Goal: Task Accomplishment & Management: Complete application form

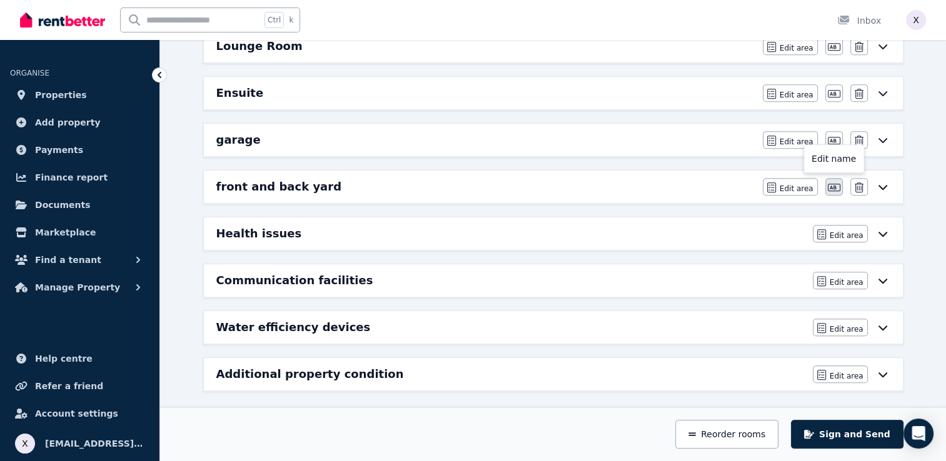
click at [837, 186] on icon "button" at bounding box center [834, 188] width 13 height 10
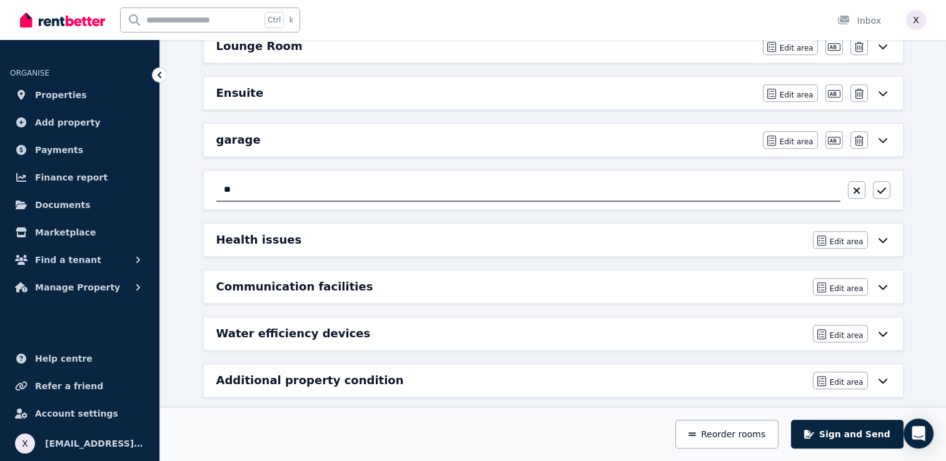
type input "*"
type input "**********"
click at [482, 252] on div "**********" at bounding box center [553, 2] width 710 height 791
click at [884, 188] on icon "button" at bounding box center [881, 191] width 9 height 6
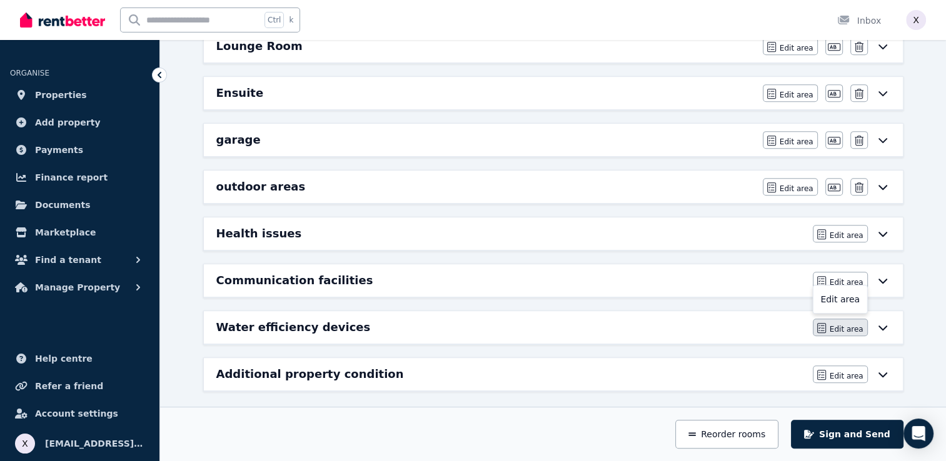
click at [847, 325] on span "Edit area" at bounding box center [847, 330] width 34 height 10
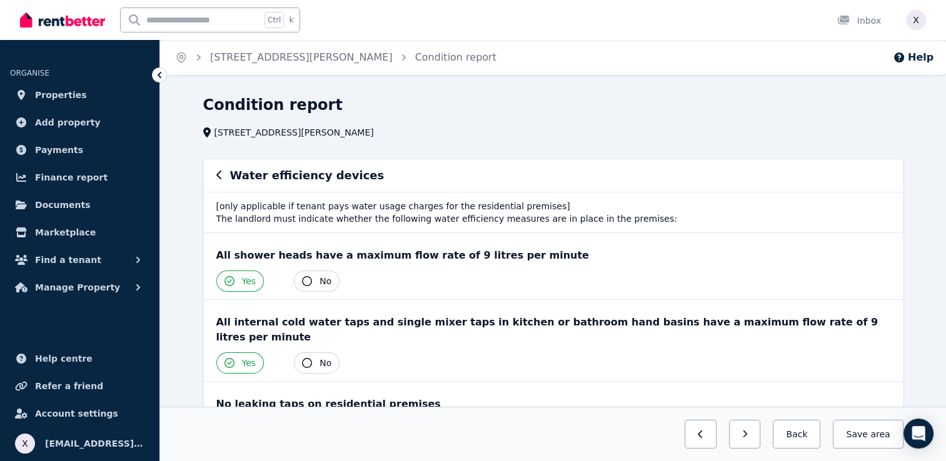
click at [158, 73] on icon at bounding box center [159, 75] width 13 height 13
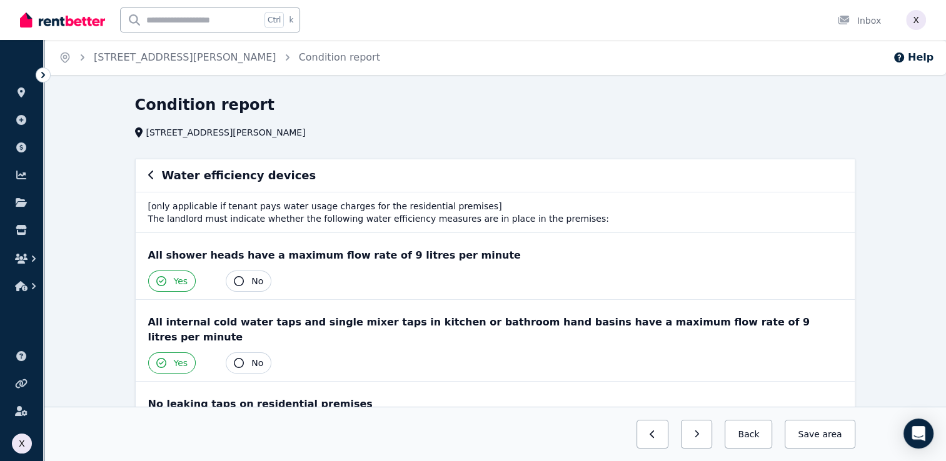
click at [42, 76] on icon at bounding box center [43, 75] width 13 height 13
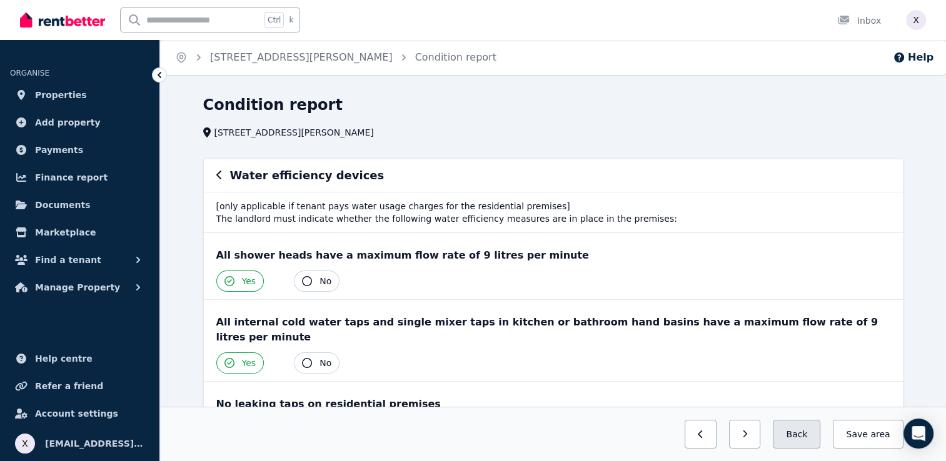
click at [805, 439] on button "Back" at bounding box center [797, 434] width 48 height 29
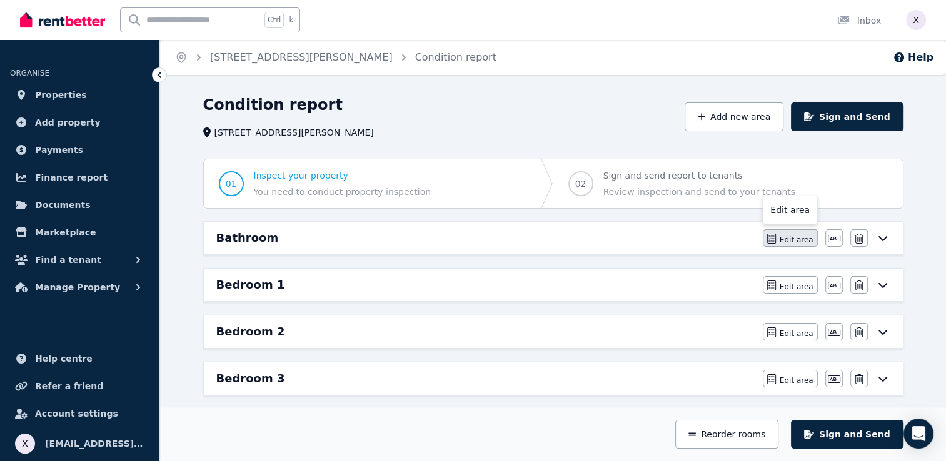
click at [800, 242] on span "Edit area" at bounding box center [797, 240] width 34 height 10
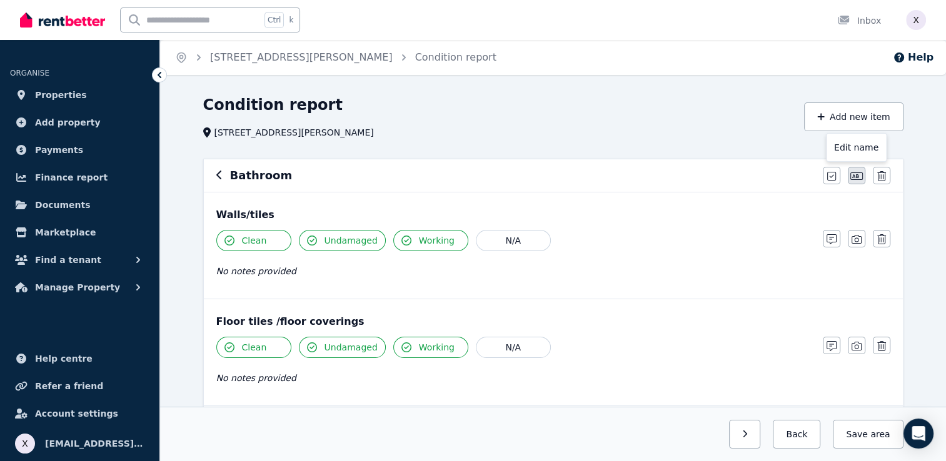
click at [857, 179] on icon "button" at bounding box center [856, 176] width 13 height 10
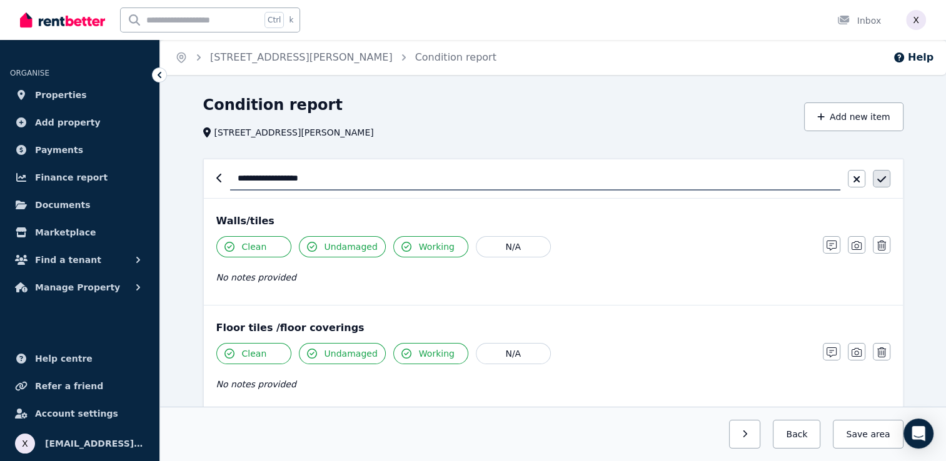
type input "**********"
click at [878, 181] on icon "button" at bounding box center [881, 179] width 9 height 10
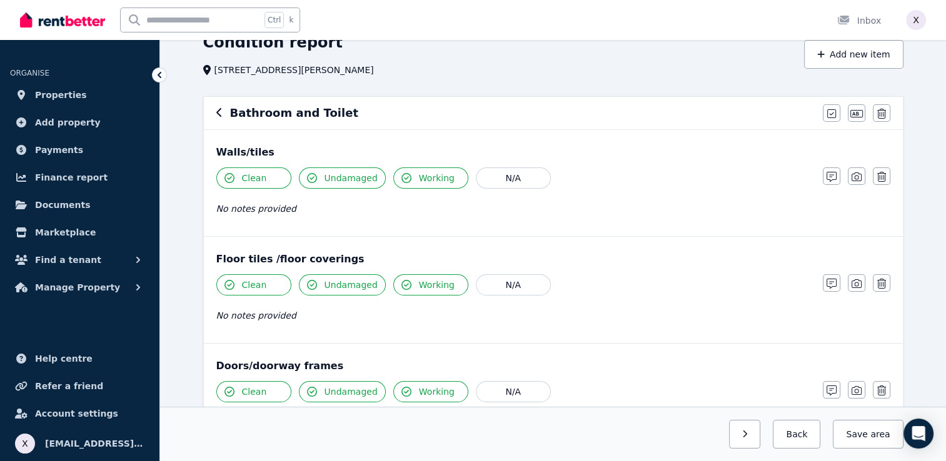
scroll to position [125, 0]
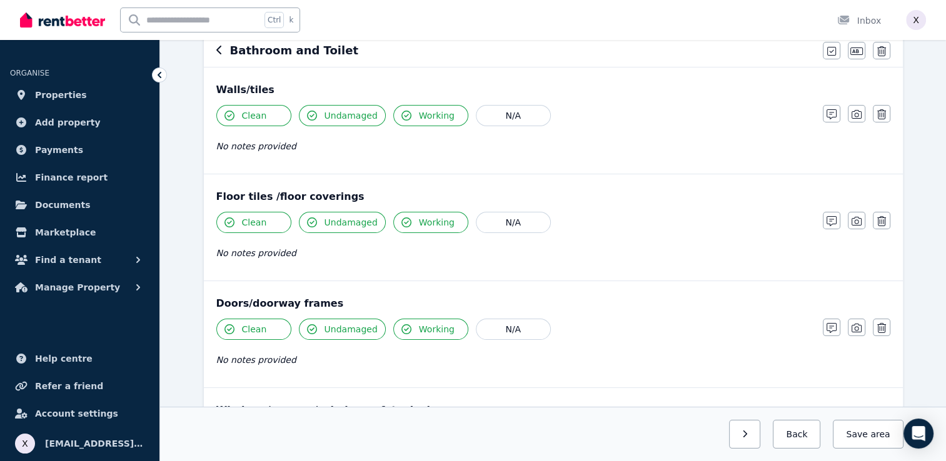
click at [710, 179] on div "Floor tiles /floor coverings Clean Undamaged Working N/A No notes provided Note…" at bounding box center [553, 227] width 699 height 106
click at [858, 117] on icon "button" at bounding box center [857, 114] width 10 height 10
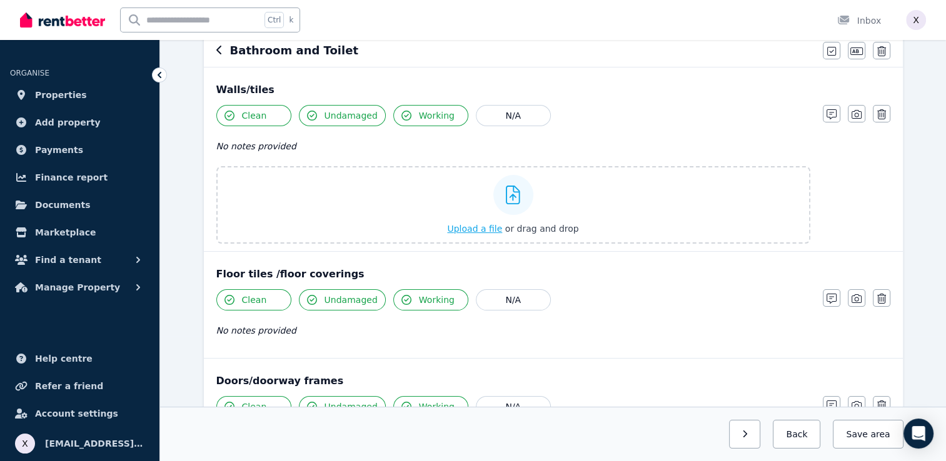
click at [513, 201] on icon at bounding box center [513, 195] width 14 height 19
click at [0, 0] on input "Upload a file or drag and drop" at bounding box center [0, 0] width 0 height 0
click at [481, 229] on span "Upload a file" at bounding box center [474, 229] width 55 height 10
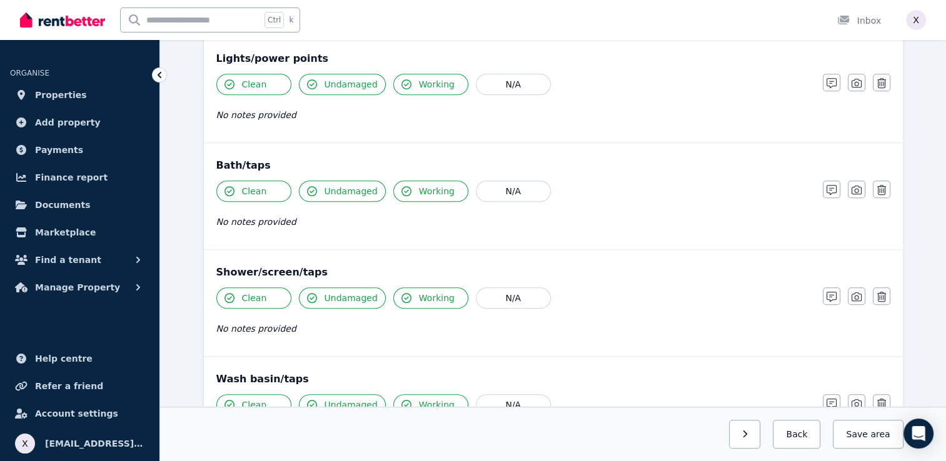
scroll to position [938, 0]
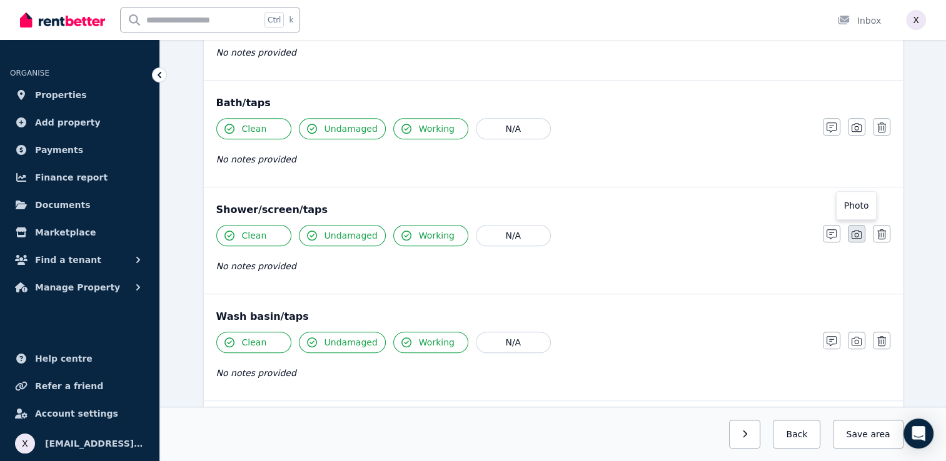
click at [855, 236] on button "button" at bounding box center [857, 234] width 18 height 18
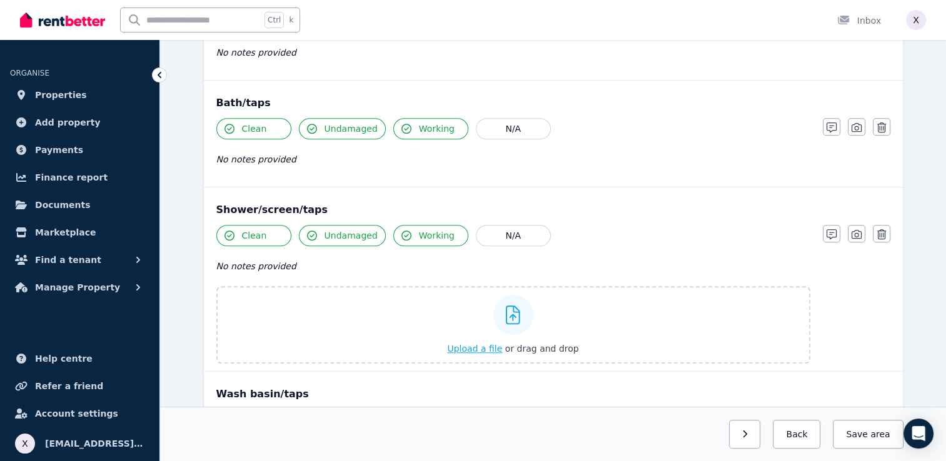
click at [487, 344] on span "Upload a file" at bounding box center [474, 349] width 55 height 10
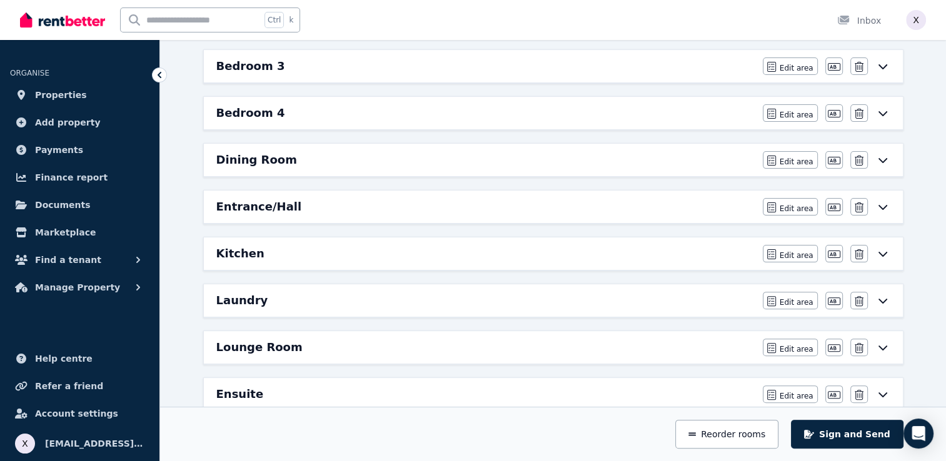
scroll to position [250, 0]
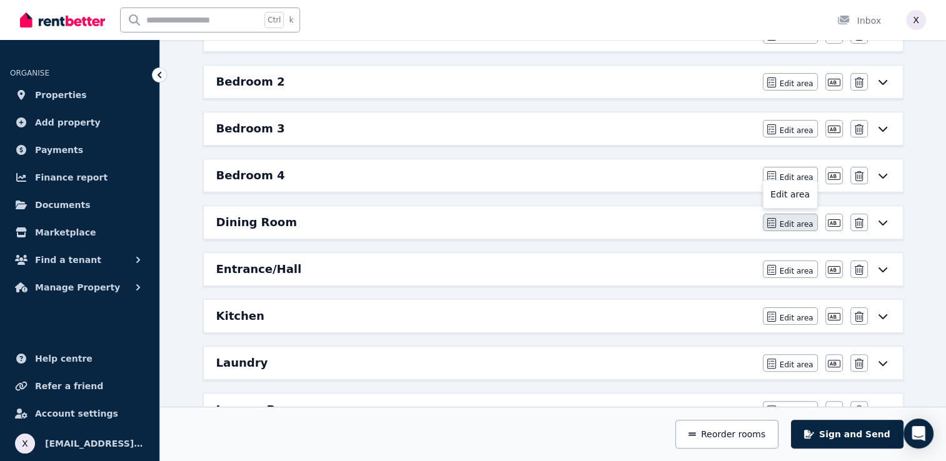
click at [798, 223] on span "Edit area" at bounding box center [797, 224] width 34 height 10
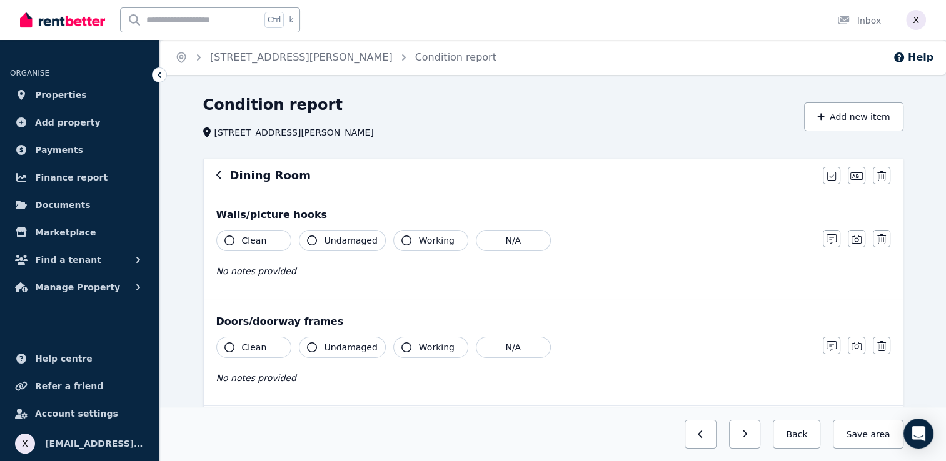
click at [270, 179] on h6 "Dining Room" at bounding box center [270, 176] width 81 height 18
click at [270, 176] on h6 "Dining Room" at bounding box center [270, 176] width 81 height 18
click at [858, 179] on icon "button" at bounding box center [856, 176] width 13 height 10
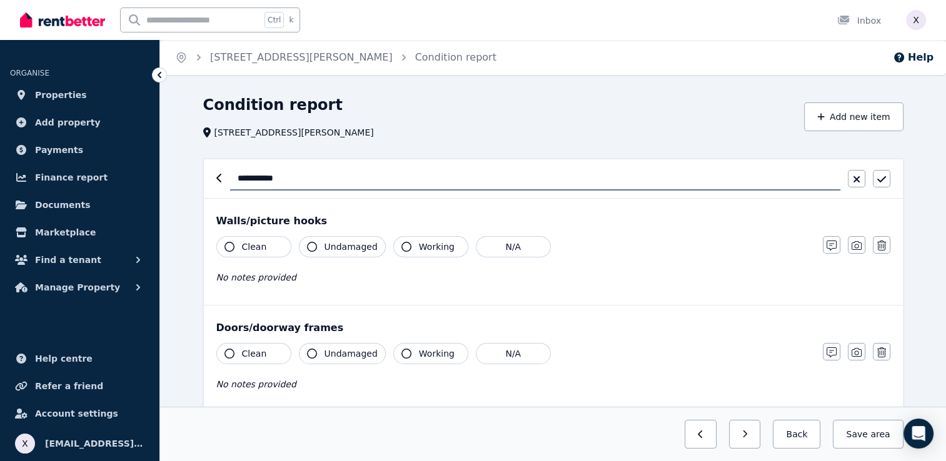
click at [266, 178] on input "**********" at bounding box center [535, 179] width 610 height 24
type input "**********"
click at [884, 181] on icon "button" at bounding box center [881, 179] width 9 height 10
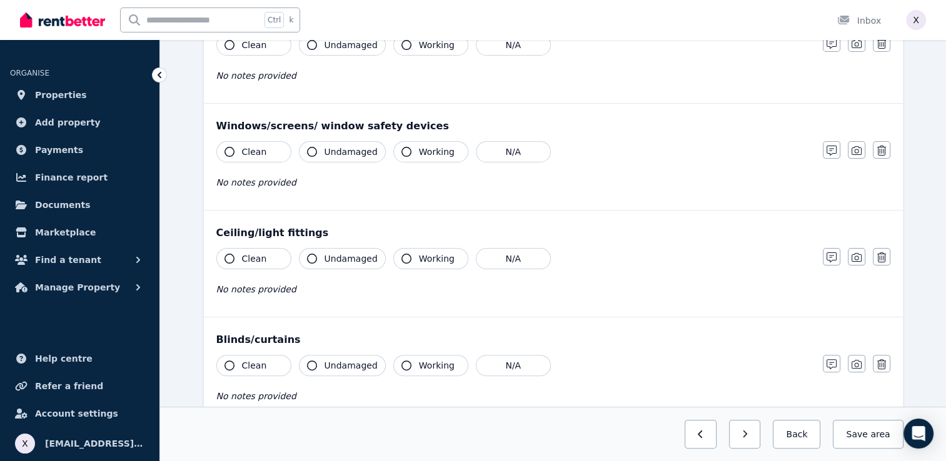
scroll to position [301, 0]
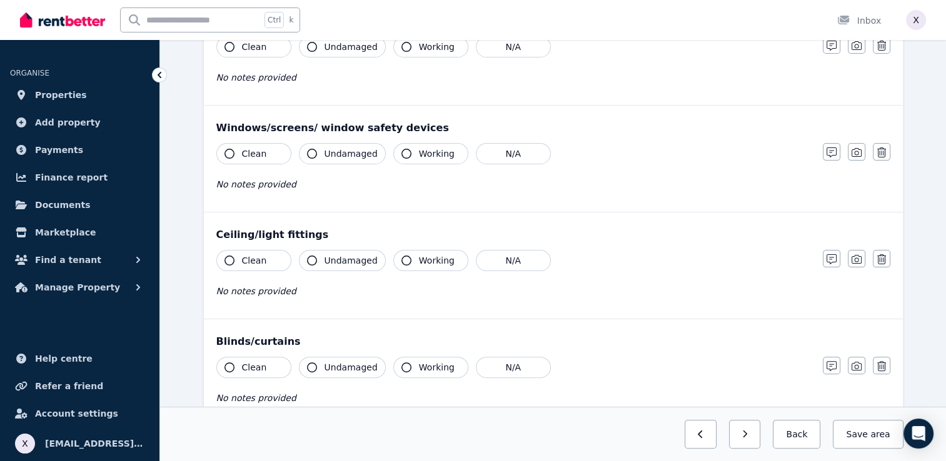
click at [246, 240] on div "Ceiling/light fittings" at bounding box center [553, 235] width 674 height 15
click at [245, 235] on div "Ceiling/light fittings" at bounding box center [553, 235] width 674 height 15
click at [770, 247] on div "Ceiling/light fittings Clean Undamaged Working N/A No notes provided Notes Phot…" at bounding box center [553, 266] width 699 height 106
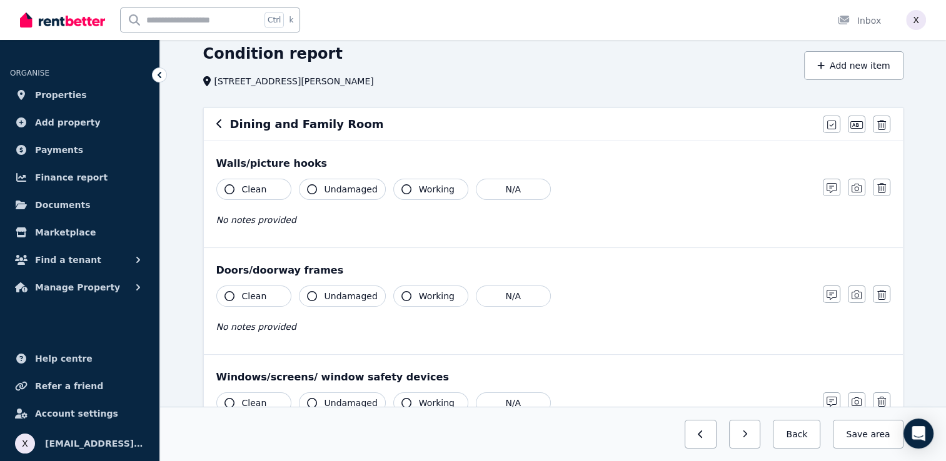
scroll to position [51, 0]
click at [855, 191] on icon "button" at bounding box center [857, 188] width 10 height 9
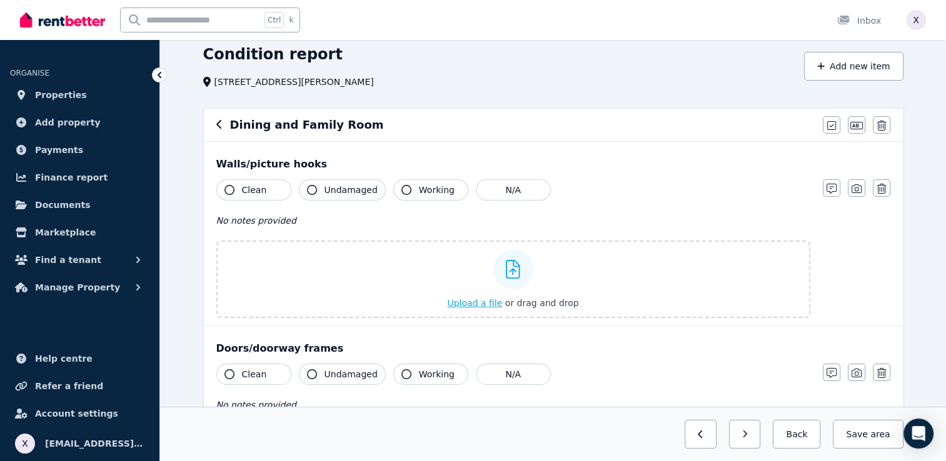
click at [515, 269] on icon at bounding box center [513, 269] width 14 height 19
click at [0, 0] on input "Upload a file or drag and drop" at bounding box center [0, 0] width 0 height 0
click at [215, 124] on div "Dining and Family Room [PERSON_NAME] all items as good Edit name Delete" at bounding box center [553, 125] width 699 height 33
click at [802, 441] on button "Back" at bounding box center [797, 434] width 48 height 29
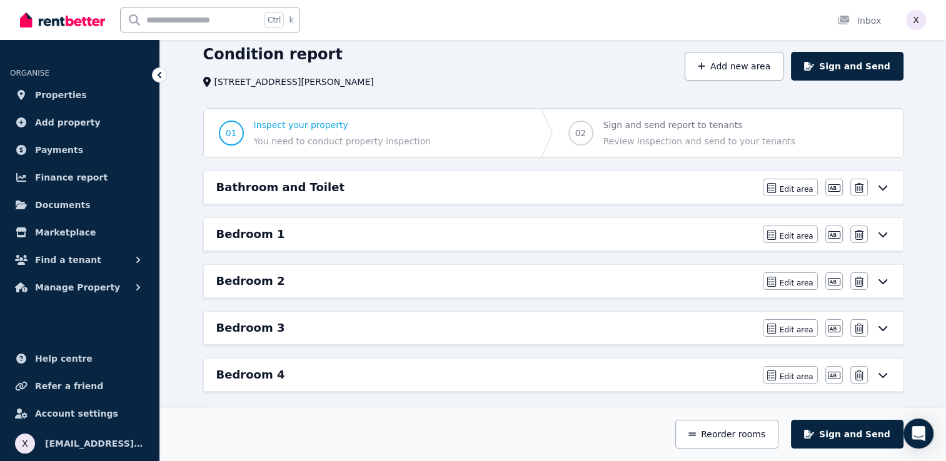
click at [884, 189] on icon at bounding box center [882, 188] width 15 height 10
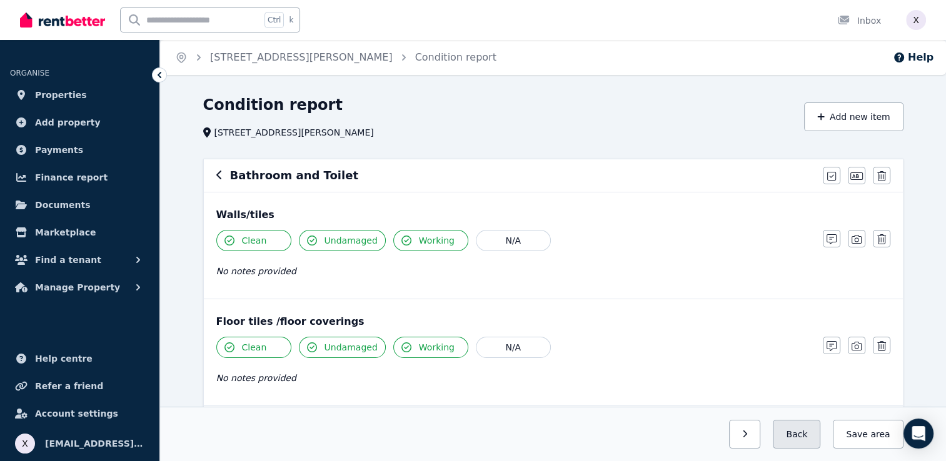
click at [800, 435] on button "Back" at bounding box center [797, 434] width 48 height 29
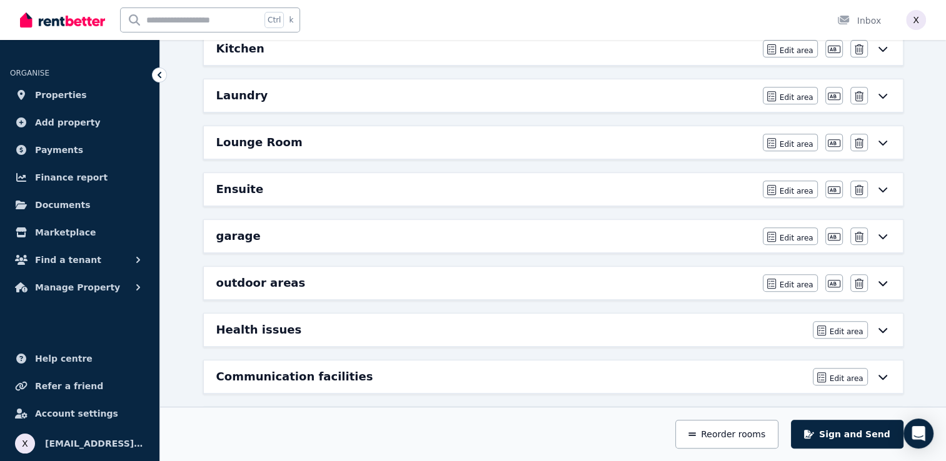
scroll to position [489, 0]
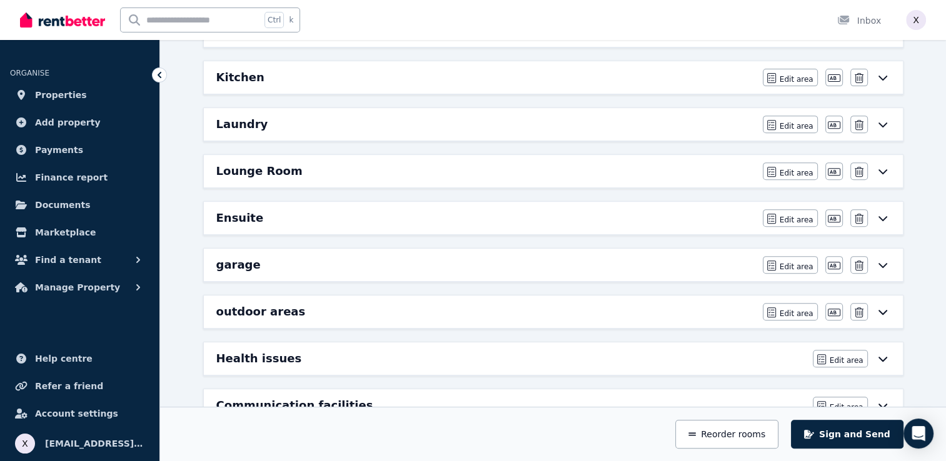
click at [638, 169] on div "Lounge Room" at bounding box center [485, 172] width 539 height 18
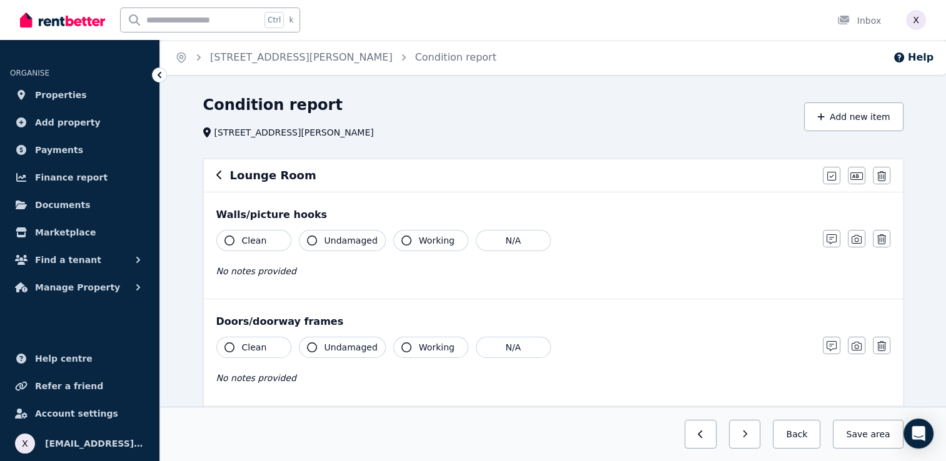
click at [216, 181] on button "button" at bounding box center [219, 175] width 6 height 15
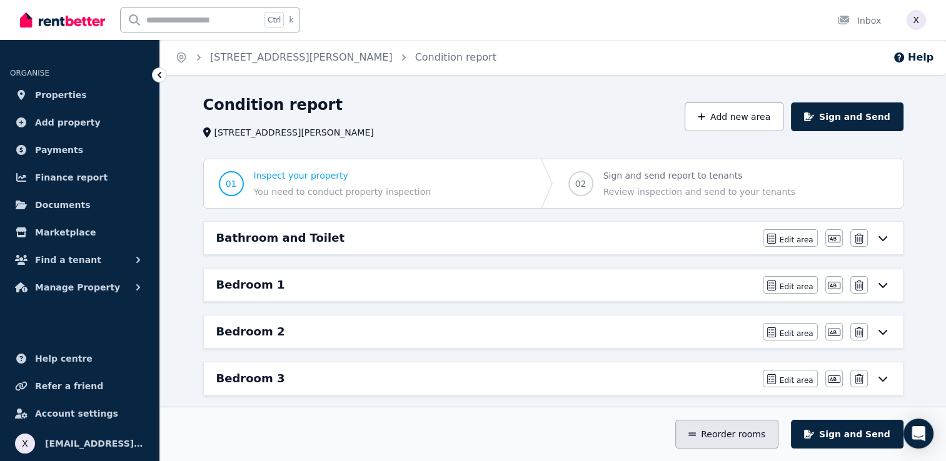
click at [748, 438] on button "Reorder rooms" at bounding box center [726, 434] width 103 height 29
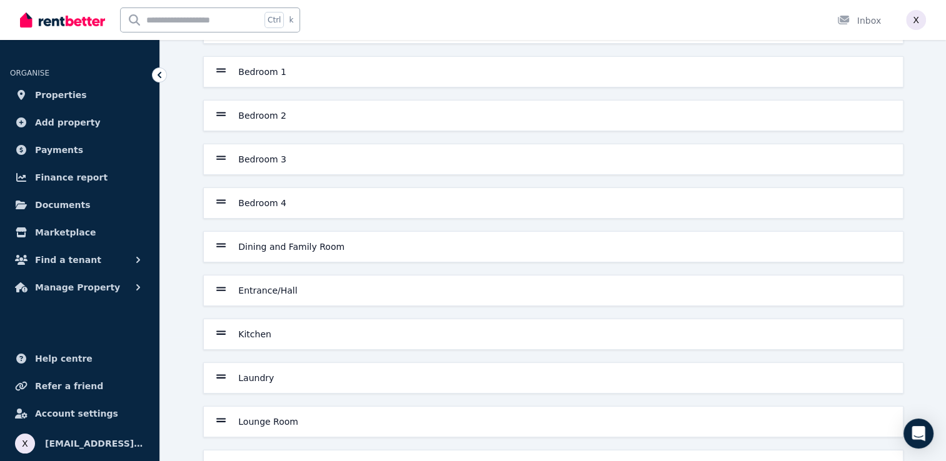
scroll to position [125, 0]
drag, startPoint x: 263, startPoint y: 422, endPoint x: 252, endPoint y: 392, distance: 31.8
click at [252, 392] on div "Bathroom and Toilet Bedroom 1 Bedroom 2 Bedroom 3 Bedroom 4 Dining and Family R…" at bounding box center [553, 289] width 710 height 557
drag, startPoint x: 252, startPoint y: 392, endPoint x: 222, endPoint y: 424, distance: 43.8
click at [222, 424] on div at bounding box center [221, 420] width 10 height 15
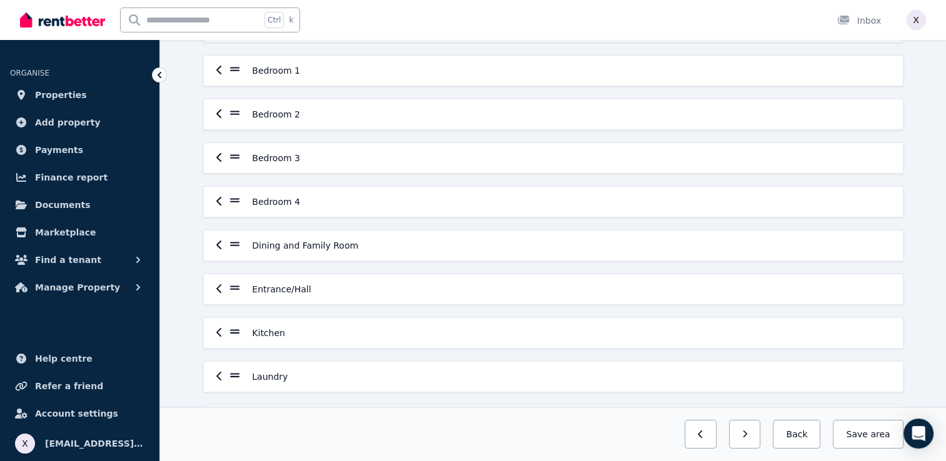
click at [238, 415] on div "Previous: Laundry Next: Ensuite Back Save area" at bounding box center [553, 434] width 786 height 54
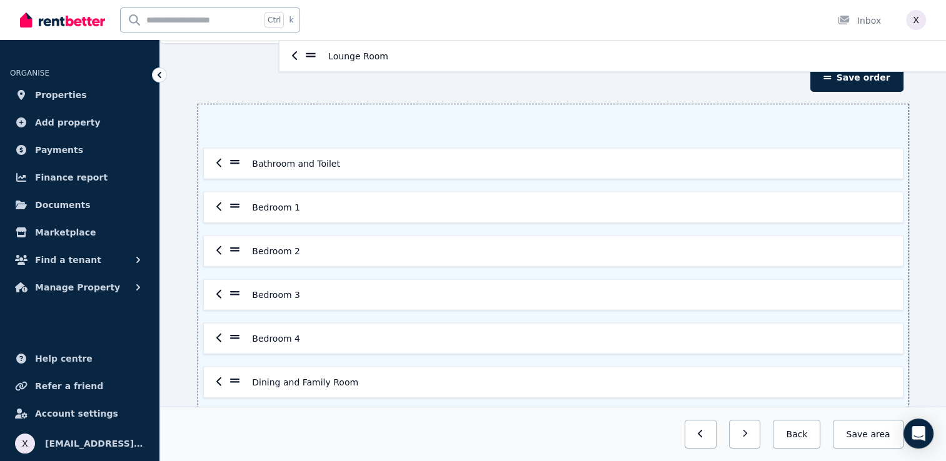
scroll to position [0, 0]
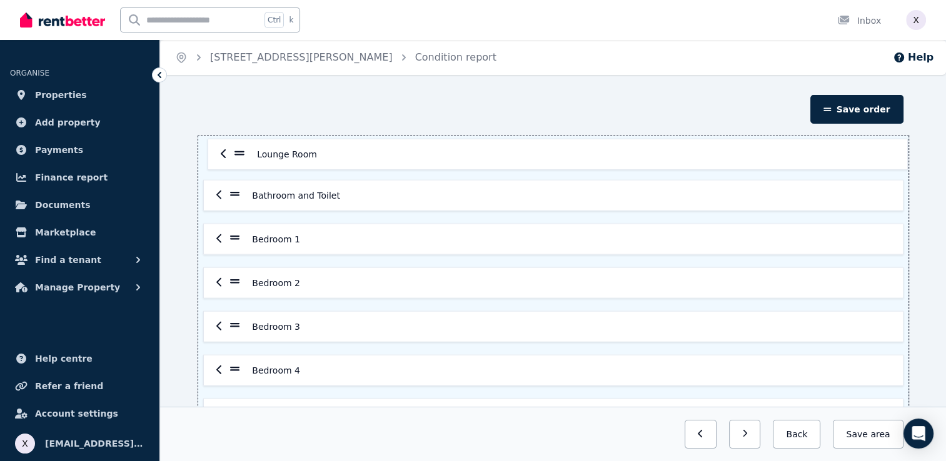
drag, startPoint x: 236, startPoint y: 296, endPoint x: 236, endPoint y: 157, distance: 139.4
click at [236, 157] on div "Bathroom and Toilet Bedroom 1 Bedroom 2 Bedroom 3 Bedroom 4 Dining and Family R…" at bounding box center [553, 414] width 710 height 557
drag, startPoint x: 238, startPoint y: 197, endPoint x: 234, endPoint y: 330, distance: 132.6
click at [234, 330] on div "Lounge Room Bathroom and Toilet Bedroom 1 Bedroom 2 Bedroom 3 Bedroom 4 Dining …" at bounding box center [553, 414] width 710 height 557
click at [241, 151] on div "Lounge Room Bedroom 1 Bedroom 2 Bedroom 3 Bathroom and Toilet Bedroom 4 Dining …" at bounding box center [553, 414] width 710 height 557
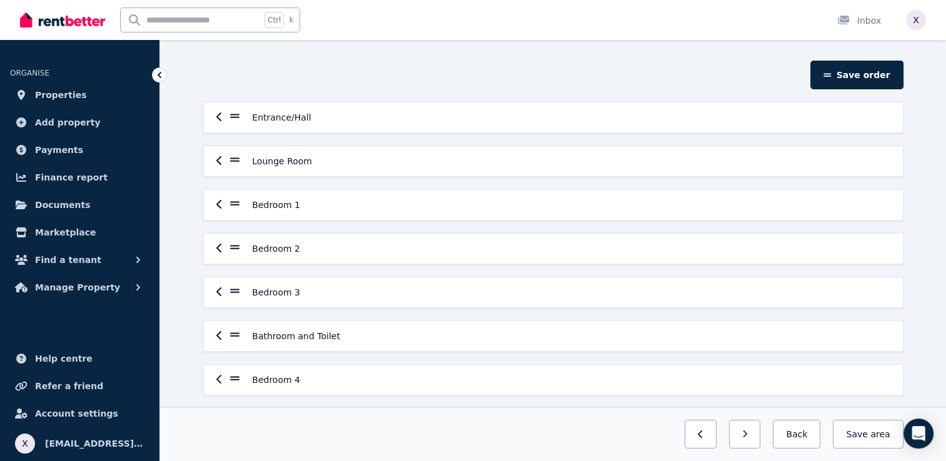
scroll to position [63, 0]
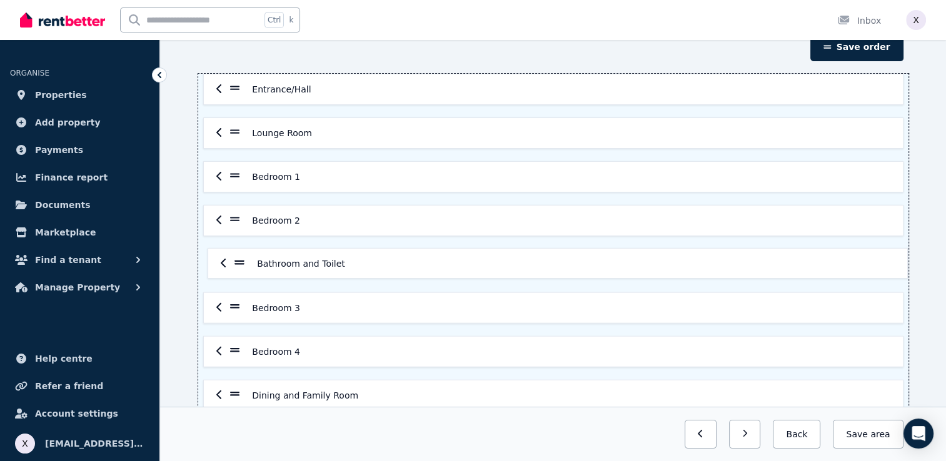
drag, startPoint x: 238, startPoint y: 308, endPoint x: 243, endPoint y: 261, distance: 47.2
click at [243, 261] on div "Entrance/Hall Lounge Room Bedroom 1 Bedroom 2 Bedroom 3 Bathroom and Toilet Bed…" at bounding box center [553, 352] width 710 height 557
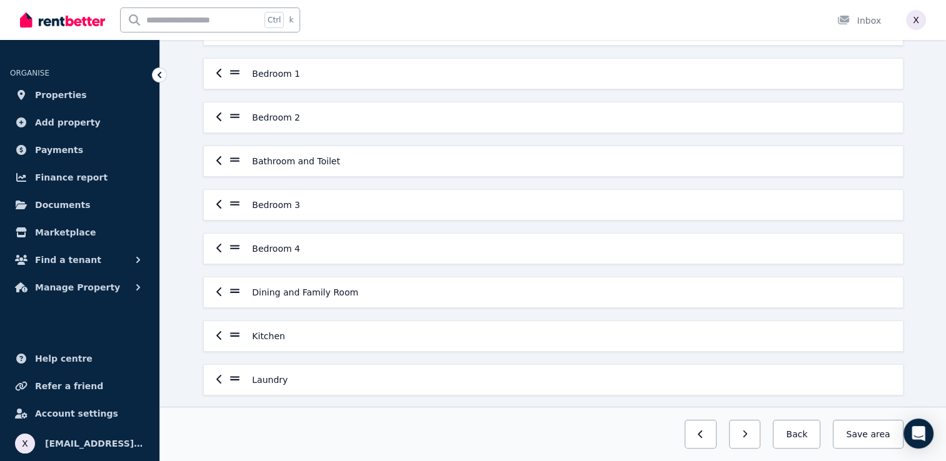
scroll to position [188, 0]
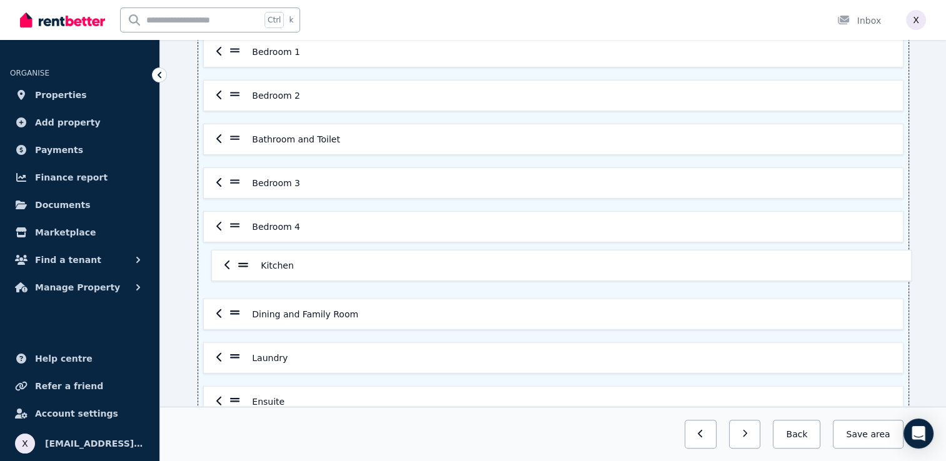
drag, startPoint x: 236, startPoint y: 310, endPoint x: 244, endPoint y: 256, distance: 53.8
click at [244, 256] on div "Entrance/Hall Lounge Room Bedroom 1 Bedroom 2 Bathroom and Toilet Bedroom 3 Bed…" at bounding box center [553, 227] width 710 height 557
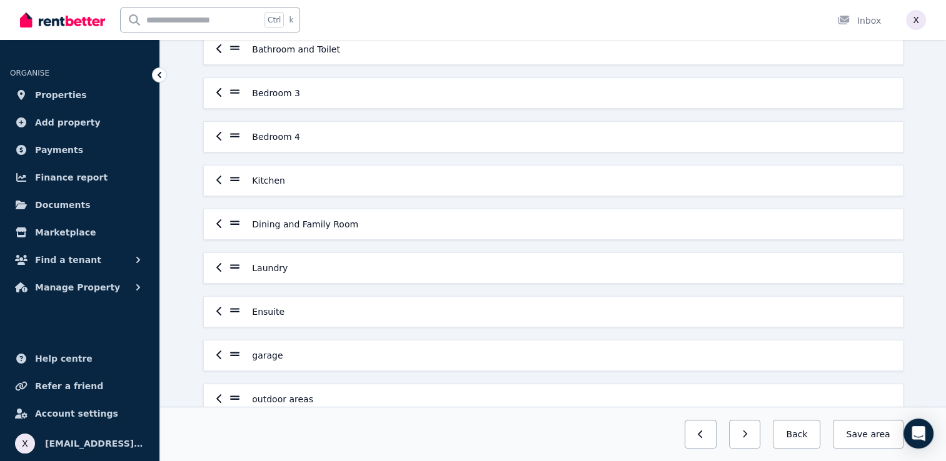
scroll to position [304, 0]
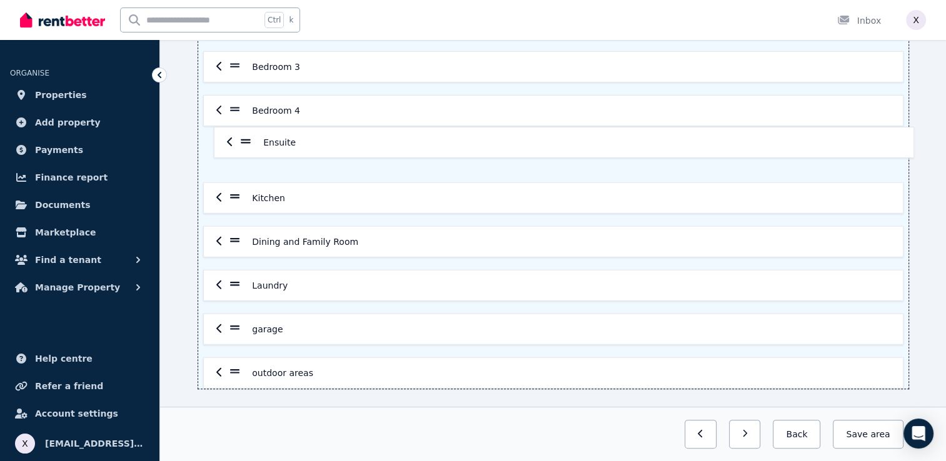
drag, startPoint x: 235, startPoint y: 281, endPoint x: 248, endPoint y: 134, distance: 146.9
click at [248, 134] on div "Entrance/Hall Lounge Room Bedroom 1 Bedroom 2 Bathroom and Toilet Bedroom 3 Bed…" at bounding box center [553, 110] width 710 height 557
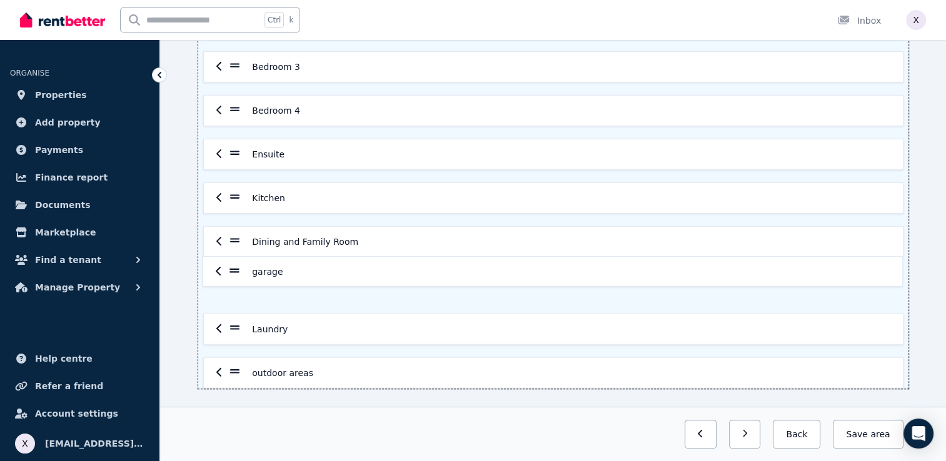
drag, startPoint x: 234, startPoint y: 329, endPoint x: 231, endPoint y: 266, distance: 62.6
click at [231, 266] on div "Entrance/Hall Lounge Room Bedroom 1 Bedroom 2 Bathroom and Toilet Bedroom 3 Bed…" at bounding box center [553, 110] width 710 height 557
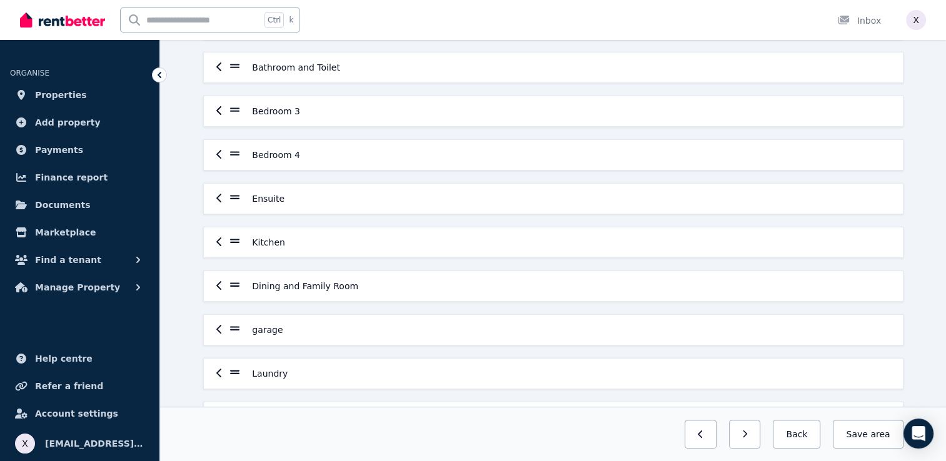
scroll to position [241, 0]
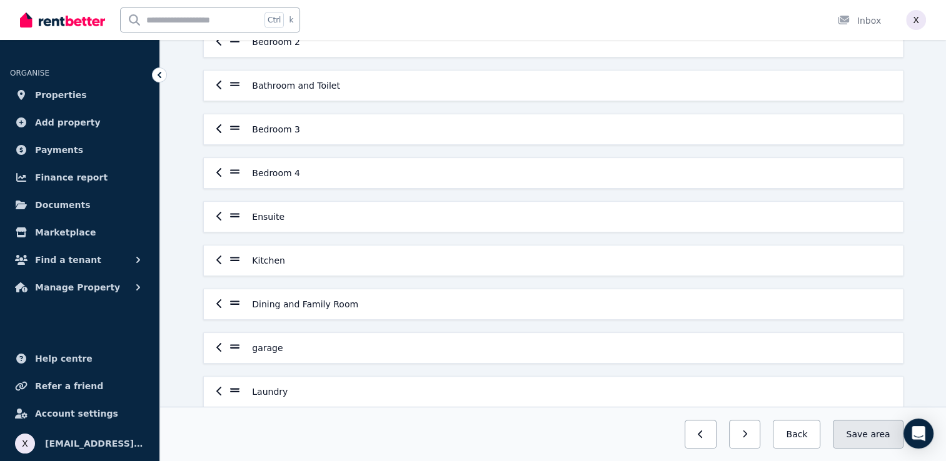
click at [877, 441] on span "area" at bounding box center [879, 434] width 19 height 13
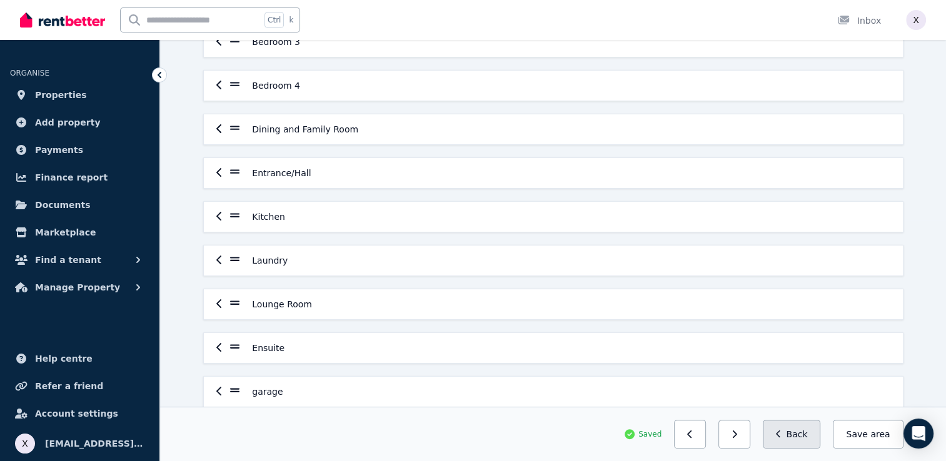
click at [800, 436] on button "Back" at bounding box center [792, 434] width 58 height 29
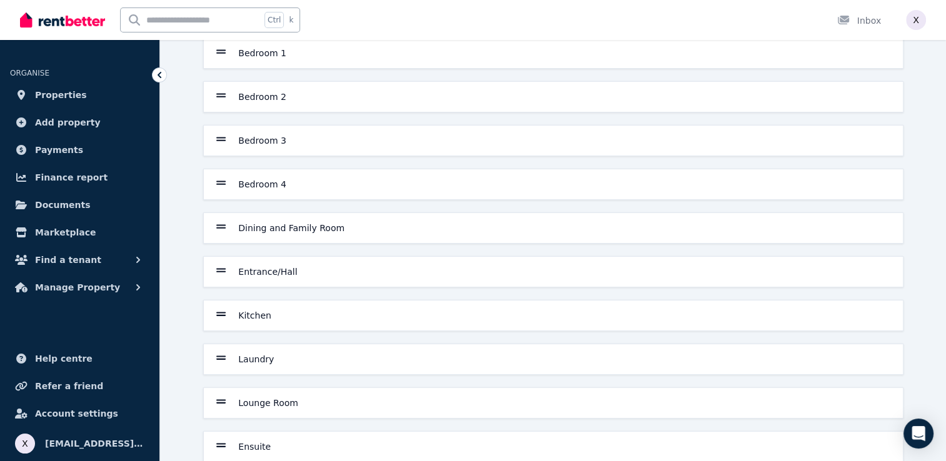
scroll to position [0, 0]
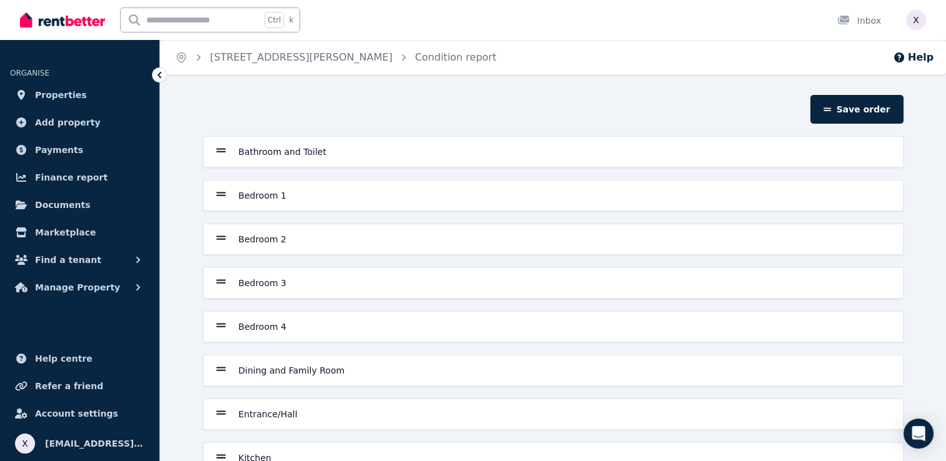
click at [220, 152] on icon at bounding box center [221, 151] width 10 height 4
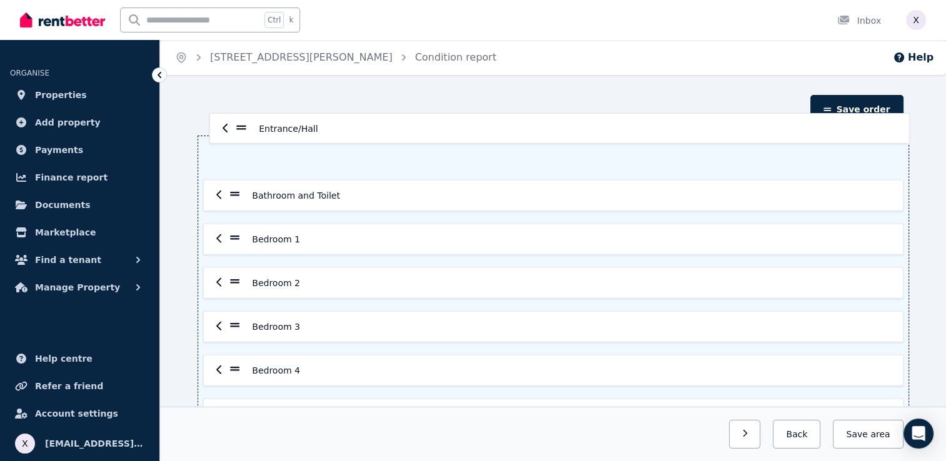
drag, startPoint x: 237, startPoint y: 238, endPoint x: 244, endPoint y: 130, distance: 108.4
click at [244, 130] on section "Save order Bathroom and Toilet Bedroom 1 Bedroom 2 Bedroom 3 Bedroom 4 Dining a…" at bounding box center [553, 405] width 710 height 620
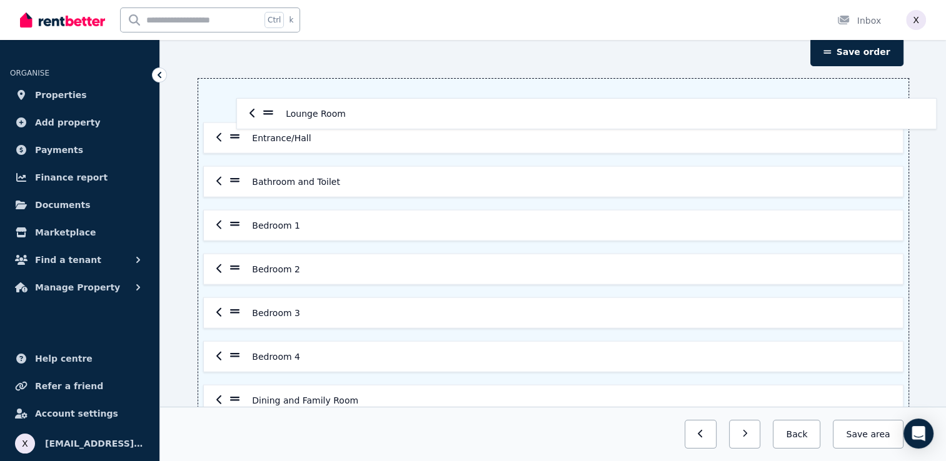
scroll to position [56, 0]
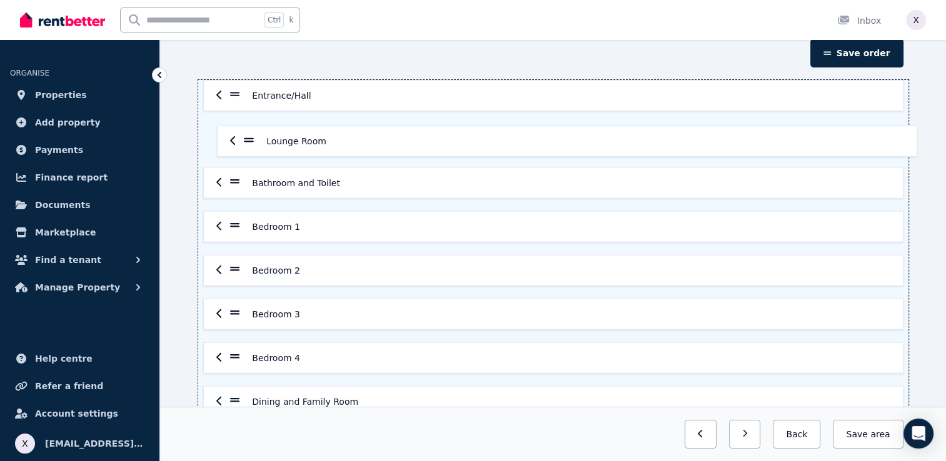
drag, startPoint x: 235, startPoint y: 292, endPoint x: 251, endPoint y: 134, distance: 159.0
click at [251, 134] on div "Entrance/Hall Bathroom and Toilet Bedroom 1 Bedroom 2 Bedroom 3 Bedroom 4 Dinin…" at bounding box center [553, 358] width 710 height 557
drag, startPoint x: 231, startPoint y: 181, endPoint x: 223, endPoint y: 271, distance: 91.1
click at [223, 271] on div "Entrance/Hall Lounge Room Bathroom and Toilet Bedroom 1 Bedroom 2 Bedroom 3 Bed…" at bounding box center [553, 358] width 710 height 557
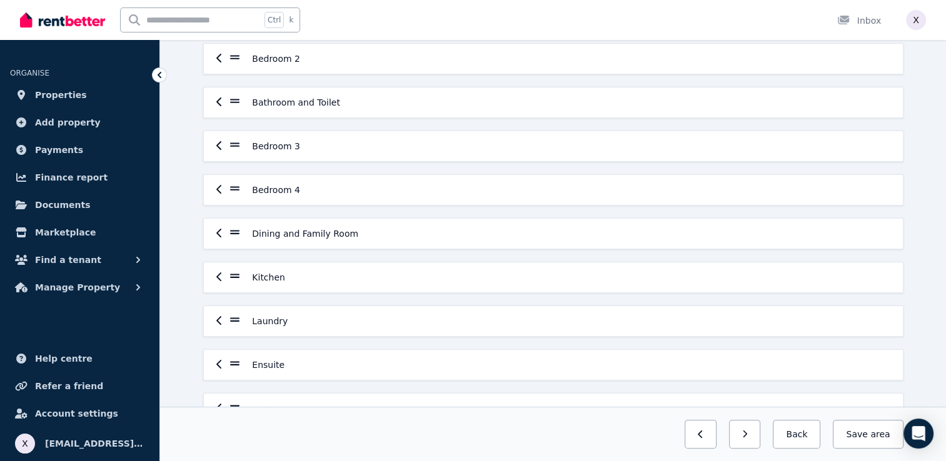
scroll to position [244, 0]
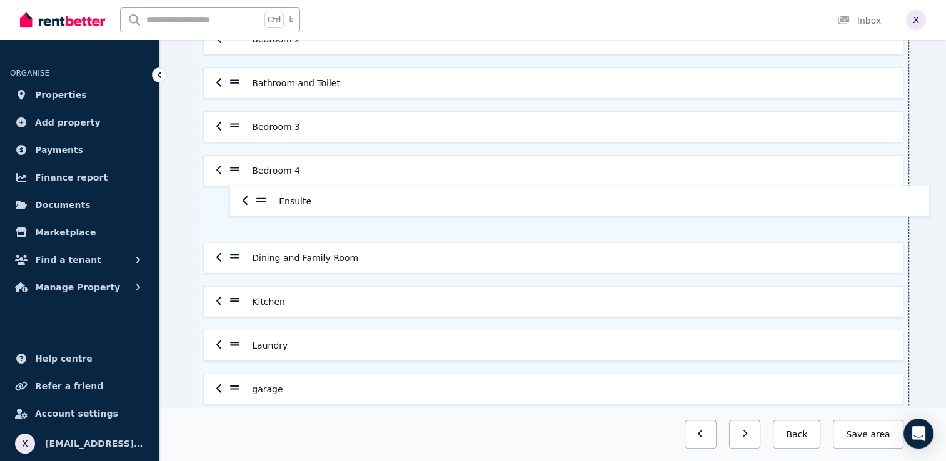
drag, startPoint x: 230, startPoint y: 344, endPoint x: 253, endPoint y: 196, distance: 150.0
click at [257, 196] on div "Entrance/Hall Lounge Room Bedroom 1 Bedroom 2 Bathroom and Toilet Bedroom 3 Bed…" at bounding box center [553, 170] width 710 height 557
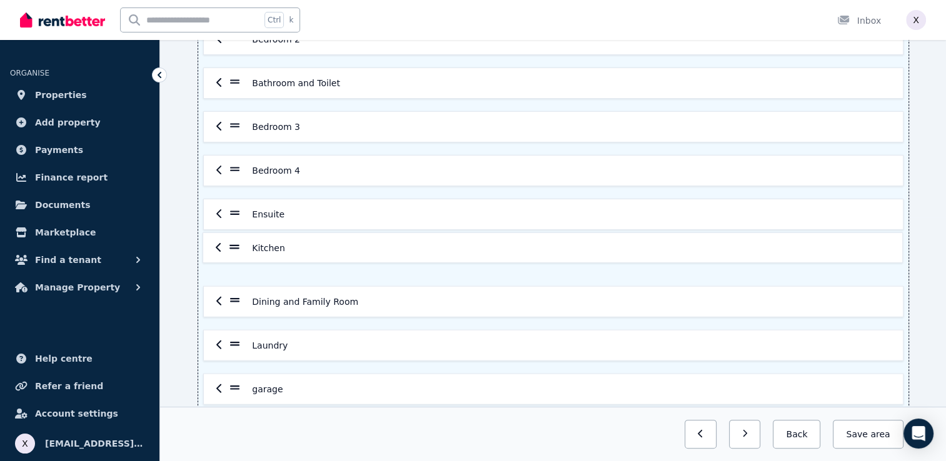
drag, startPoint x: 238, startPoint y: 300, endPoint x: 238, endPoint y: 243, distance: 57.5
click at [238, 243] on div "Entrance/Hall Lounge Room Bedroom 1 Bedroom 2 Bathroom and Toilet Bedroom 3 Bed…" at bounding box center [553, 170] width 710 height 557
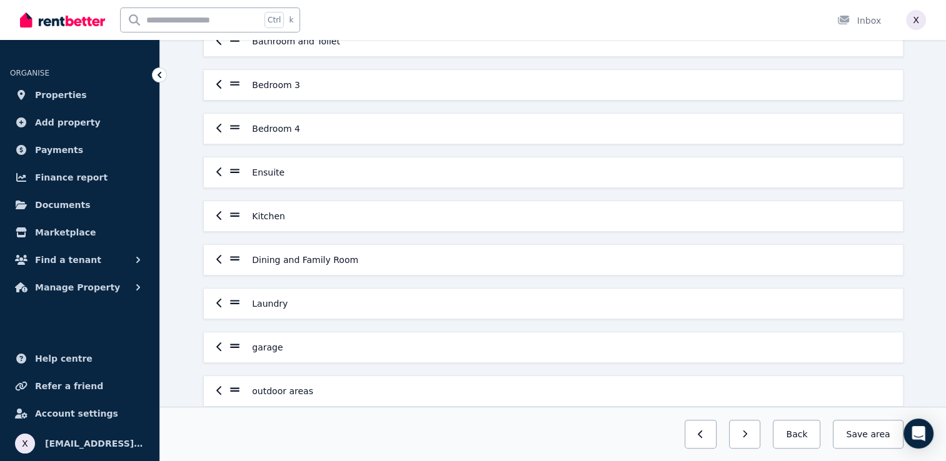
scroll to position [304, 0]
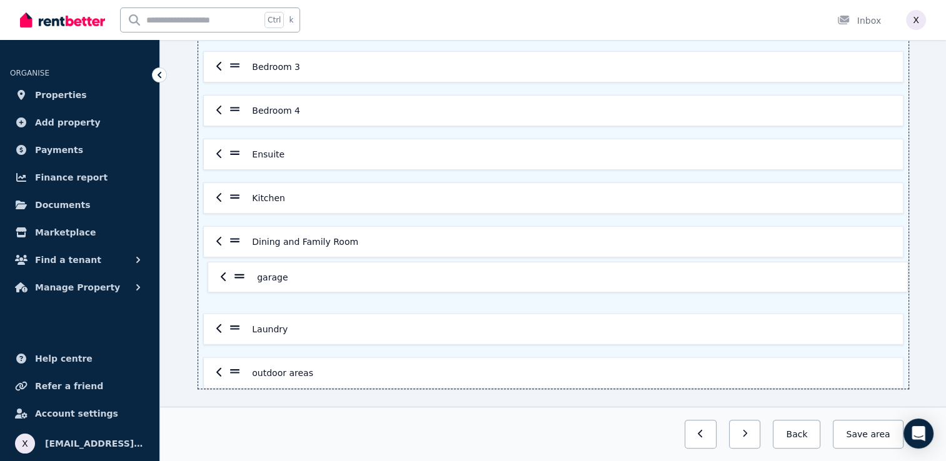
drag, startPoint x: 238, startPoint y: 327, endPoint x: 243, endPoint y: 273, distance: 54.6
click at [243, 273] on div "Entrance/Hall Lounge Room Bedroom 1 Bedroom 2 Bathroom and Toilet Bedroom 3 Bed…" at bounding box center [553, 110] width 710 height 557
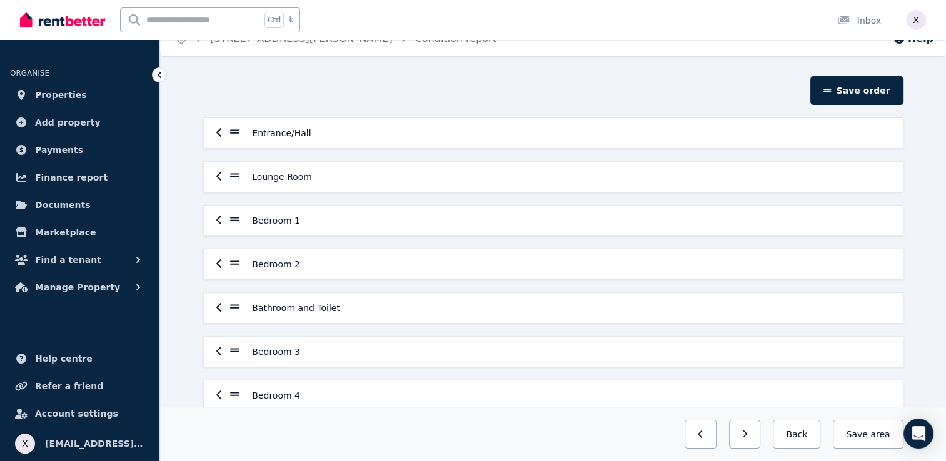
scroll to position [0, 0]
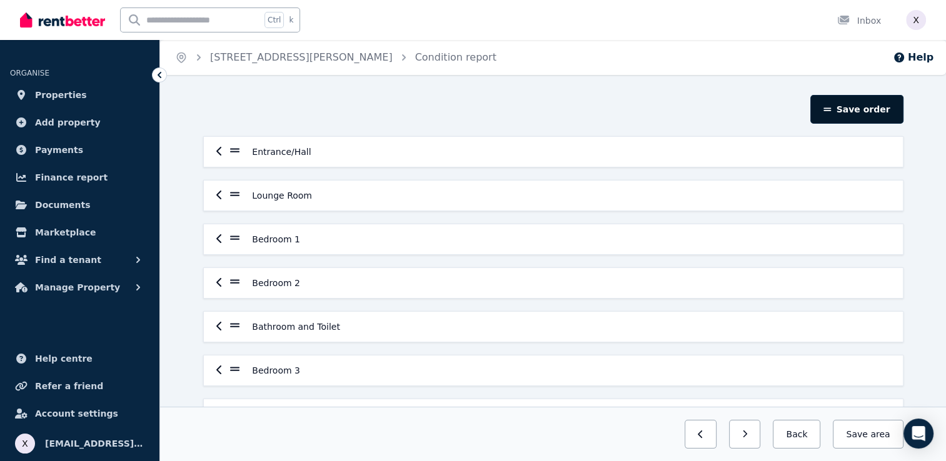
click at [858, 108] on button "Save order" at bounding box center [856, 109] width 93 height 29
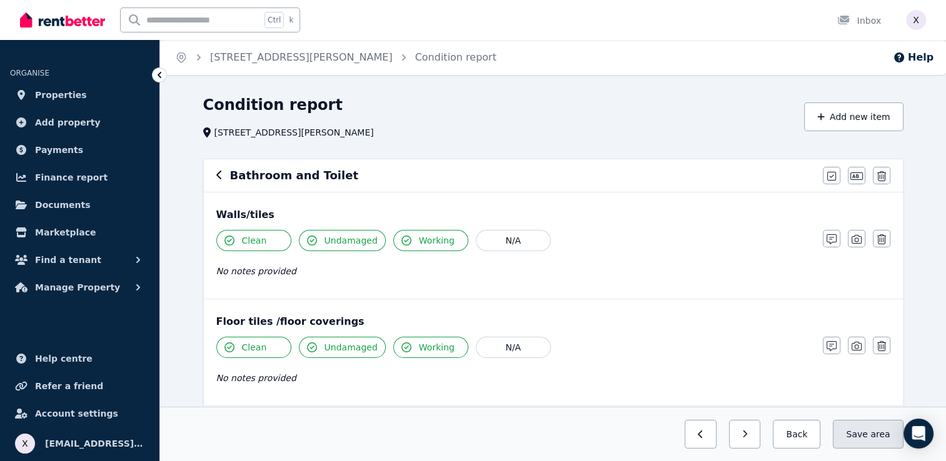
click at [867, 441] on button "Save area" at bounding box center [868, 434] width 70 height 29
click at [800, 439] on button "Back" at bounding box center [792, 434] width 58 height 29
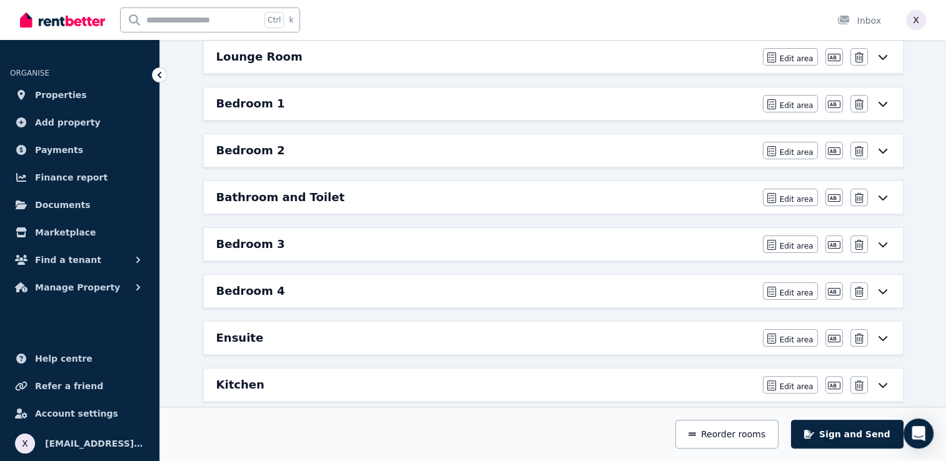
scroll to position [250, 0]
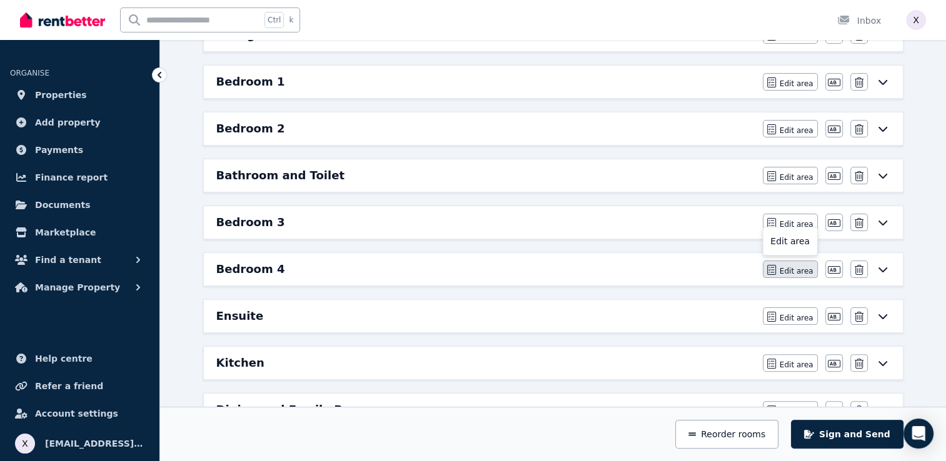
click at [789, 266] on span "Edit area" at bounding box center [797, 271] width 34 height 10
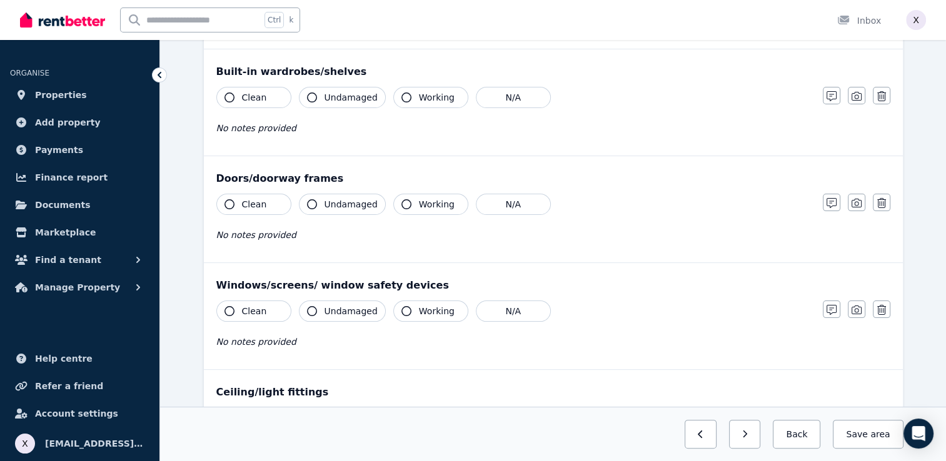
scroll to position [0, 0]
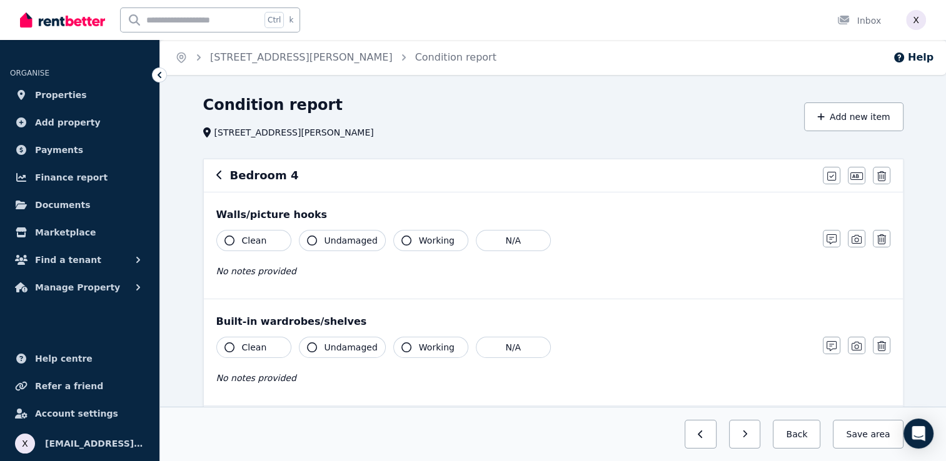
click at [298, 178] on div "Bedroom 4" at bounding box center [515, 176] width 599 height 18
click at [857, 179] on icon "button" at bounding box center [856, 176] width 13 height 10
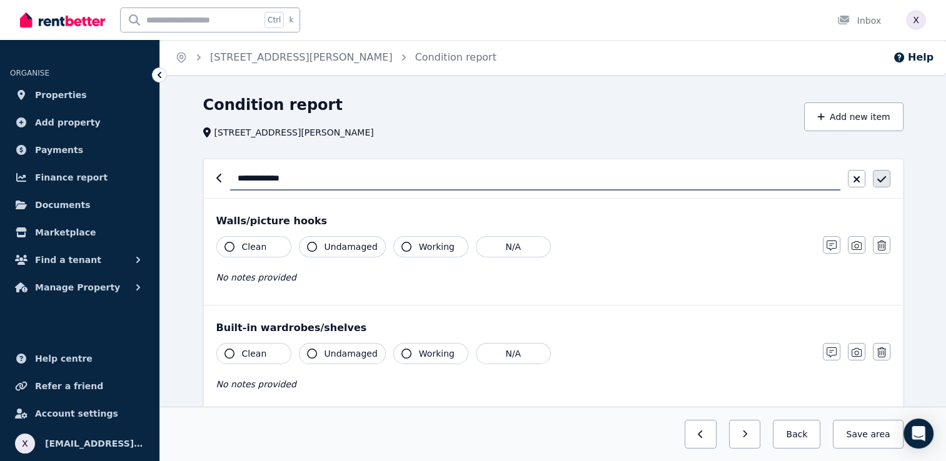
type input "**********"
click at [881, 181] on icon "button" at bounding box center [881, 179] width 9 height 6
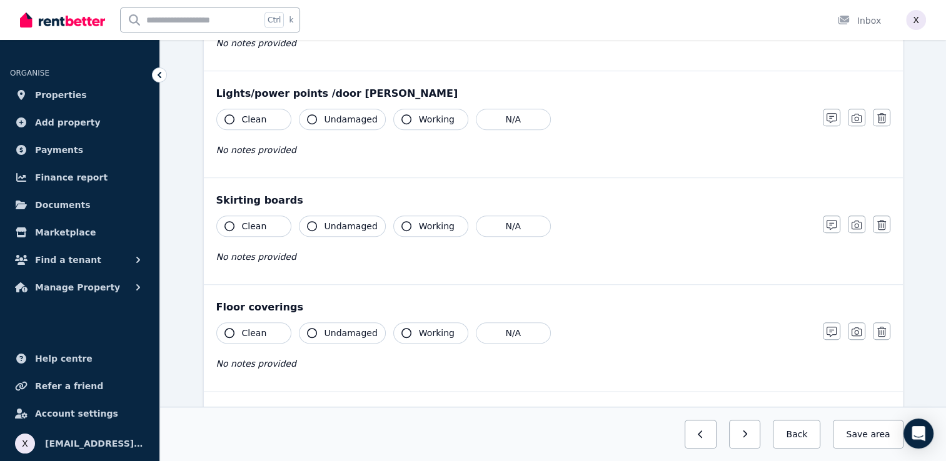
scroll to position [845, 0]
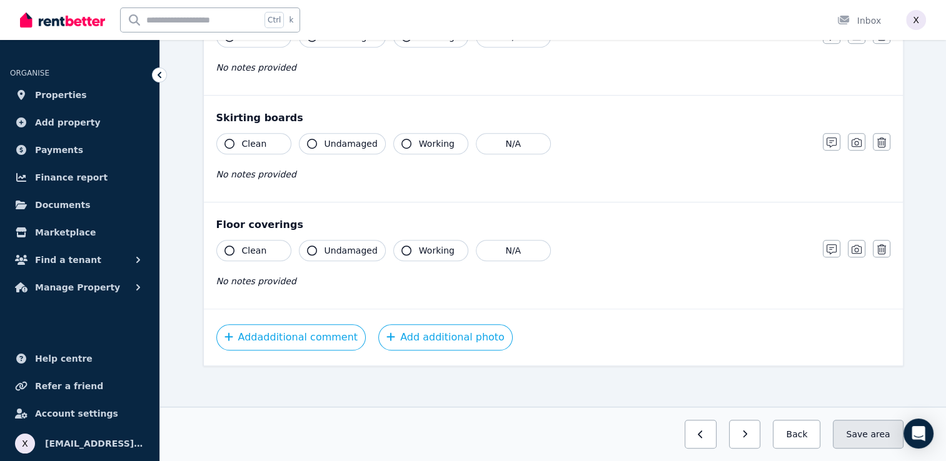
click at [864, 439] on button "Save area" at bounding box center [868, 434] width 70 height 29
click at [800, 438] on button "Back" at bounding box center [792, 434] width 58 height 29
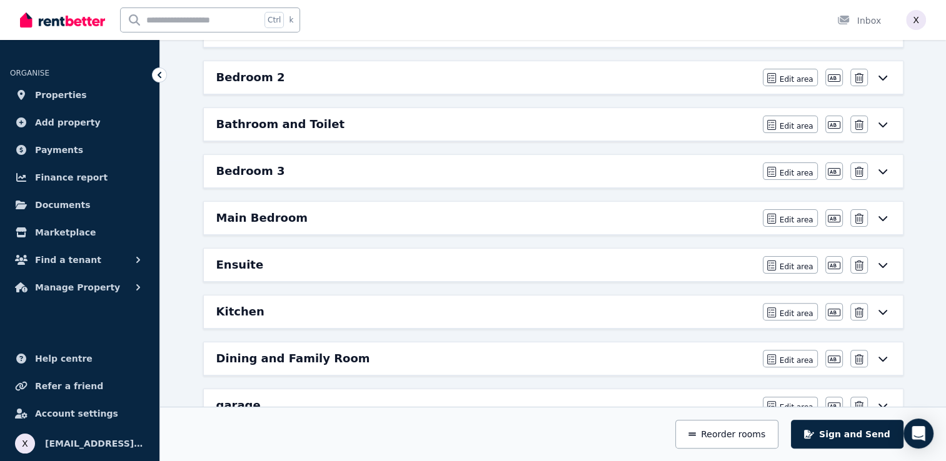
scroll to position [0, 0]
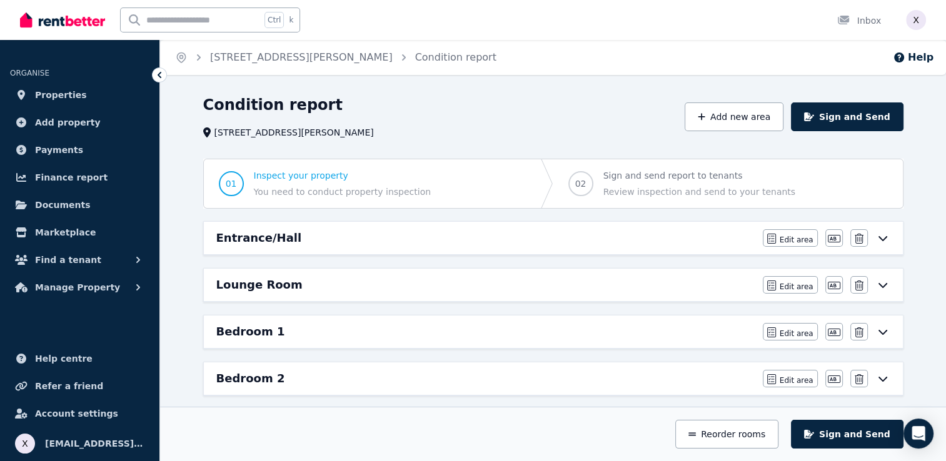
click at [880, 239] on icon at bounding box center [882, 238] width 15 height 10
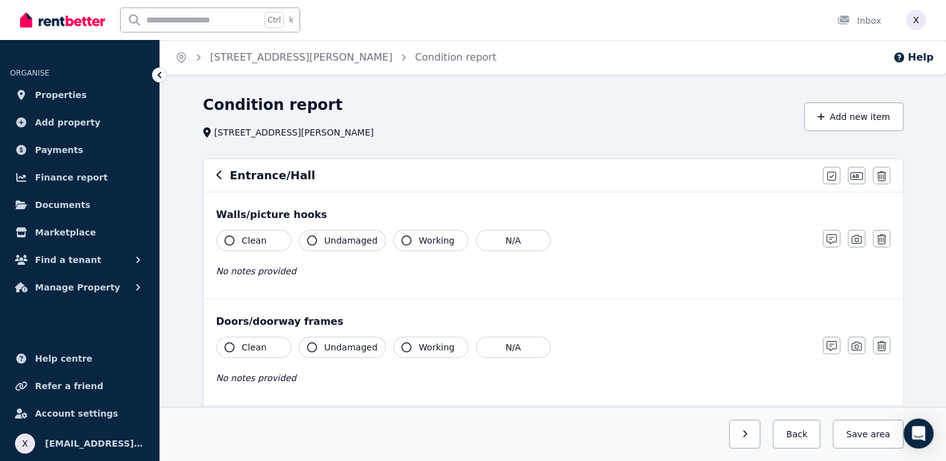
click at [768, 183] on div "Entrance/Hall" at bounding box center [515, 176] width 599 height 18
click at [832, 181] on icon "button" at bounding box center [831, 176] width 9 height 9
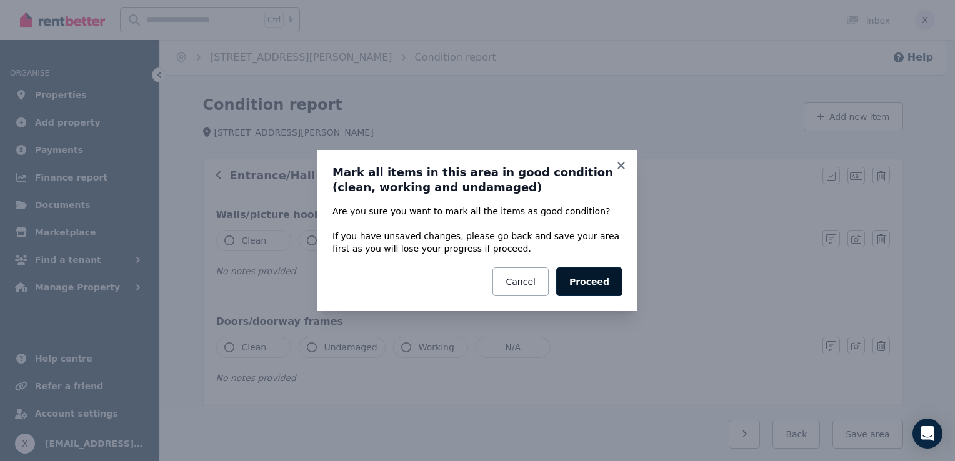
click at [592, 286] on button "Proceed" at bounding box center [590, 282] width 66 height 29
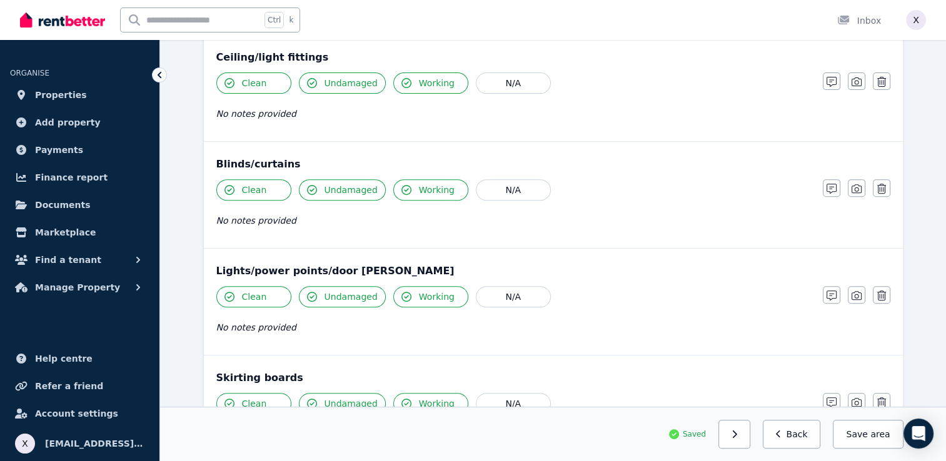
scroll to position [500, 0]
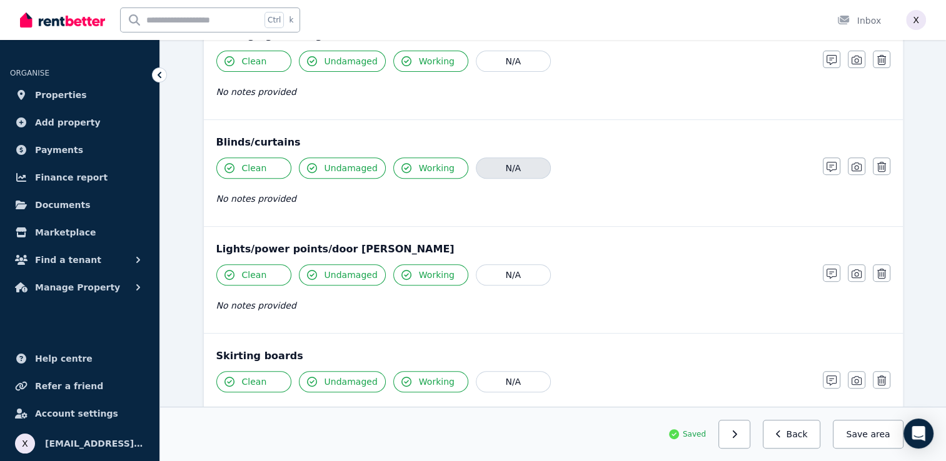
click at [503, 174] on button "N/A" at bounding box center [513, 168] width 75 height 21
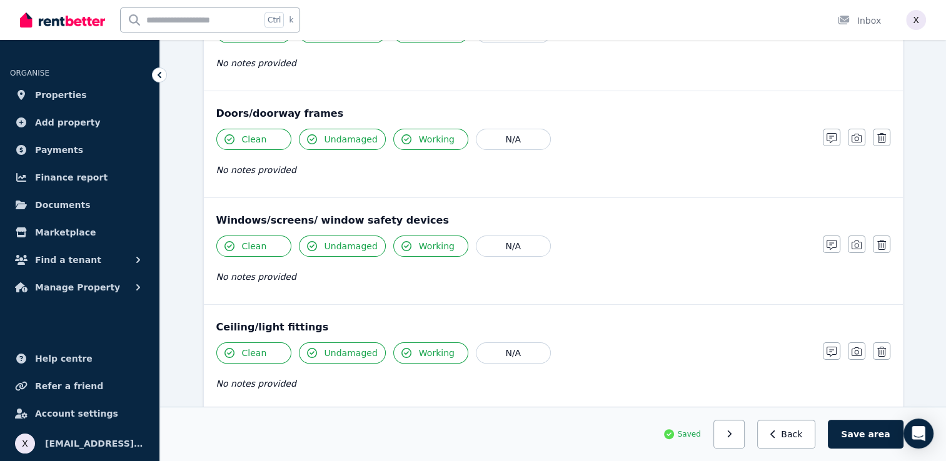
scroll to position [238, 0]
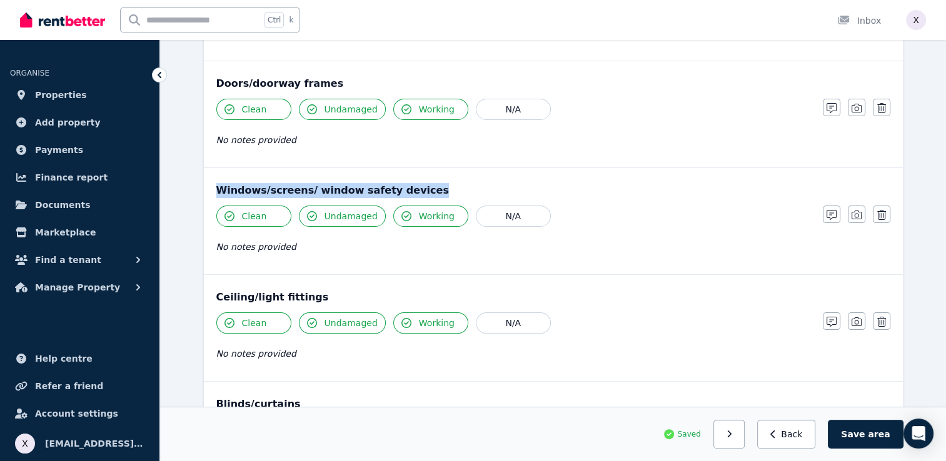
drag, startPoint x: 403, startPoint y: 186, endPoint x: 201, endPoint y: 183, distance: 202.0
click at [201, 183] on div "Entrance/[PERSON_NAME] all items as good Edit name Delete Walls/picture hooks C…" at bounding box center [553, 405] width 710 height 969
drag, startPoint x: 201, startPoint y: 183, endPoint x: 229, endPoint y: 189, distance: 28.2
click at [229, 189] on div "Windows/screens/ window safety devices" at bounding box center [553, 190] width 674 height 15
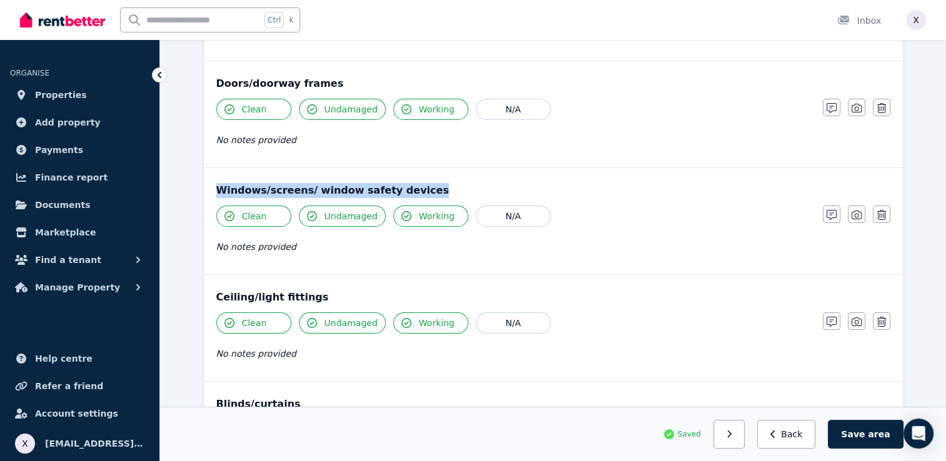
click at [462, 186] on div "Windows/screens/ window safety devices" at bounding box center [553, 190] width 674 height 15
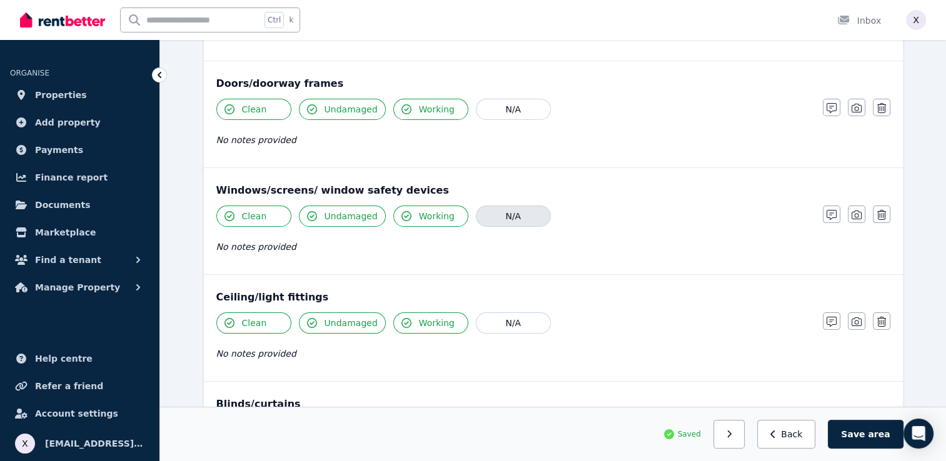
click at [503, 215] on button "N/A" at bounding box center [513, 216] width 75 height 21
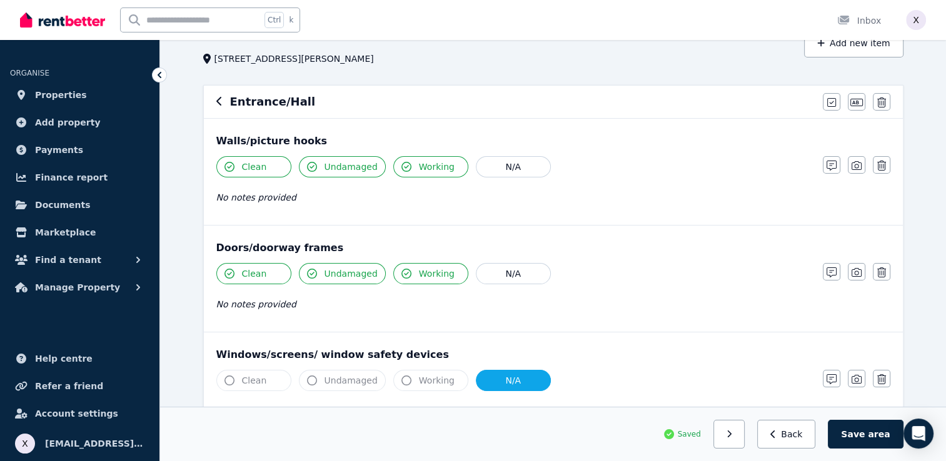
scroll to position [0, 0]
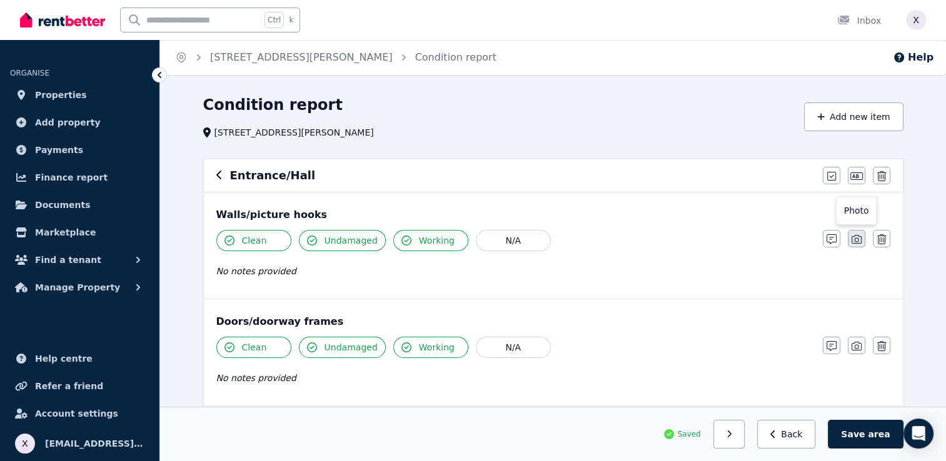
click at [855, 237] on icon "button" at bounding box center [857, 239] width 10 height 10
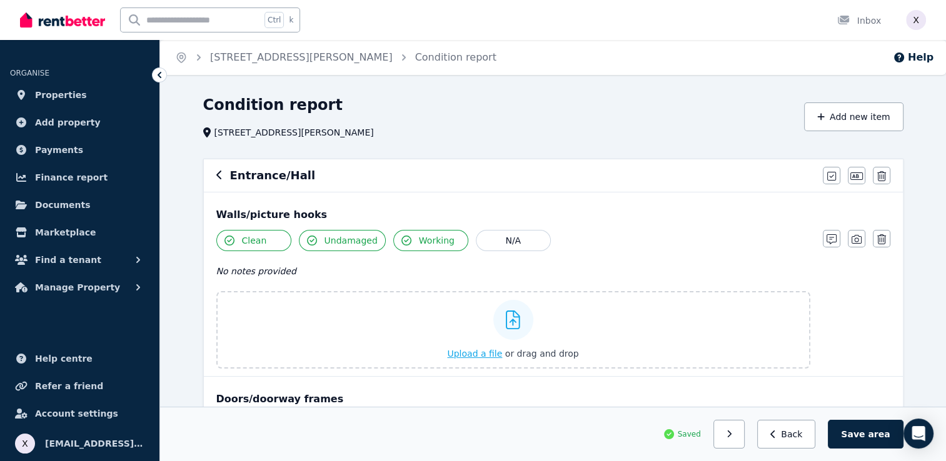
click at [516, 318] on icon at bounding box center [513, 320] width 14 height 19
click at [0, 0] on input "Upload a file or drag and drop" at bounding box center [0, 0] width 0 height 0
click at [875, 438] on span "area" at bounding box center [879, 434] width 22 height 13
click at [513, 322] on icon at bounding box center [513, 320] width 14 height 19
click at [0, 0] on input "Upload a file or drag and drop" at bounding box center [0, 0] width 0 height 0
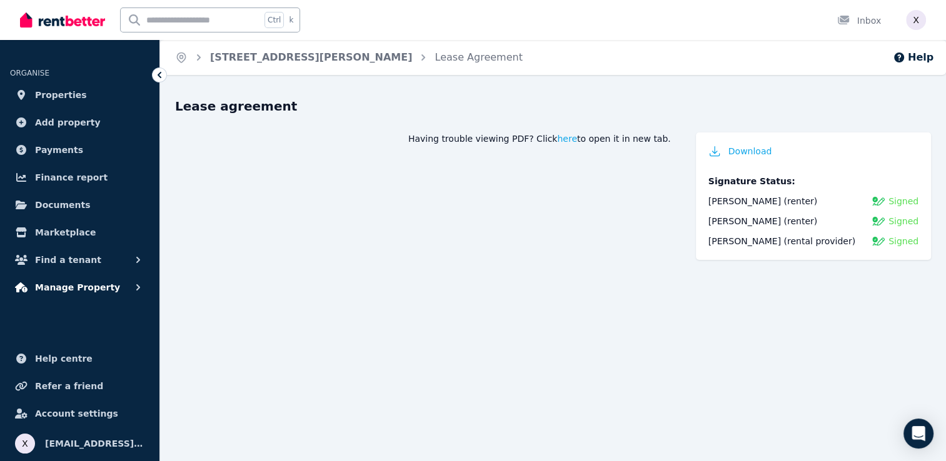
click at [96, 289] on span "Manage Property" at bounding box center [77, 287] width 85 height 15
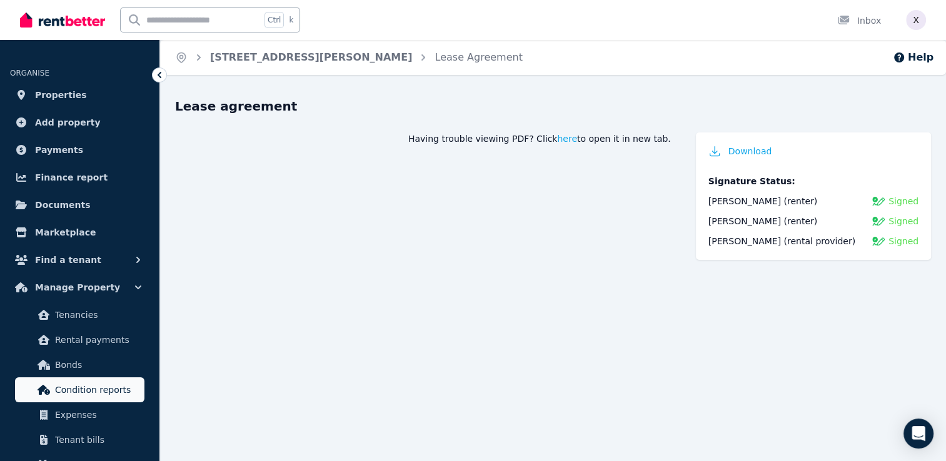
click at [106, 389] on span "Condition reports" at bounding box center [97, 390] width 84 height 15
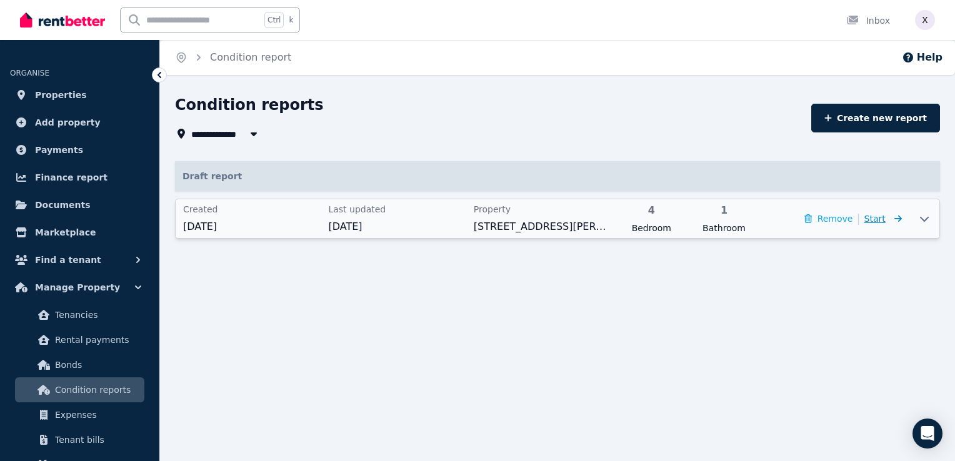
click at [875, 222] on span "Start" at bounding box center [875, 219] width 21 height 10
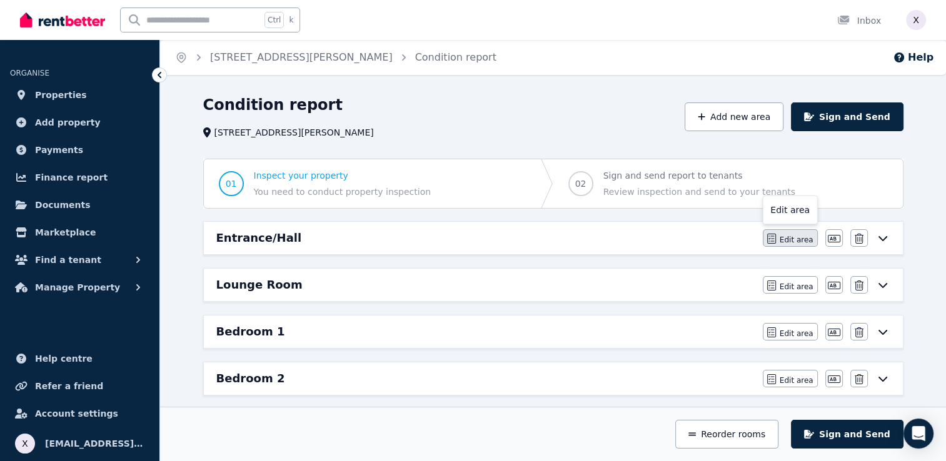
click at [795, 239] on span "Edit area" at bounding box center [797, 240] width 34 height 10
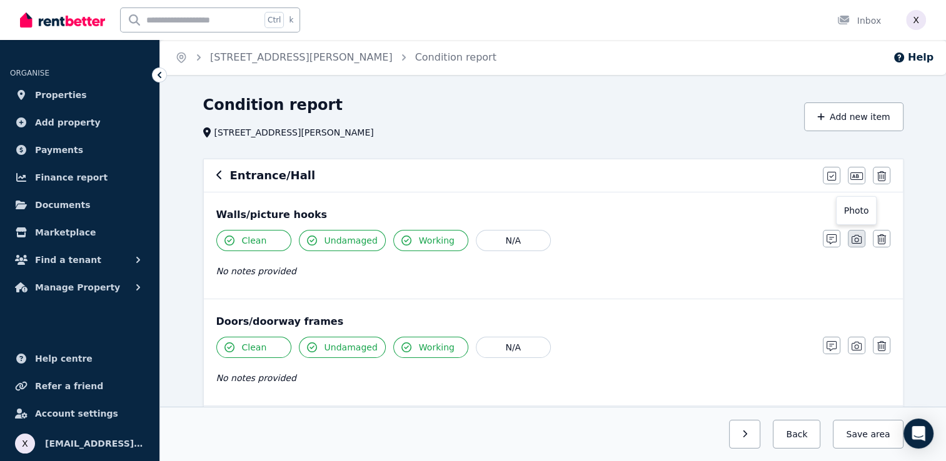
click at [856, 238] on icon "button" at bounding box center [857, 239] width 10 height 9
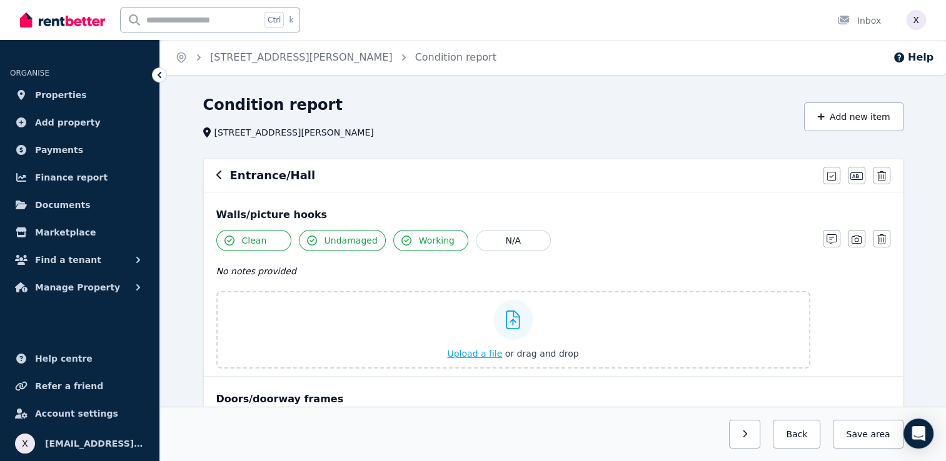
click at [513, 326] on icon at bounding box center [513, 320] width 14 height 19
click at [0, 0] on input "Upload a file or drag and drop" at bounding box center [0, 0] width 0 height 0
click at [515, 323] on icon at bounding box center [513, 320] width 14 height 19
click at [0, 0] on input "Upload a file or drag and drop" at bounding box center [0, 0] width 0 height 0
click at [800, 441] on button "Back" at bounding box center [797, 434] width 48 height 29
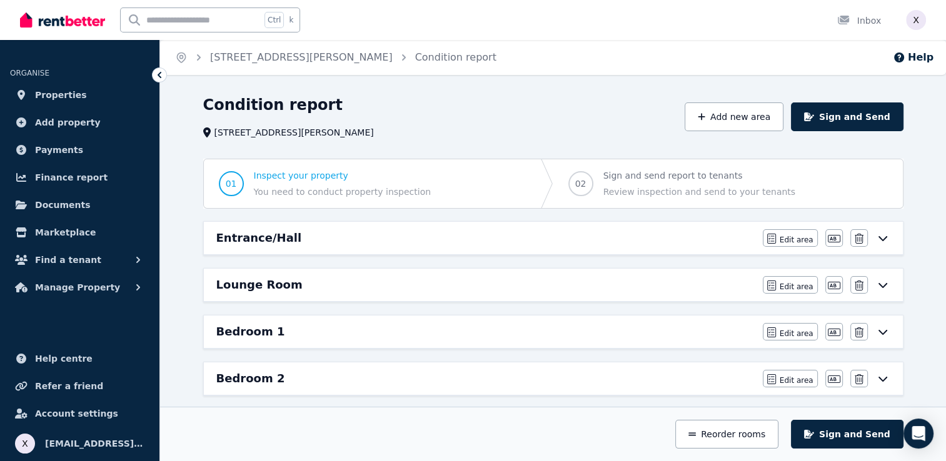
click at [478, 119] on div "Condition report 16 Mount Roberts St, Park Ridge" at bounding box center [440, 117] width 474 height 44
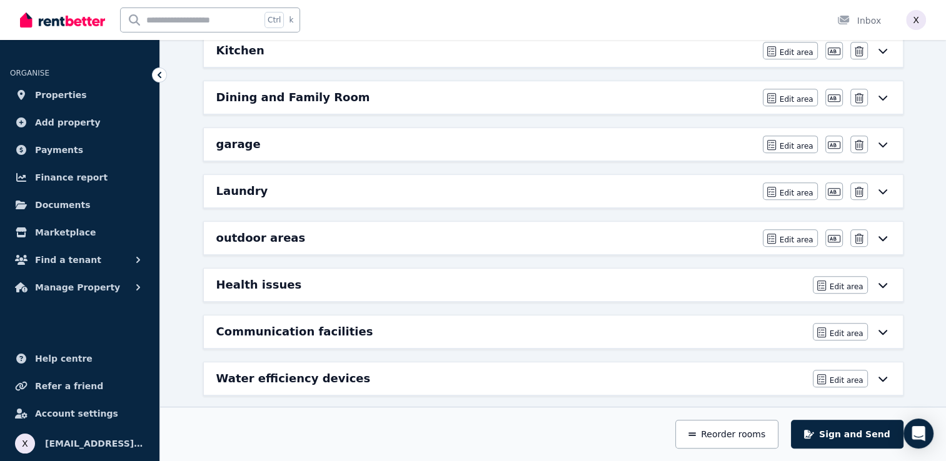
scroll to position [614, 0]
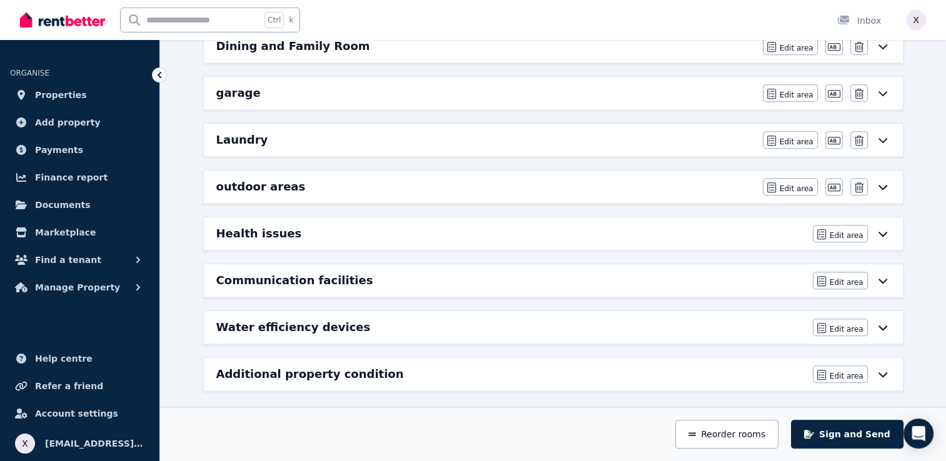
click at [883, 184] on icon at bounding box center [882, 187] width 15 height 10
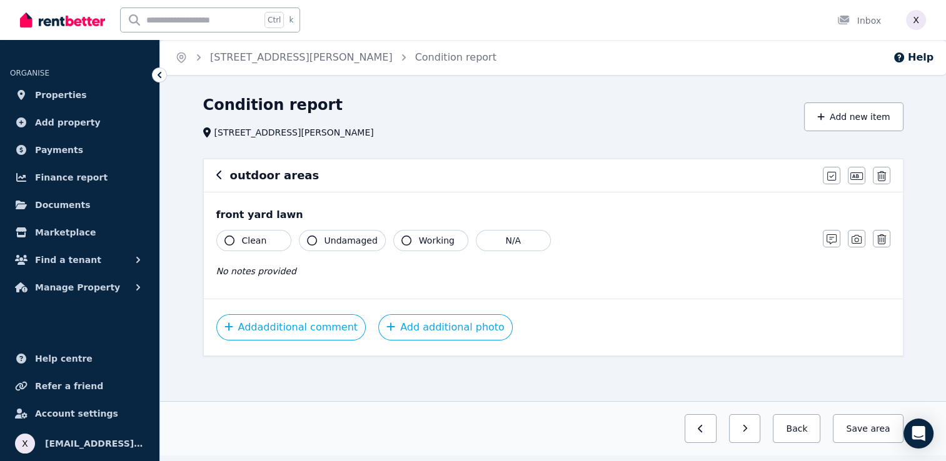
scroll to position [0, 0]
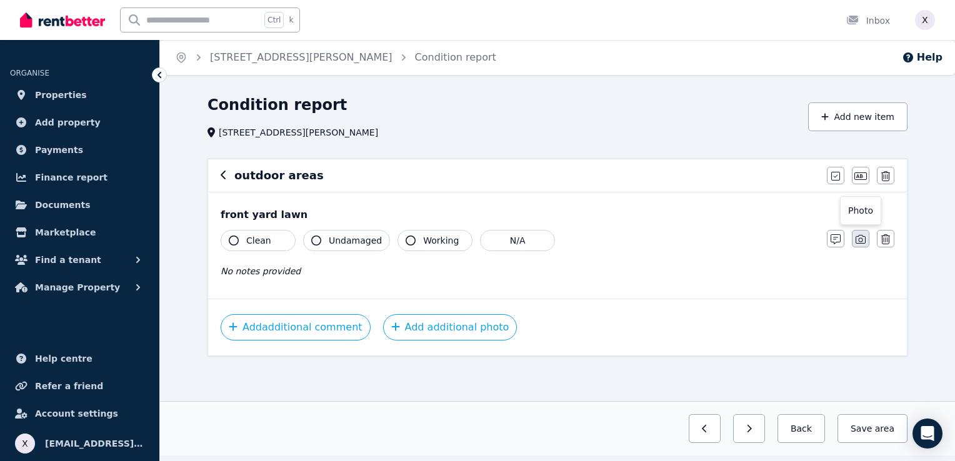
click at [864, 241] on icon "button" at bounding box center [861, 239] width 10 height 10
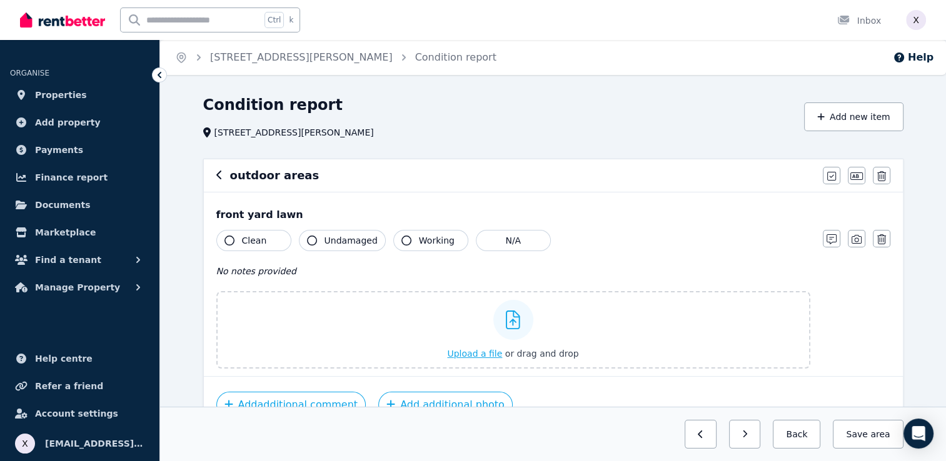
click at [515, 325] on icon at bounding box center [513, 320] width 14 height 19
click at [0, 0] on input "Upload a file or drag and drop" at bounding box center [0, 0] width 0 height 0
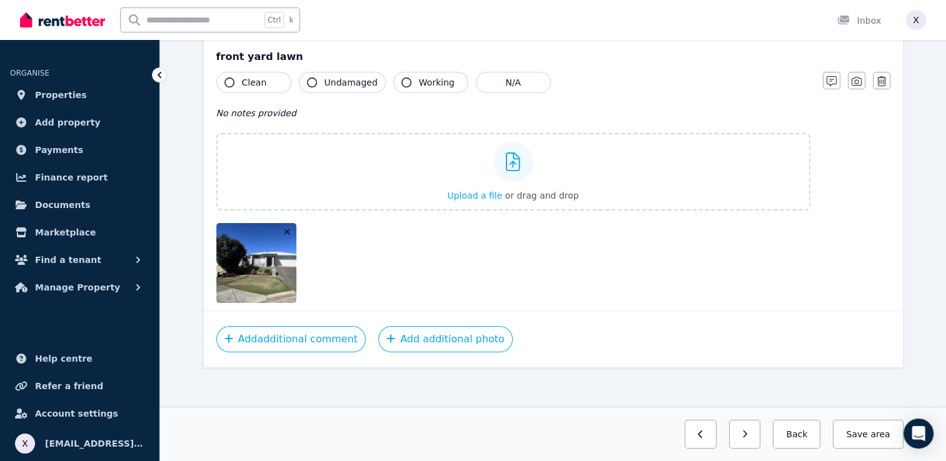
scroll to position [163, 0]
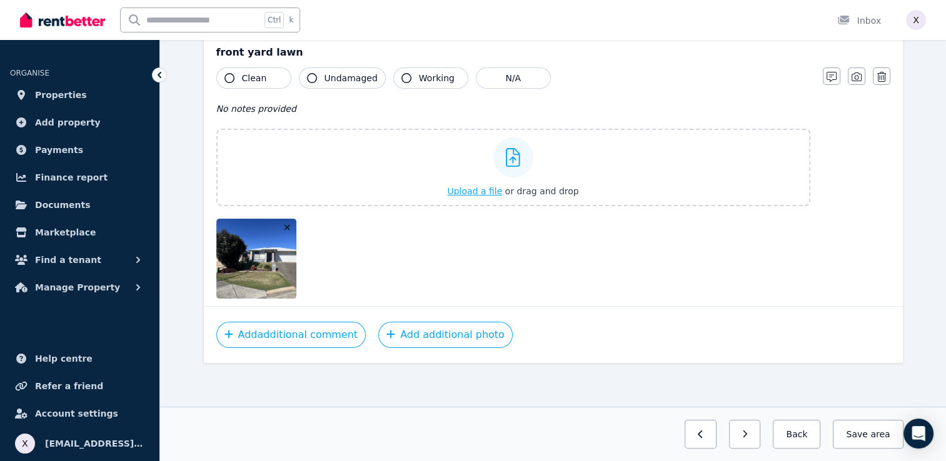
click at [476, 191] on span "Upload a file" at bounding box center [474, 191] width 55 height 10
click at [478, 190] on span "Upload a file" at bounding box center [474, 191] width 55 height 10
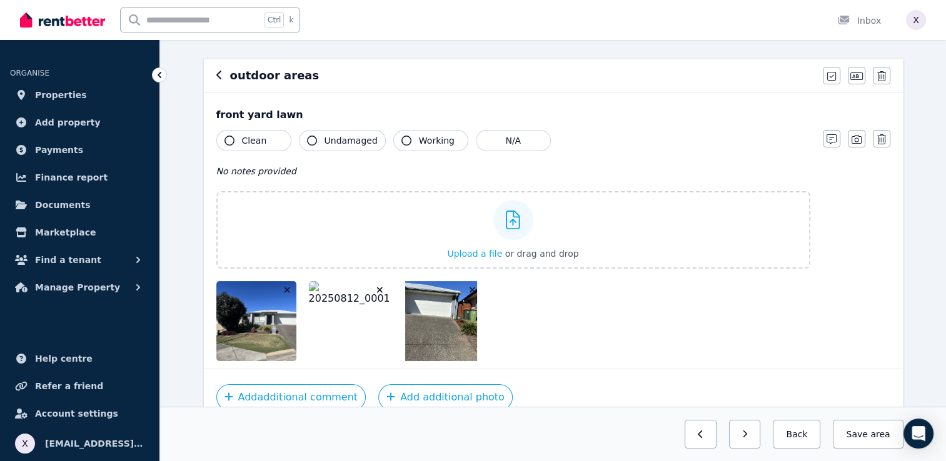
scroll to position [38, 0]
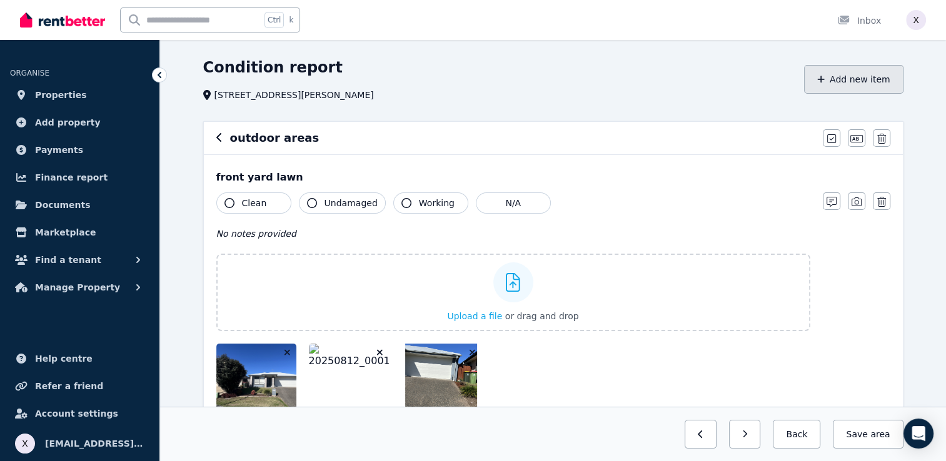
click at [855, 79] on button "Add new item" at bounding box center [853, 79] width 99 height 29
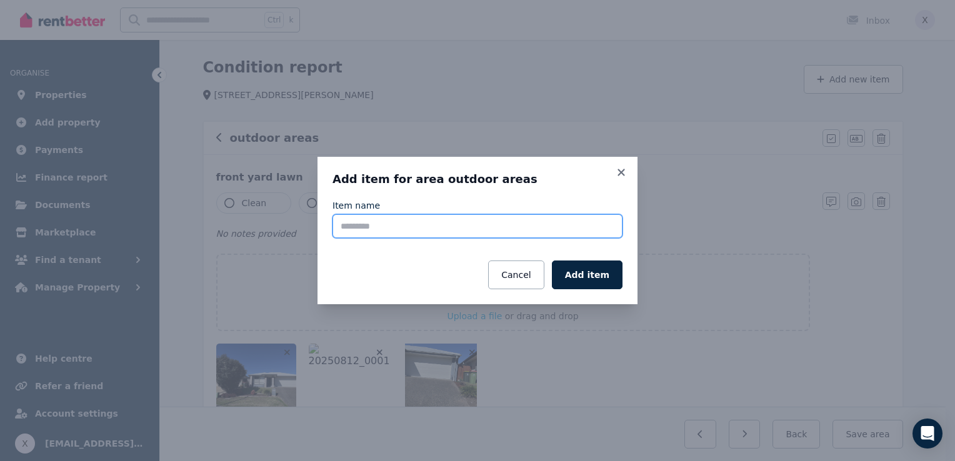
click at [438, 228] on input "Item name" at bounding box center [478, 226] width 290 height 24
type input "**********"
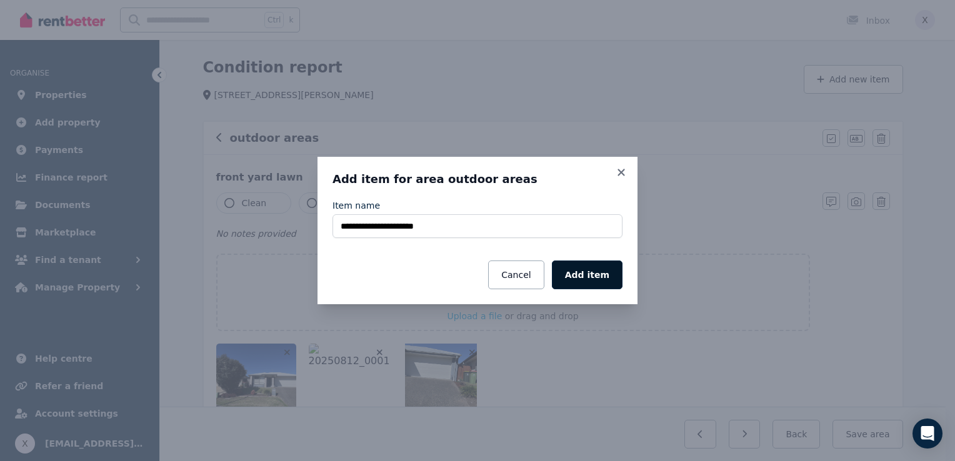
click at [598, 280] on button "Add item" at bounding box center [587, 275] width 71 height 29
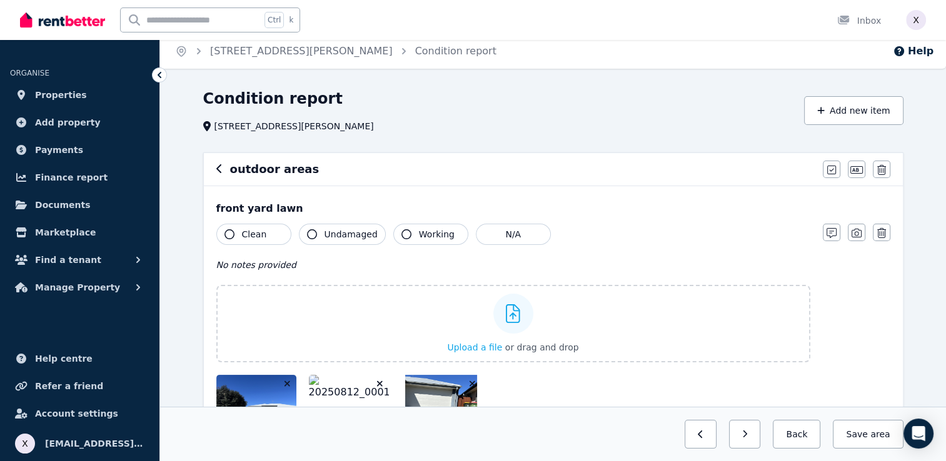
scroll to position [0, 0]
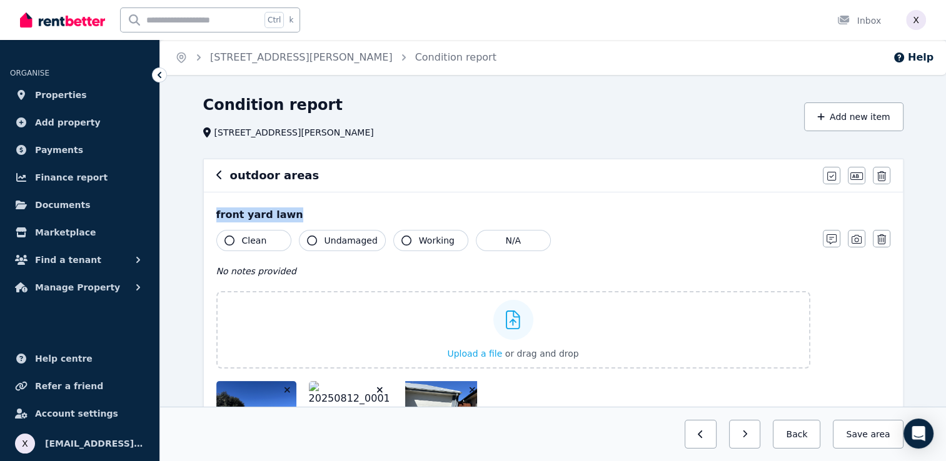
drag, startPoint x: 286, startPoint y: 216, endPoint x: 208, endPoint y: 218, distance: 78.8
click at [208, 218] on div "front yard lawn Clean Undamaged Working N/A No notes provided Upload a file or …" at bounding box center [553, 331] width 699 height 276
drag, startPoint x: 208, startPoint y: 218, endPoint x: 257, endPoint y: 208, distance: 50.5
click at [257, 208] on div "front yard lawn Clean Undamaged Working N/A No notes provided Upload a file or …" at bounding box center [553, 331] width 699 height 276
click at [285, 214] on div "front yard lawn" at bounding box center [553, 215] width 674 height 15
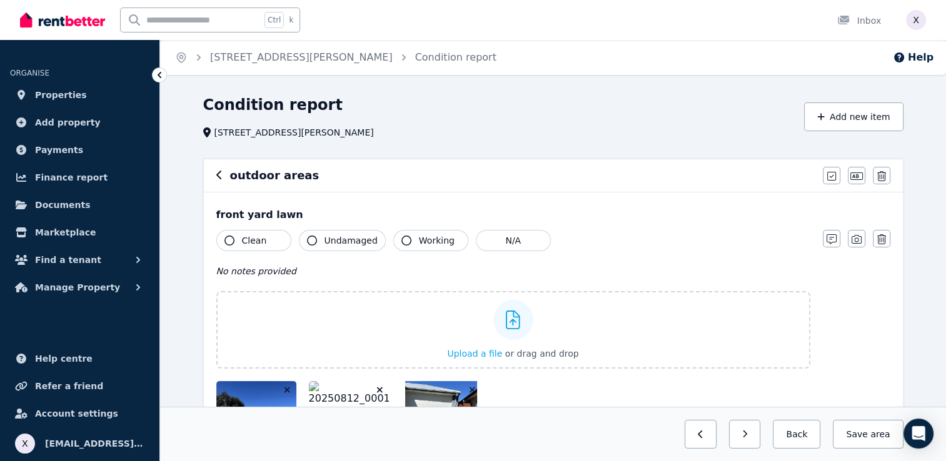
click at [273, 218] on div "front yard lawn" at bounding box center [553, 215] width 674 height 15
click at [313, 219] on div "front yard lawn" at bounding box center [553, 215] width 674 height 15
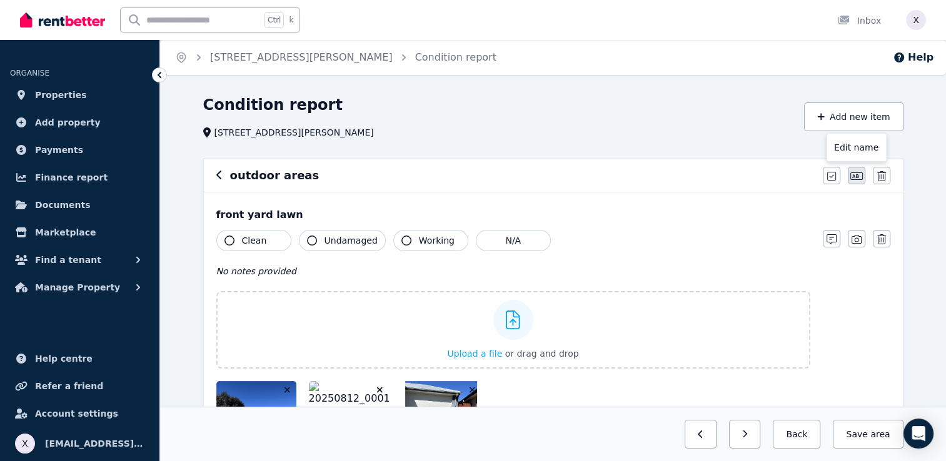
click at [857, 176] on icon "button" at bounding box center [856, 177] width 13 height 8
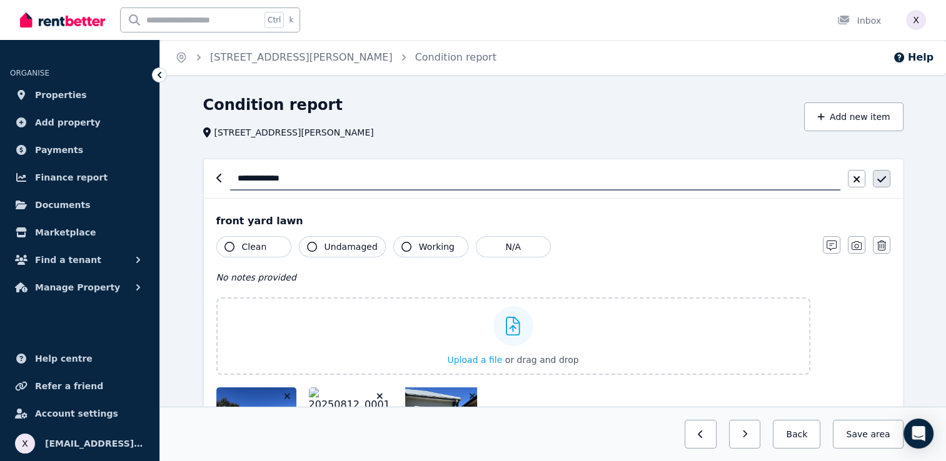
click at [885, 181] on icon "button" at bounding box center [881, 179] width 9 height 10
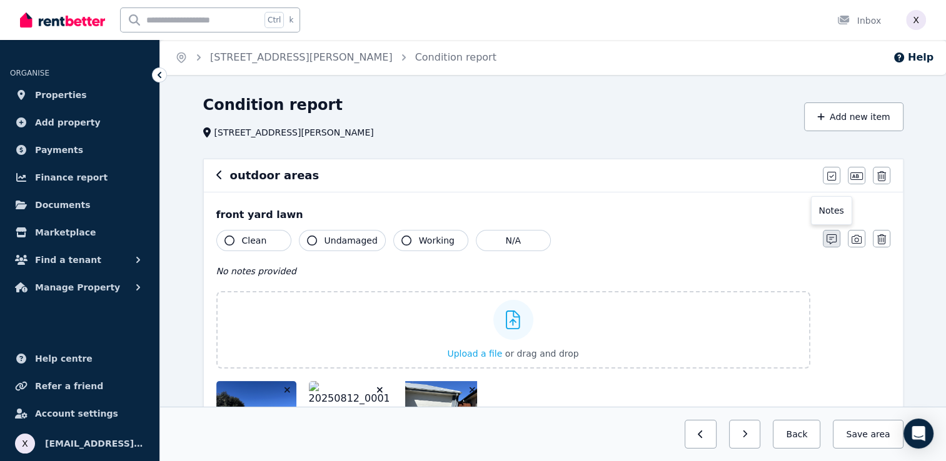
click at [830, 246] on button "button" at bounding box center [832, 239] width 18 height 18
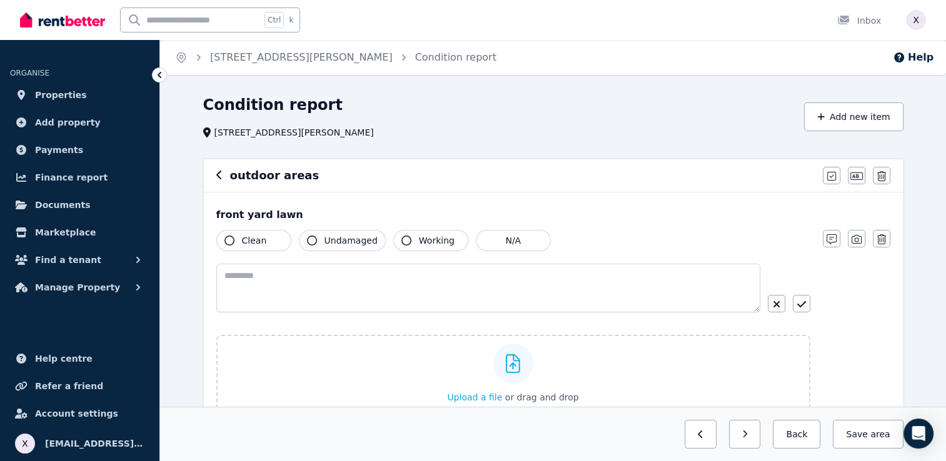
click at [718, 232] on div "Clean Undamaged Working N/A" at bounding box center [513, 240] width 594 height 21
click at [799, 308] on icon "button" at bounding box center [801, 305] width 9 height 10
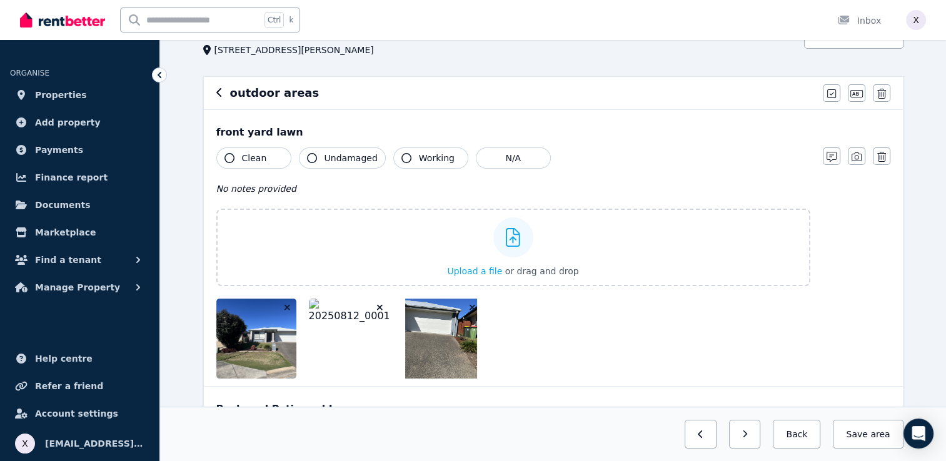
scroll to position [81, 0]
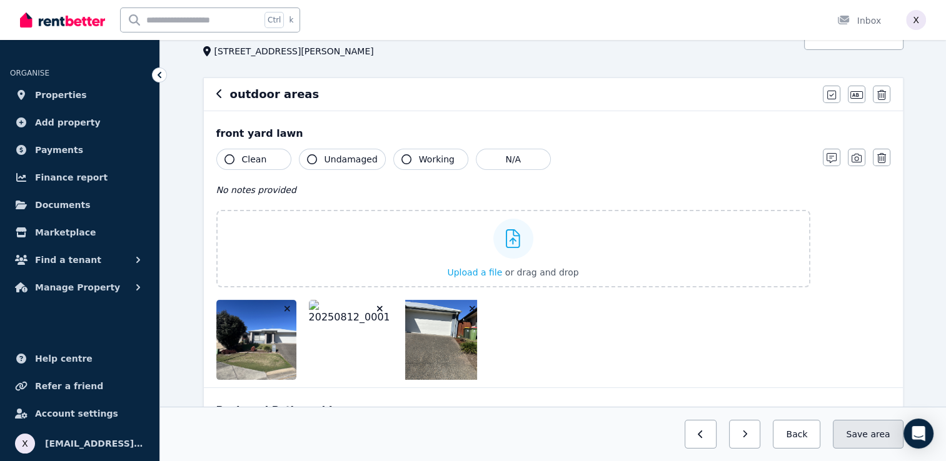
click at [861, 433] on button "Save area" at bounding box center [868, 434] width 70 height 29
click at [802, 435] on button "Back" at bounding box center [792, 434] width 58 height 29
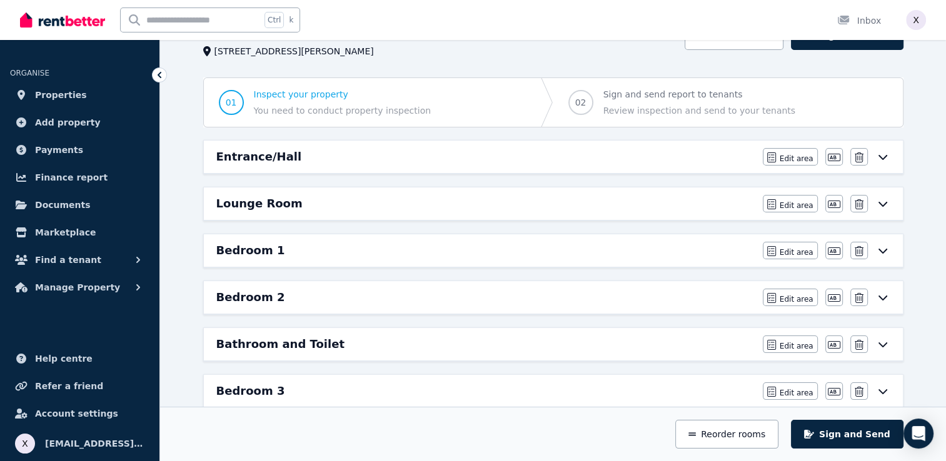
click at [888, 158] on icon at bounding box center [882, 157] width 15 height 10
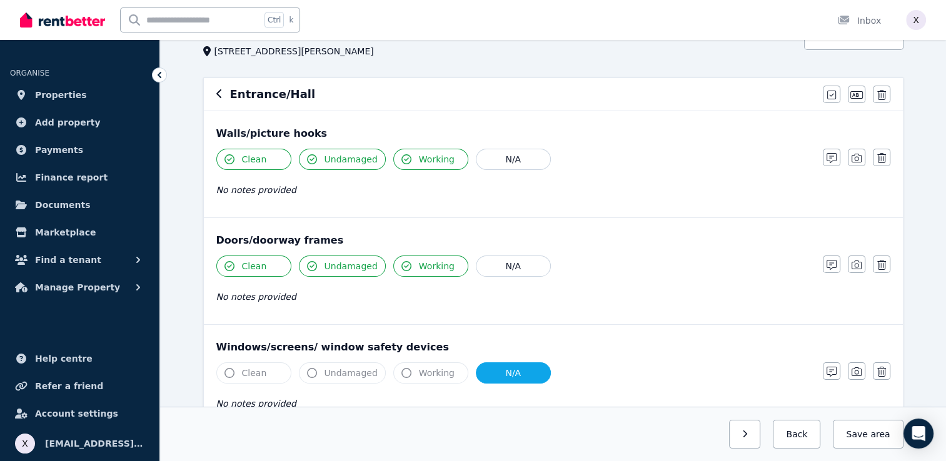
scroll to position [0, 0]
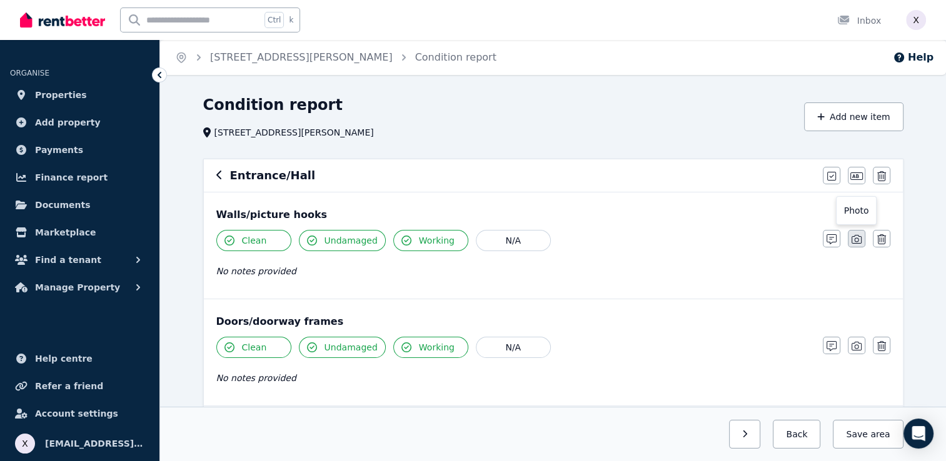
click at [859, 243] on icon "button" at bounding box center [857, 239] width 10 height 9
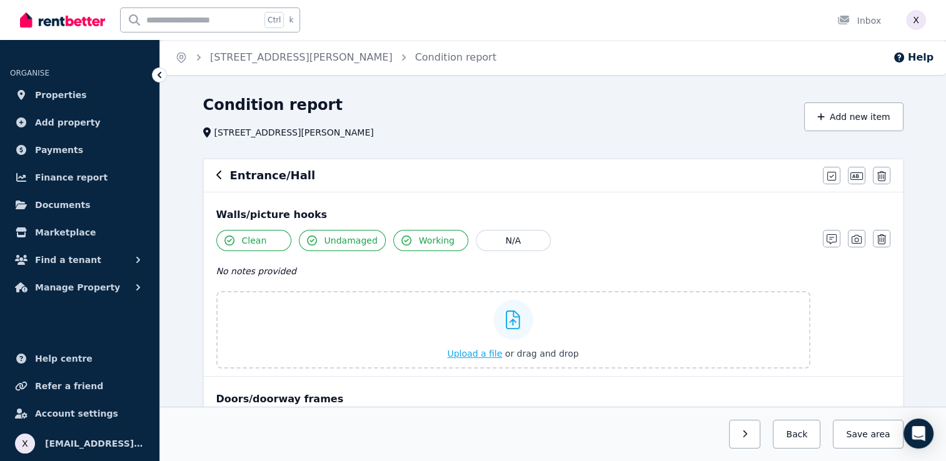
click at [511, 317] on icon at bounding box center [513, 320] width 14 height 19
click at [0, 0] on input "Upload a file or drag and drop" at bounding box center [0, 0] width 0 height 0
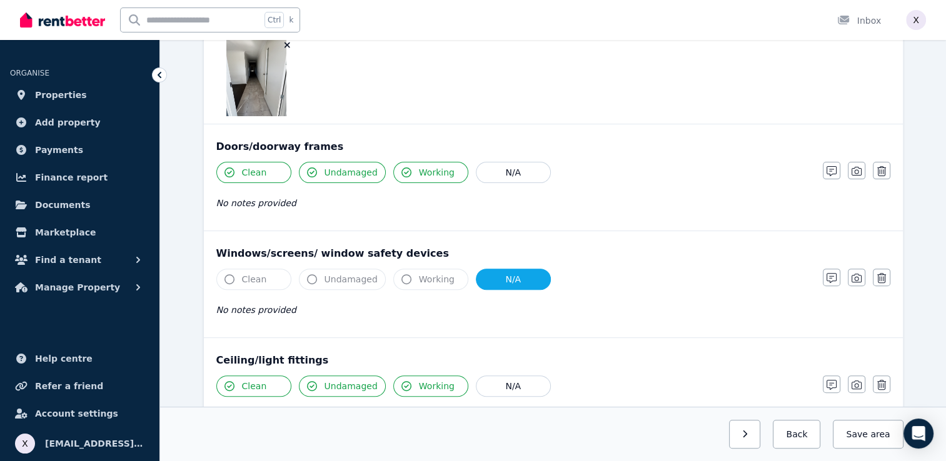
scroll to position [283, 0]
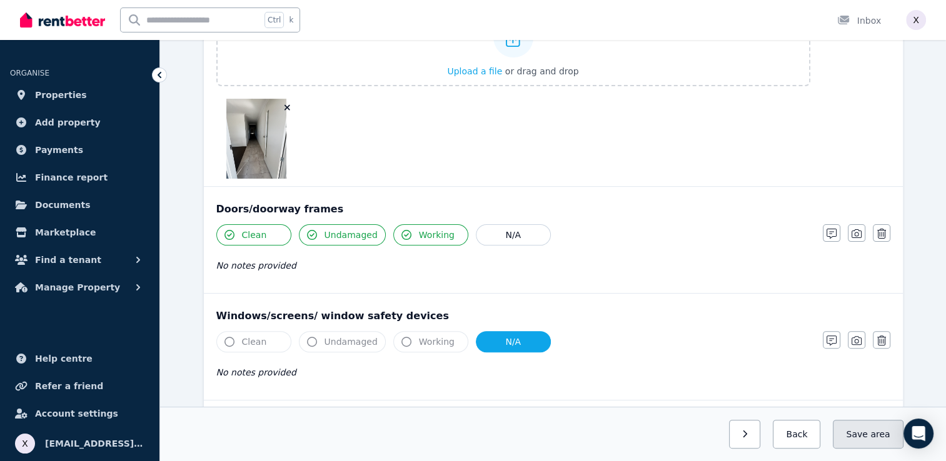
click at [859, 436] on button "Save area" at bounding box center [868, 434] width 70 height 29
click at [805, 443] on button "Back" at bounding box center [792, 434] width 58 height 29
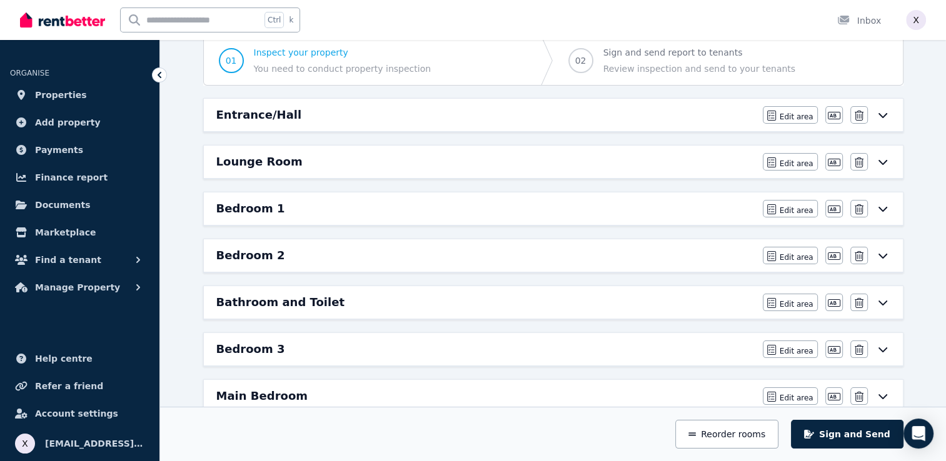
scroll to position [95, 0]
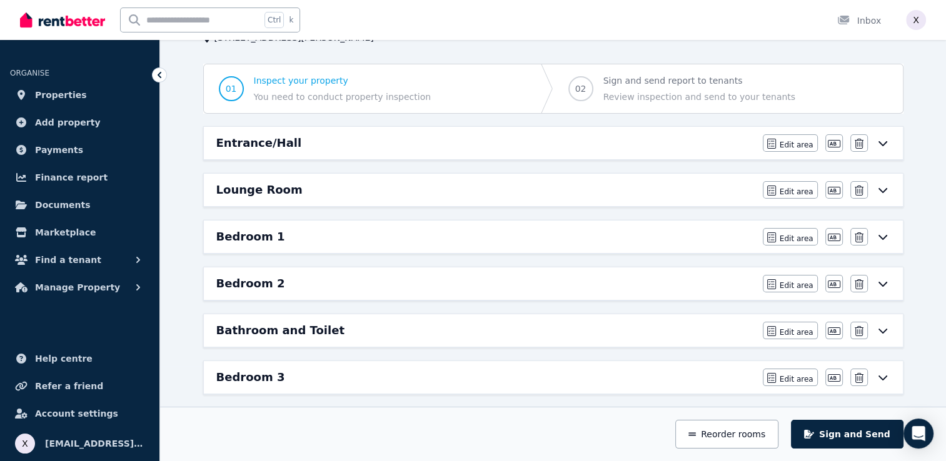
click at [887, 193] on icon at bounding box center [882, 190] width 15 height 10
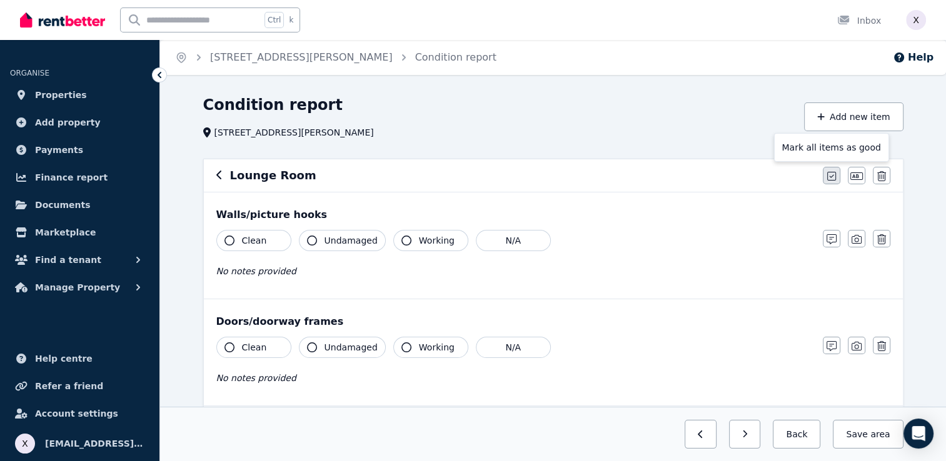
click at [829, 177] on icon "button" at bounding box center [831, 176] width 9 height 10
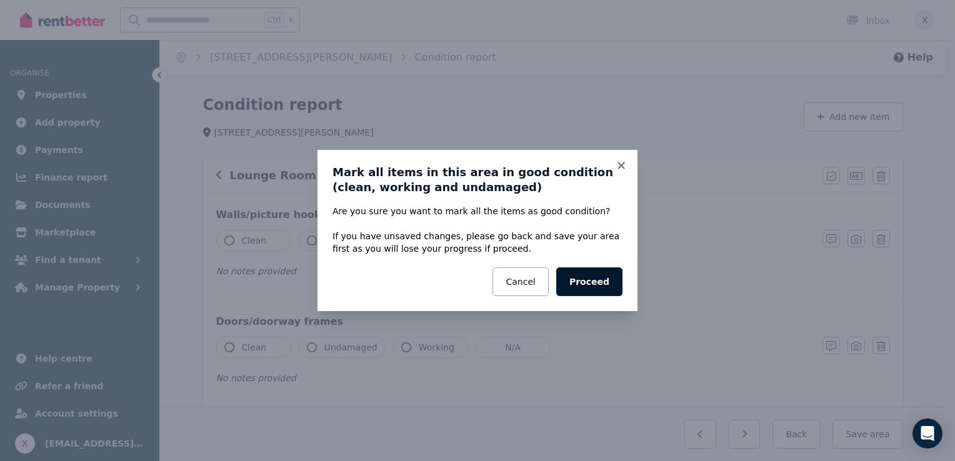
click at [590, 281] on button "Proceed" at bounding box center [590, 282] width 66 height 29
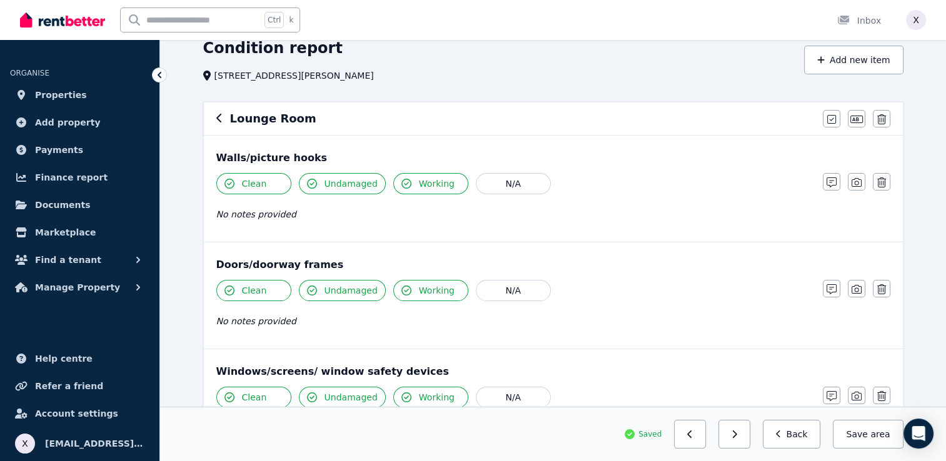
scroll to position [51, 0]
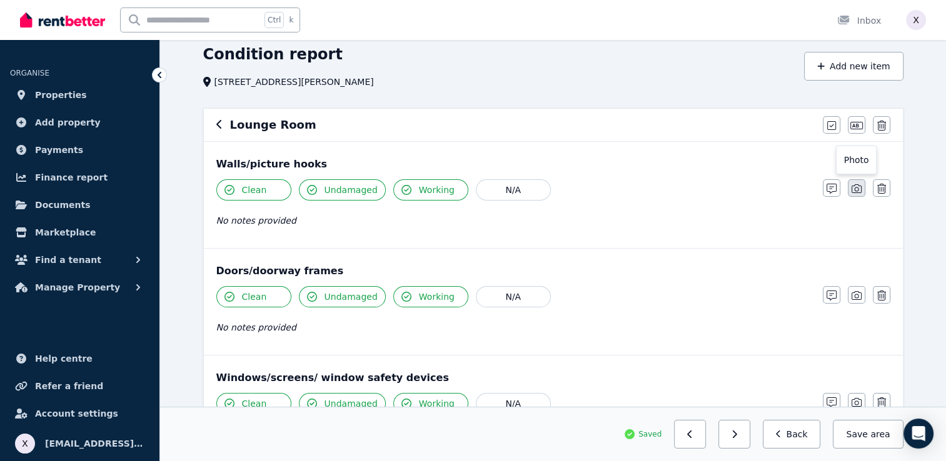
click at [855, 193] on icon "button" at bounding box center [857, 188] width 10 height 9
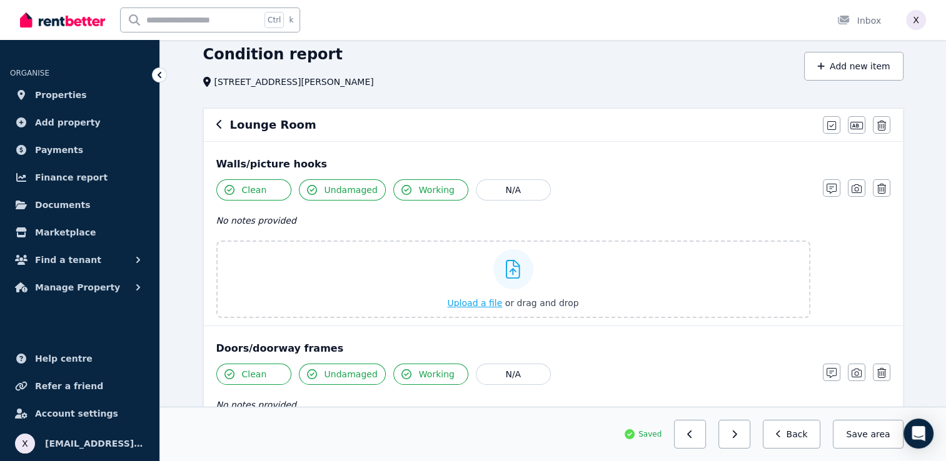
click at [513, 271] on icon at bounding box center [513, 269] width 14 height 19
click at [0, 0] on input "Upload a file or drag and drop" at bounding box center [0, 0] width 0 height 0
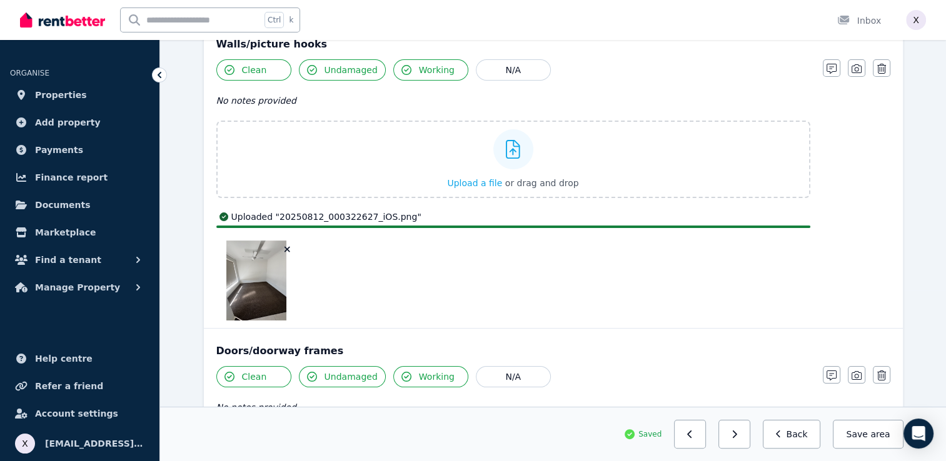
scroll to position [176, 0]
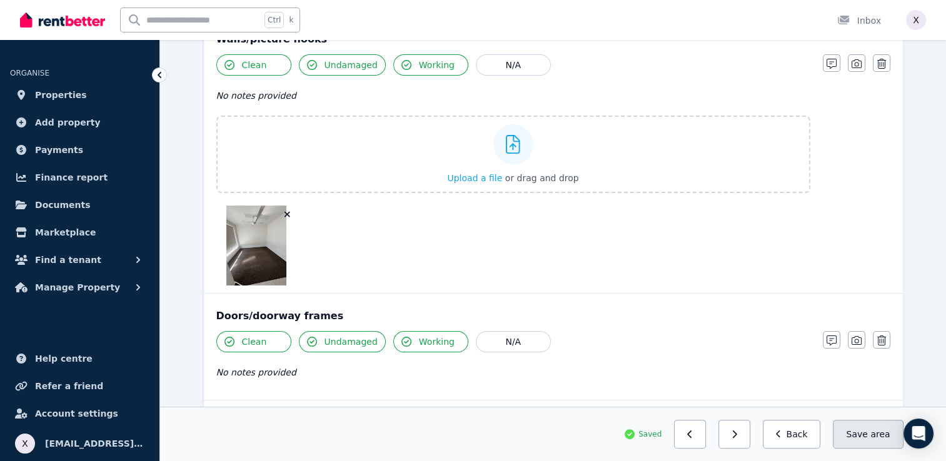
click at [863, 437] on button "Save area" at bounding box center [868, 434] width 70 height 29
click at [802, 436] on button "Back" at bounding box center [792, 434] width 58 height 29
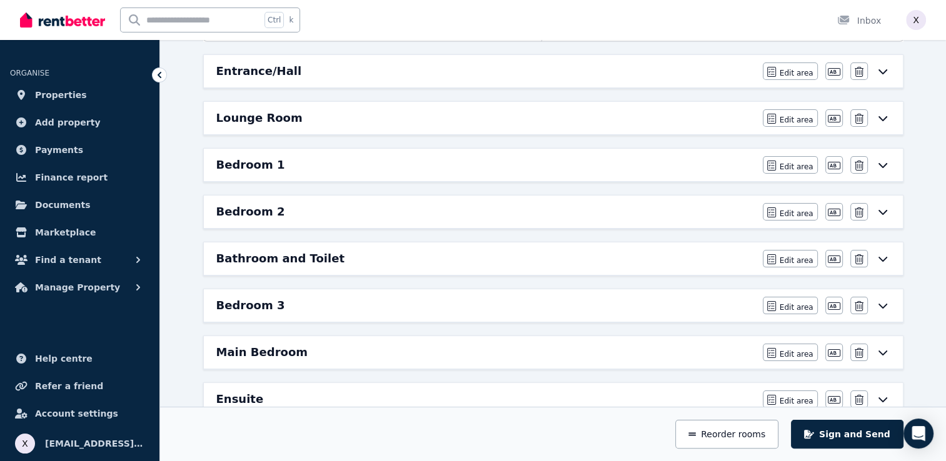
scroll to position [113, 0]
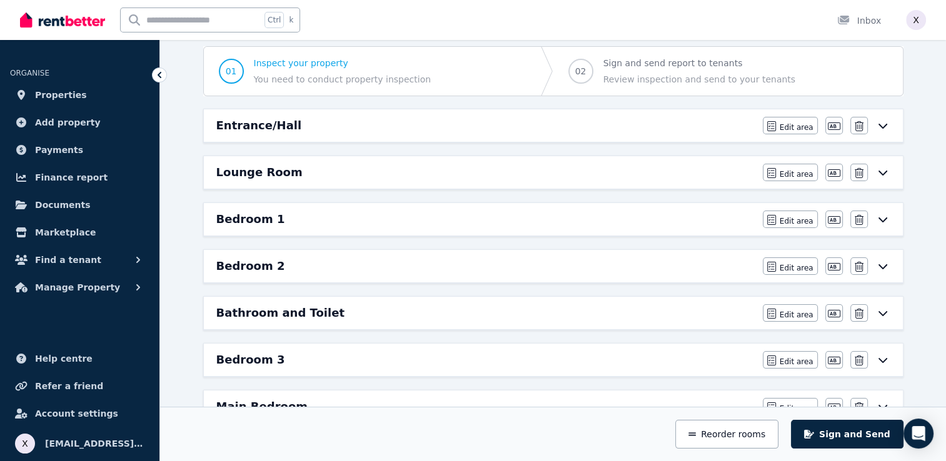
click at [880, 219] on icon at bounding box center [882, 220] width 9 height 5
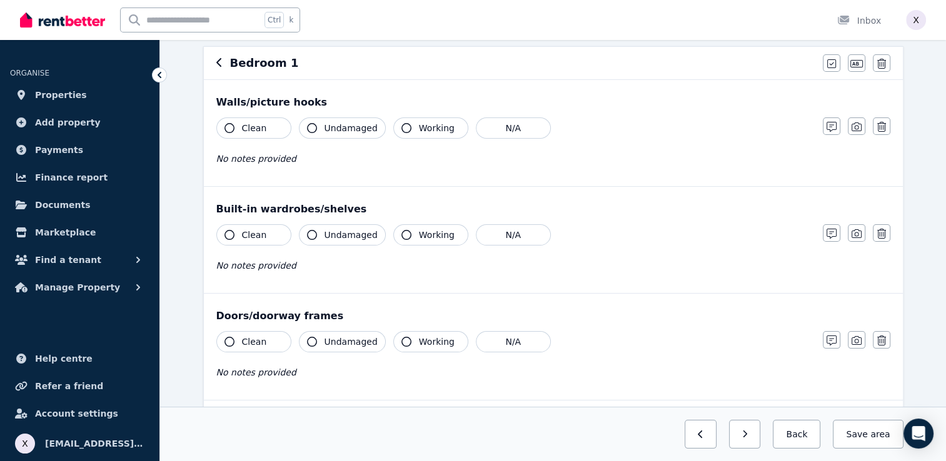
scroll to position [0, 0]
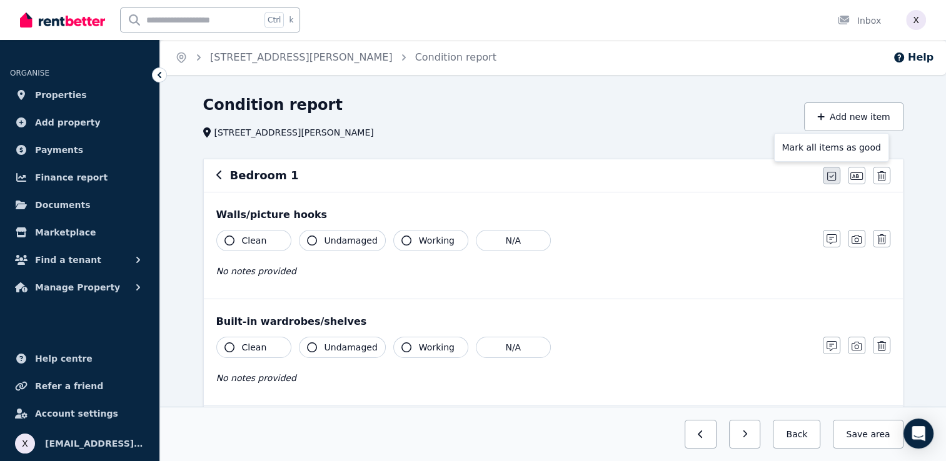
click at [832, 177] on icon "button" at bounding box center [831, 176] width 9 height 10
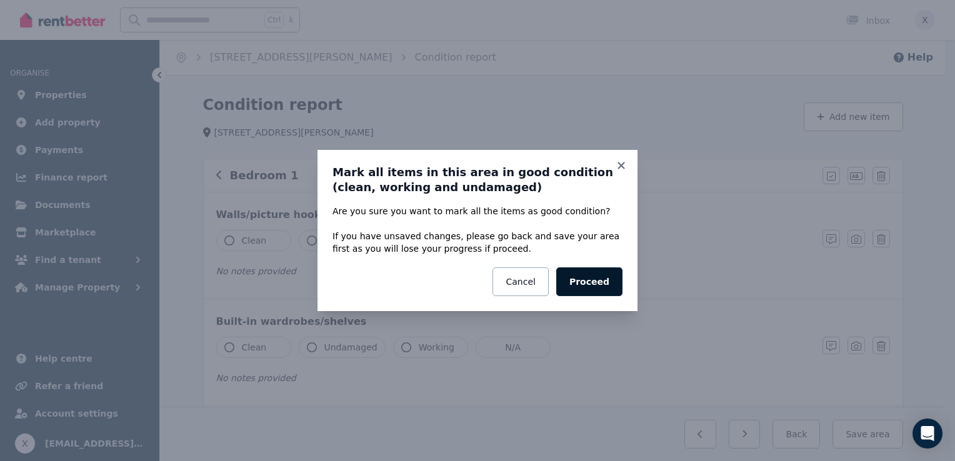
click at [598, 286] on button "Proceed" at bounding box center [590, 282] width 66 height 29
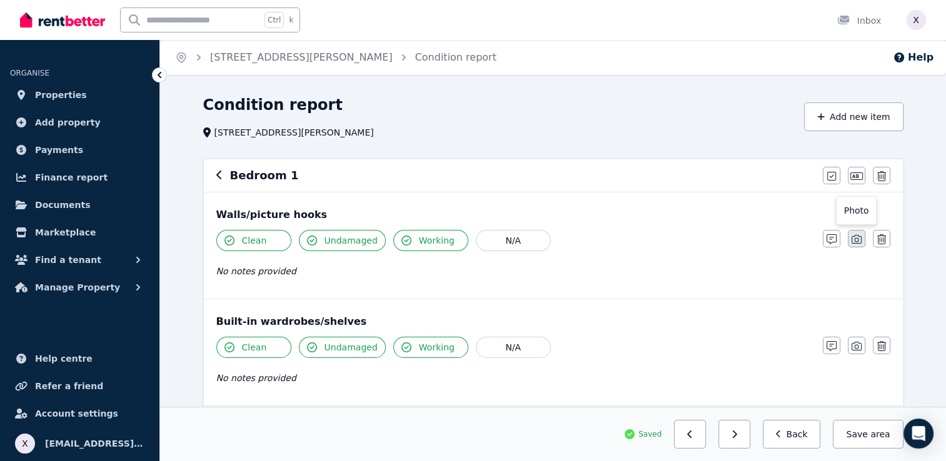
click at [852, 243] on icon "button" at bounding box center [857, 239] width 10 height 9
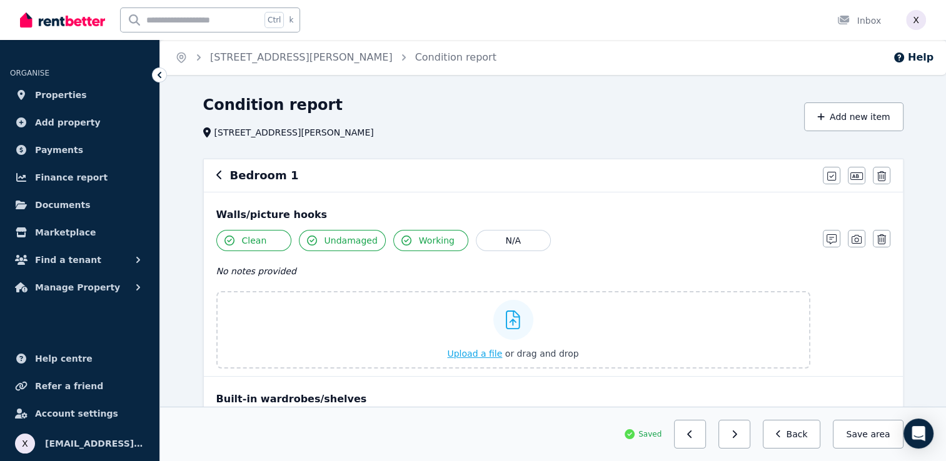
click at [510, 323] on icon at bounding box center [513, 320] width 14 height 19
click at [0, 0] on input "Upload a file or drag and drop" at bounding box center [0, 0] width 0 height 0
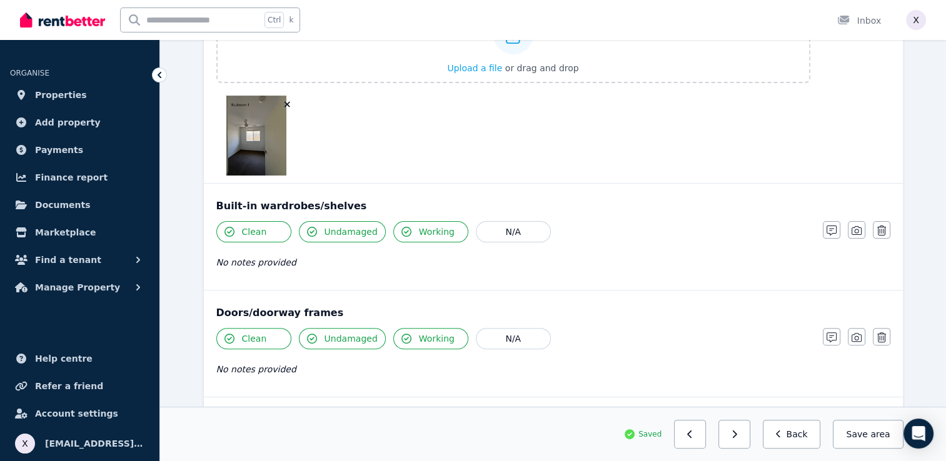
scroll to position [313, 0]
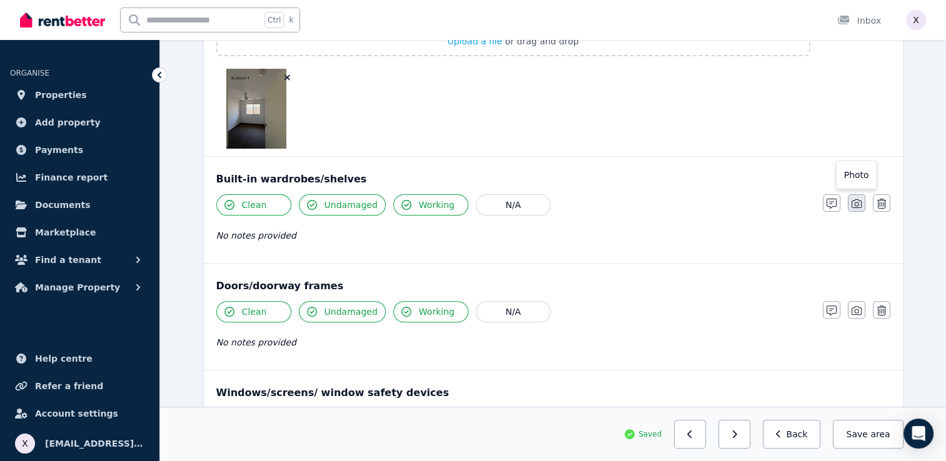
click at [857, 204] on icon "button" at bounding box center [857, 204] width 10 height 10
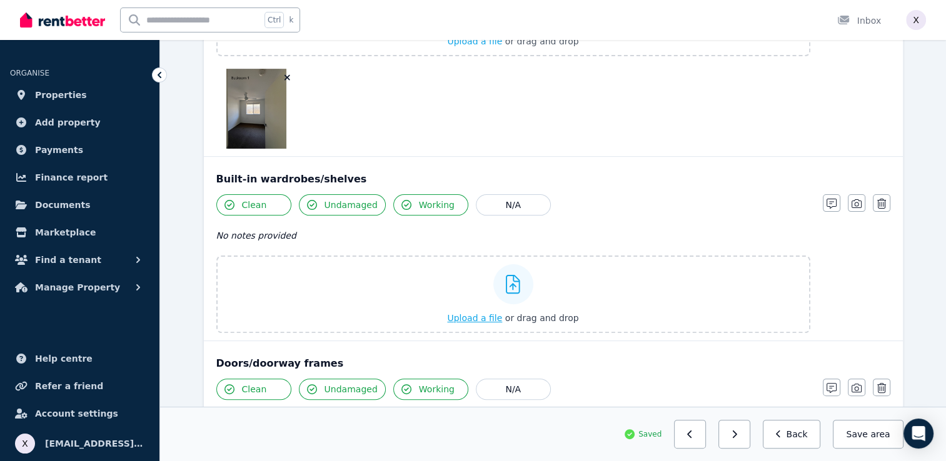
click at [487, 317] on span "Upload a file" at bounding box center [474, 318] width 55 height 10
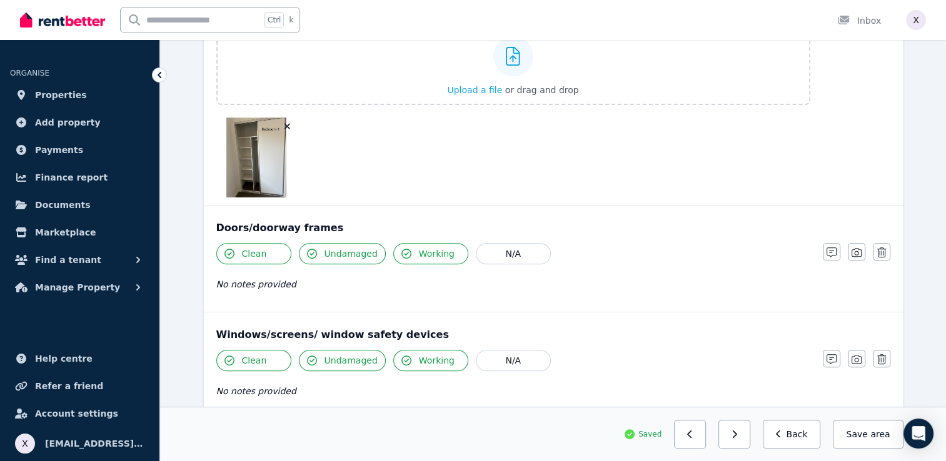
scroll to position [563, 0]
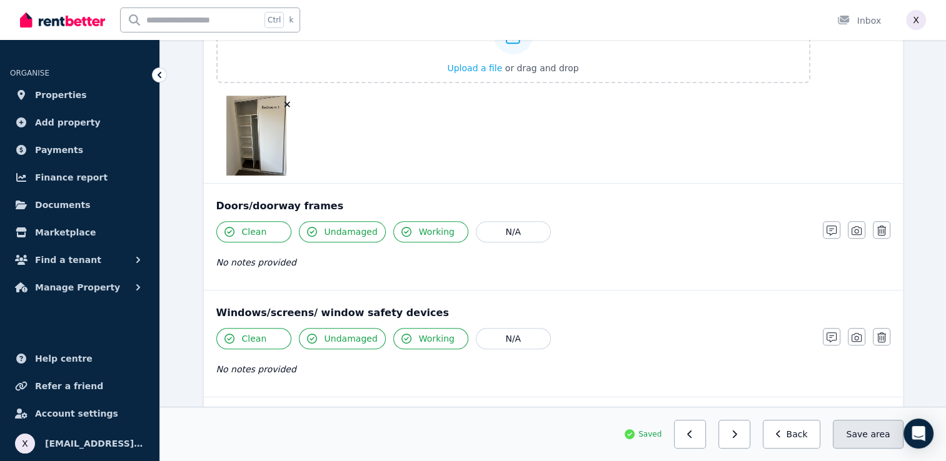
click at [865, 439] on button "Save area" at bounding box center [868, 434] width 70 height 29
click at [812, 435] on button "Back" at bounding box center [792, 434] width 58 height 29
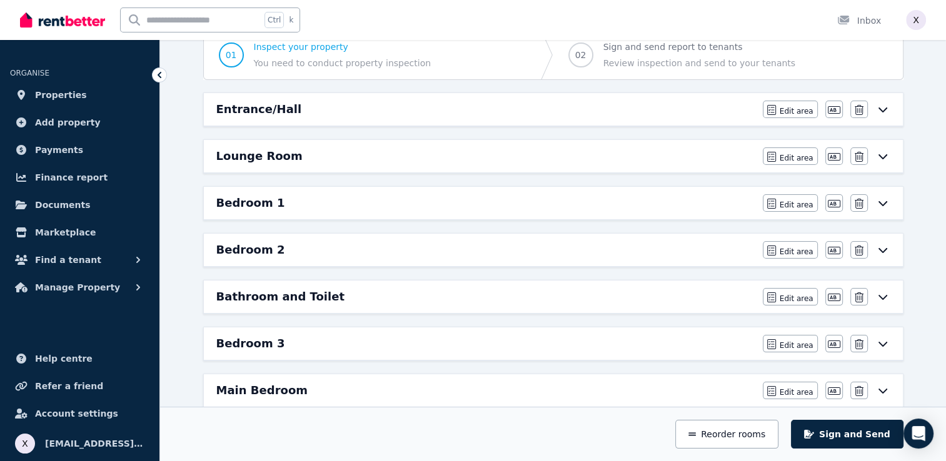
scroll to position [114, 0]
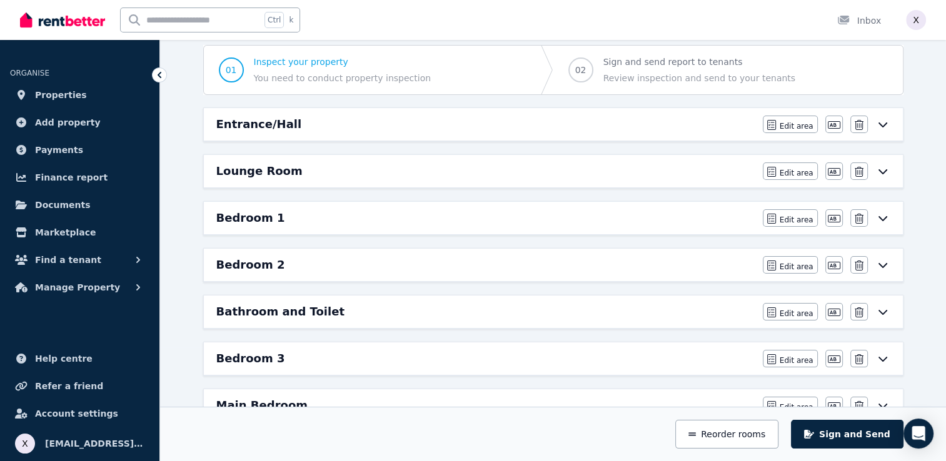
click at [885, 174] on icon at bounding box center [882, 171] width 15 height 10
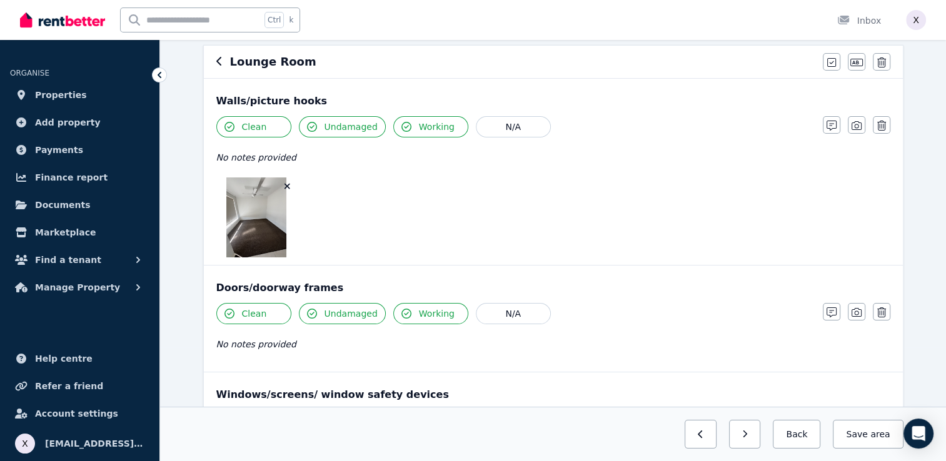
scroll to position [0, 0]
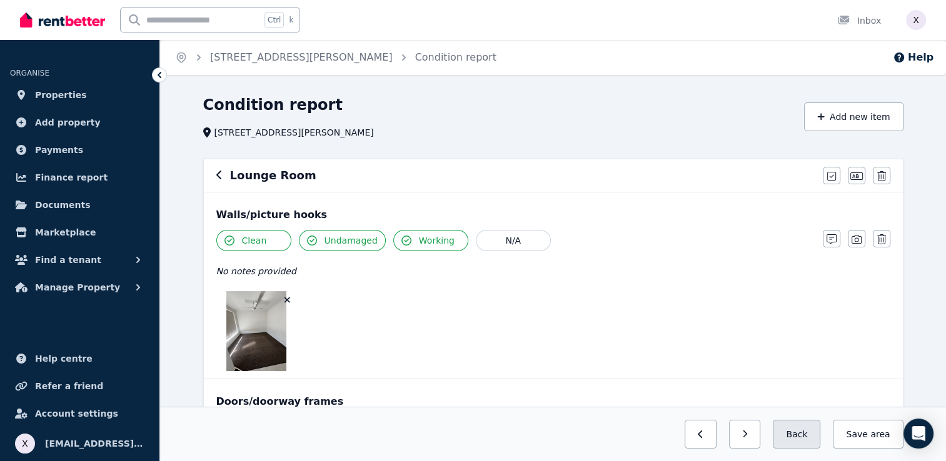
click at [803, 440] on button "Back" at bounding box center [797, 434] width 48 height 29
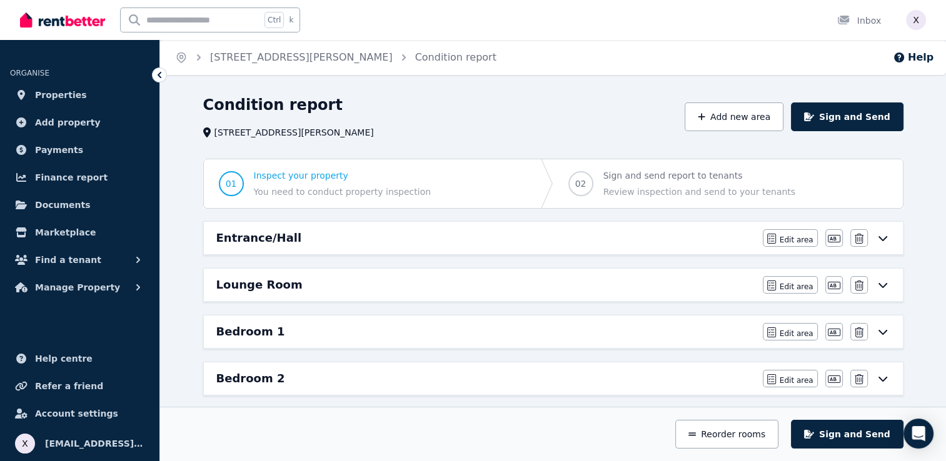
click at [881, 334] on icon at bounding box center [882, 332] width 15 height 10
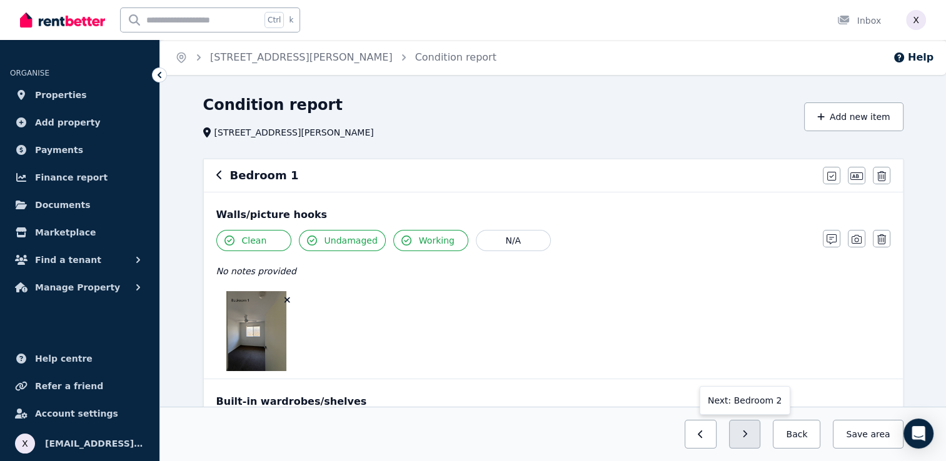
click at [754, 441] on button "button" at bounding box center [745, 434] width 32 height 29
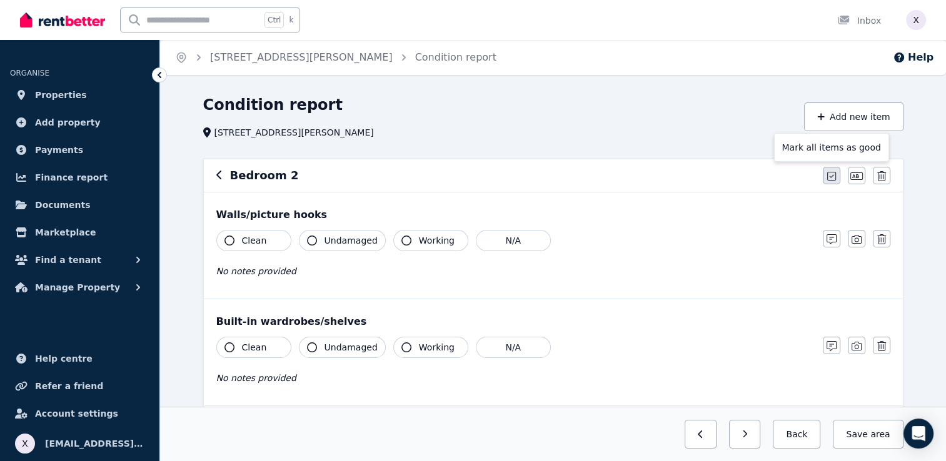
click at [833, 176] on icon "button" at bounding box center [831, 176] width 9 height 10
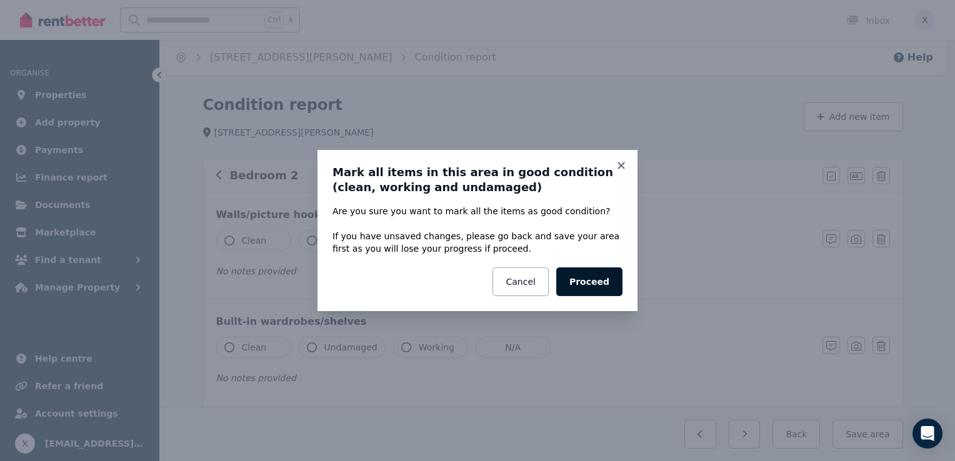
click at [598, 283] on button "Proceed" at bounding box center [590, 282] width 66 height 29
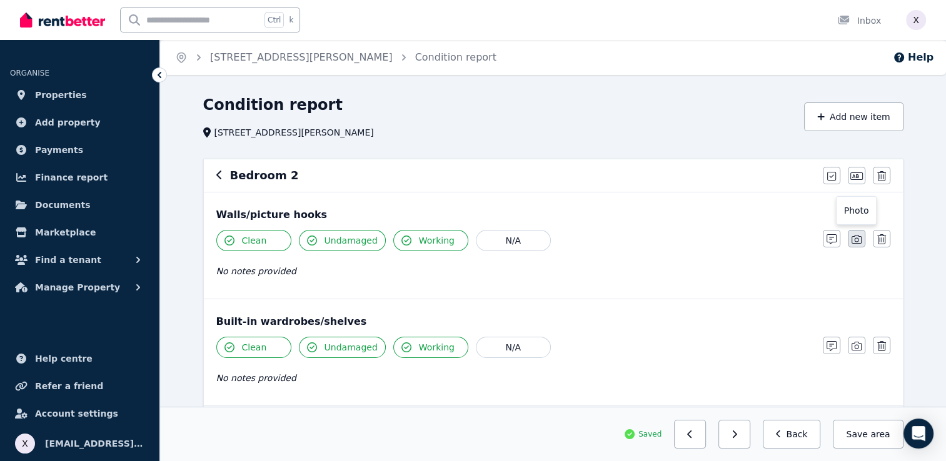
click at [860, 239] on icon "button" at bounding box center [857, 239] width 10 height 9
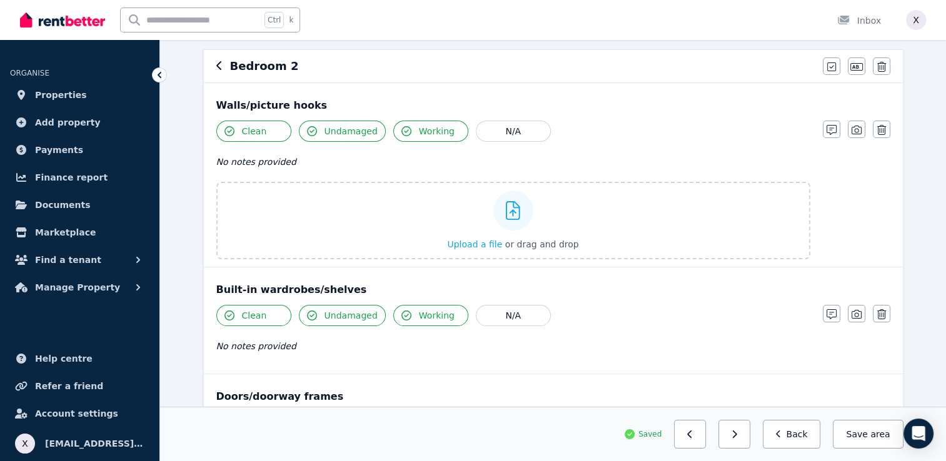
scroll to position [125, 0]
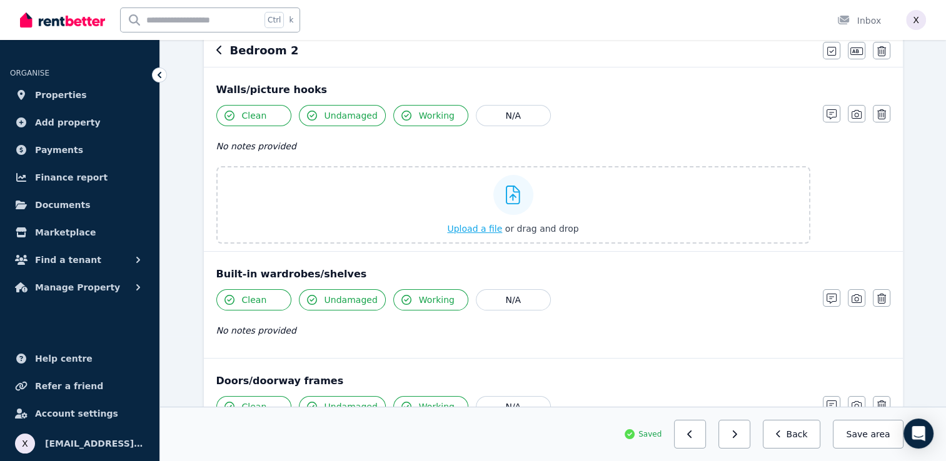
click at [512, 208] on div at bounding box center [513, 195] width 40 height 40
click at [0, 0] on input "Upload a file or drag and drop" at bounding box center [0, 0] width 0 height 0
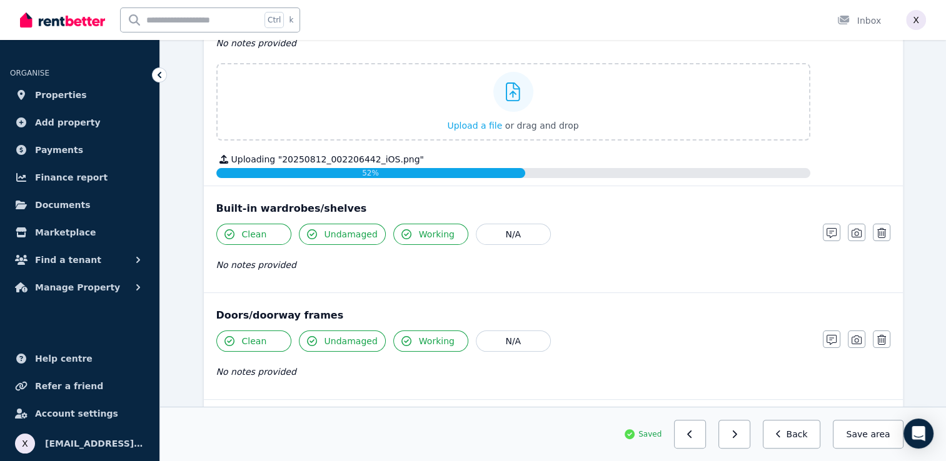
scroll to position [250, 0]
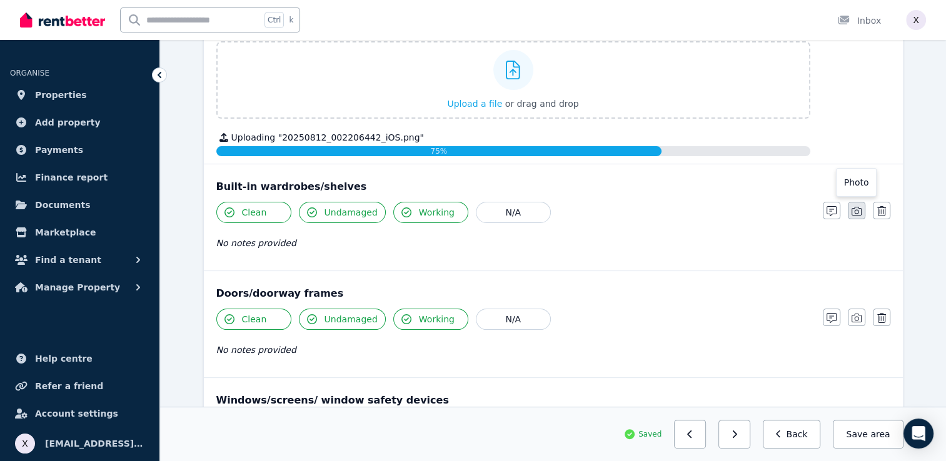
click at [853, 214] on icon "button" at bounding box center [857, 211] width 10 height 9
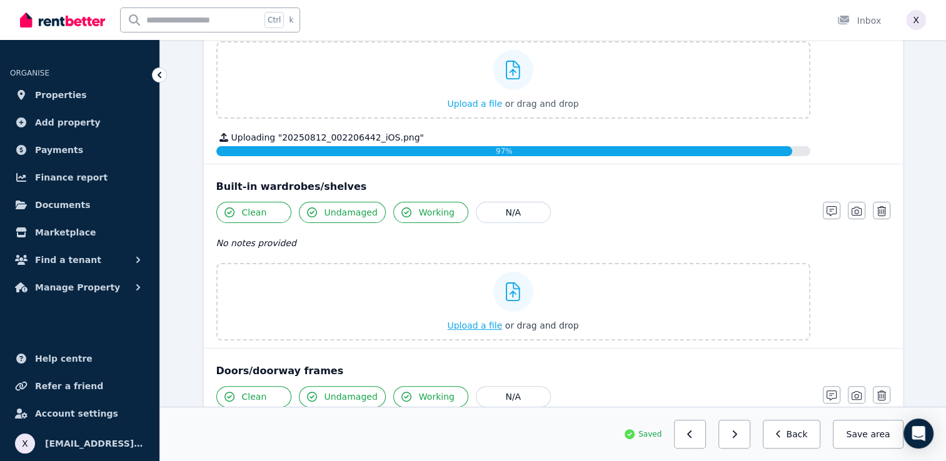
click at [510, 293] on icon at bounding box center [513, 292] width 14 height 19
click at [0, 0] on input "Upload a file or drag and drop" at bounding box center [0, 0] width 0 height 0
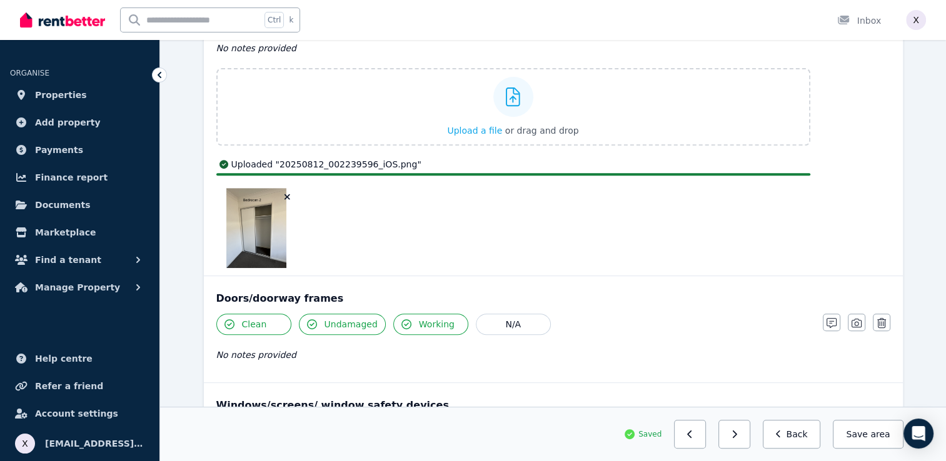
scroll to position [625, 0]
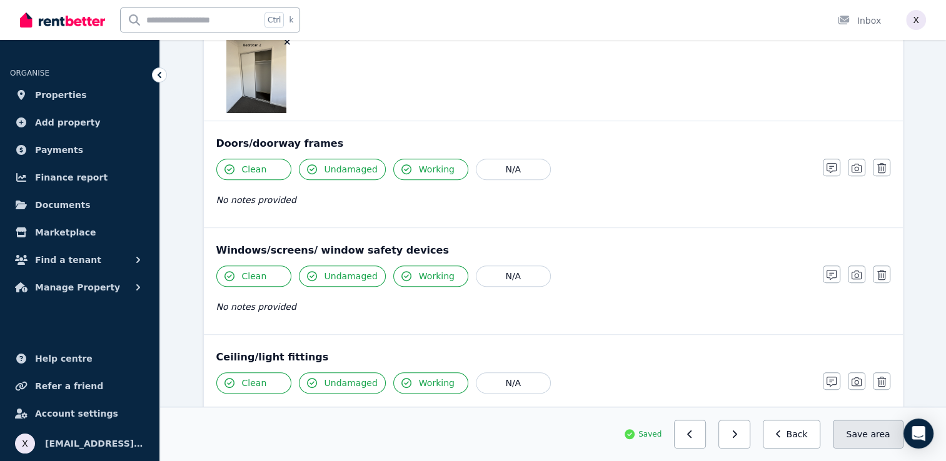
click at [863, 436] on button "Save area" at bounding box center [868, 434] width 70 height 29
click at [740, 443] on button "button" at bounding box center [734, 434] width 32 height 29
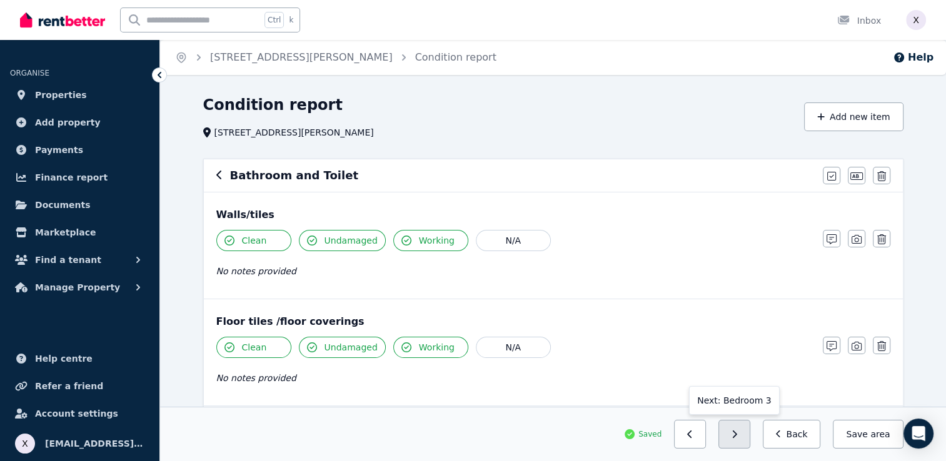
scroll to position [63, 0]
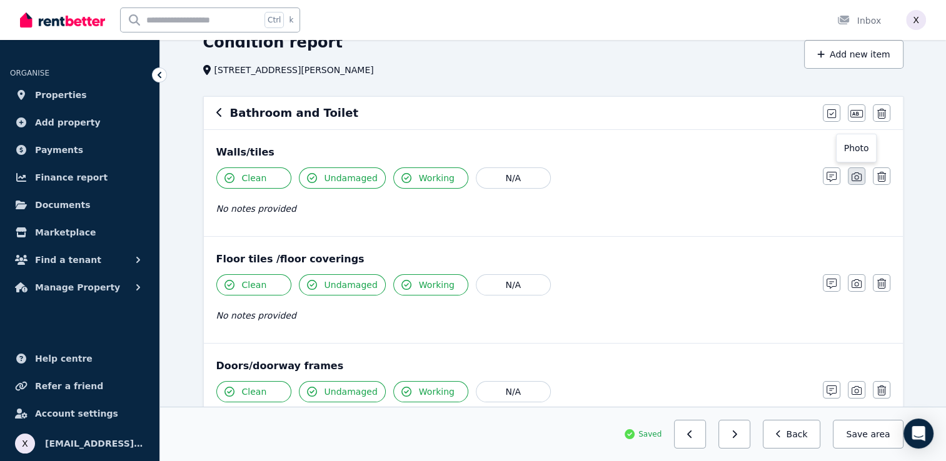
click at [852, 178] on icon "button" at bounding box center [857, 177] width 10 height 9
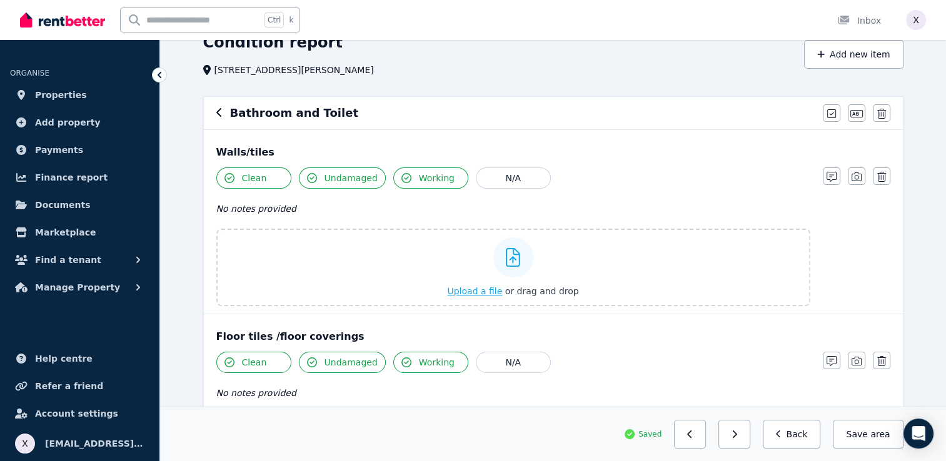
click at [485, 291] on span "Upload a file" at bounding box center [474, 291] width 55 height 10
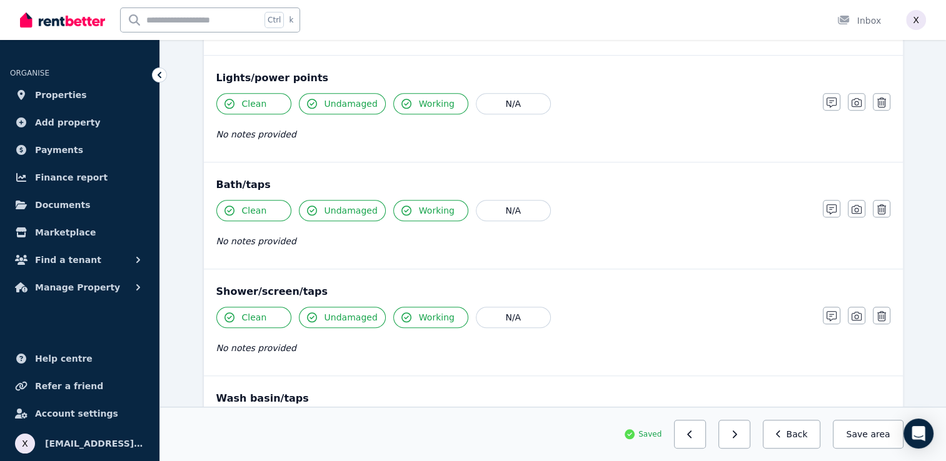
scroll to position [1001, 0]
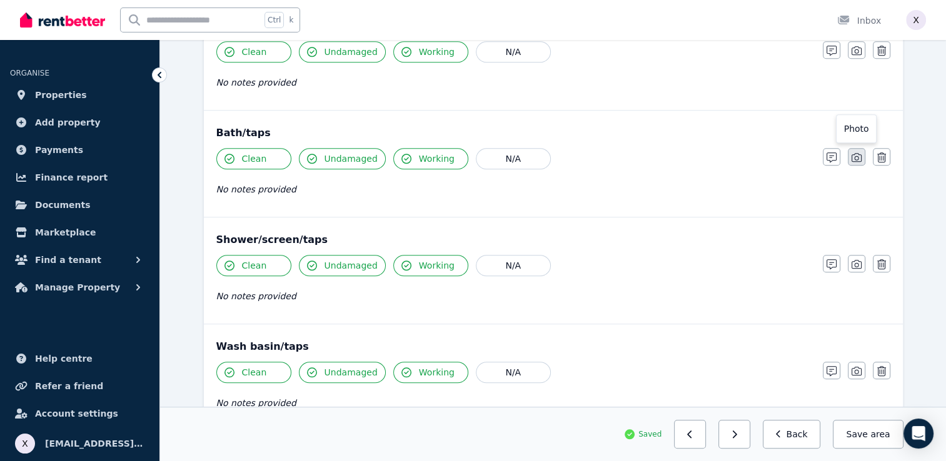
click at [855, 158] on icon "button" at bounding box center [857, 158] width 10 height 10
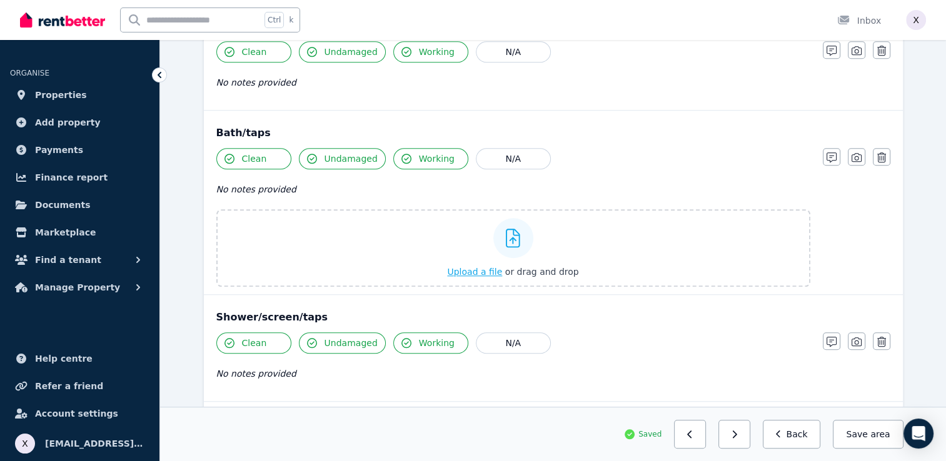
click at [473, 270] on span "Upload a file" at bounding box center [474, 272] width 55 height 10
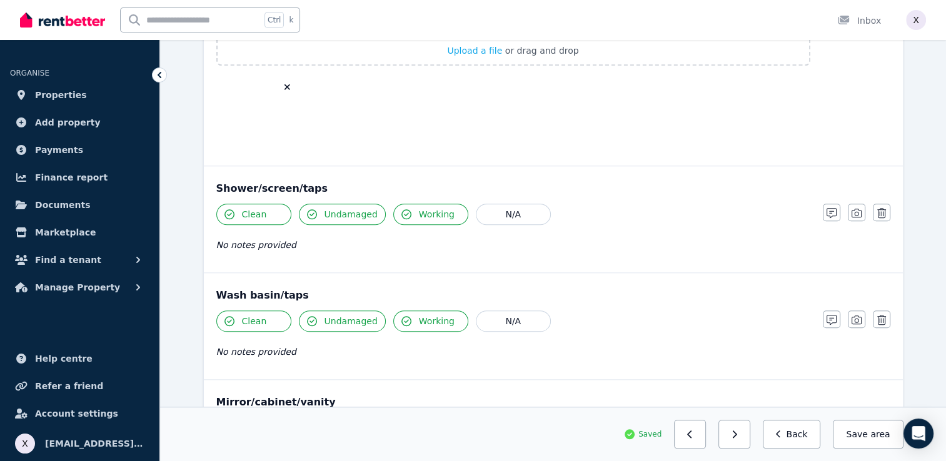
scroll to position [1251, 0]
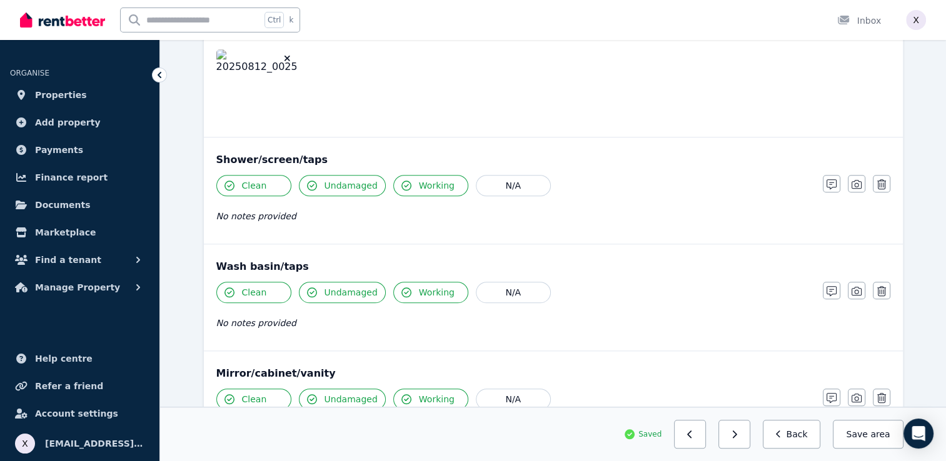
click at [303, 158] on div "Shower/screen/taps" at bounding box center [553, 160] width 674 height 15
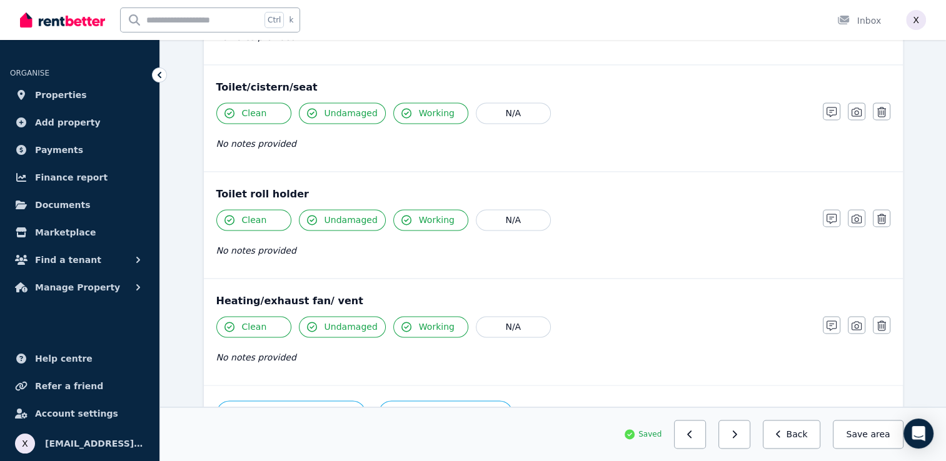
scroll to position [1688, 0]
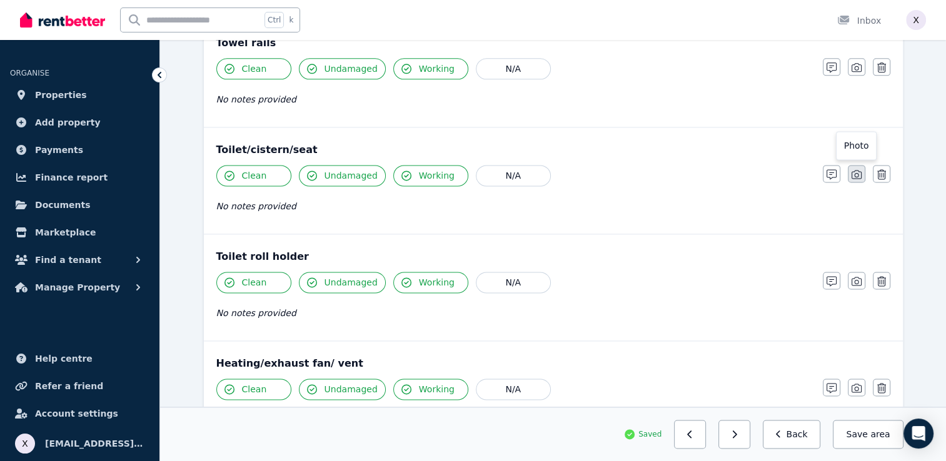
click at [857, 170] on icon "button" at bounding box center [857, 174] width 10 height 10
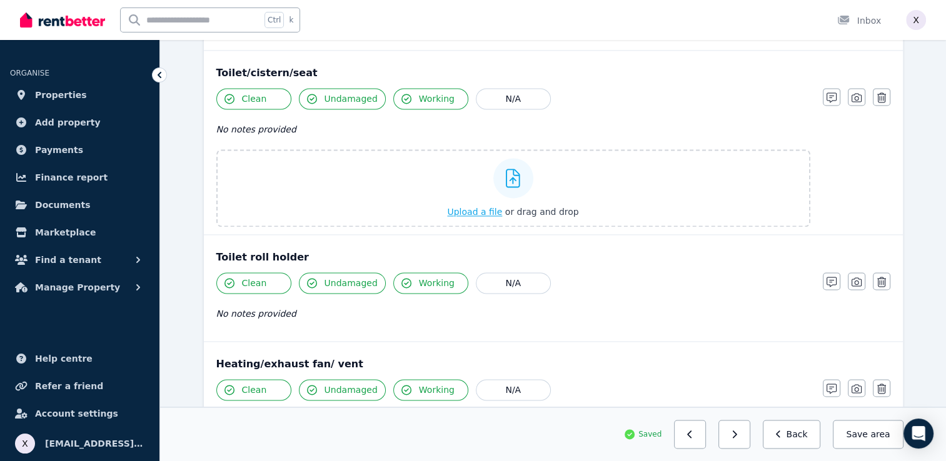
click at [488, 209] on span "Upload a file" at bounding box center [474, 212] width 55 height 10
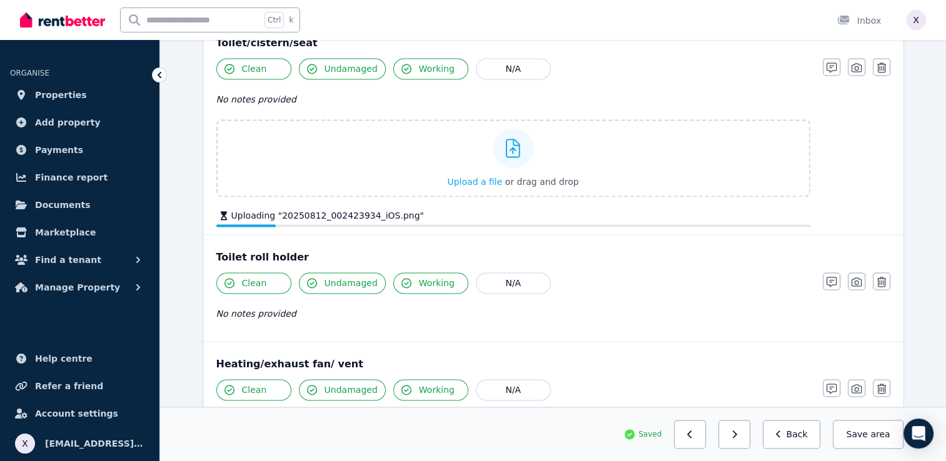
scroll to position [1803, 0]
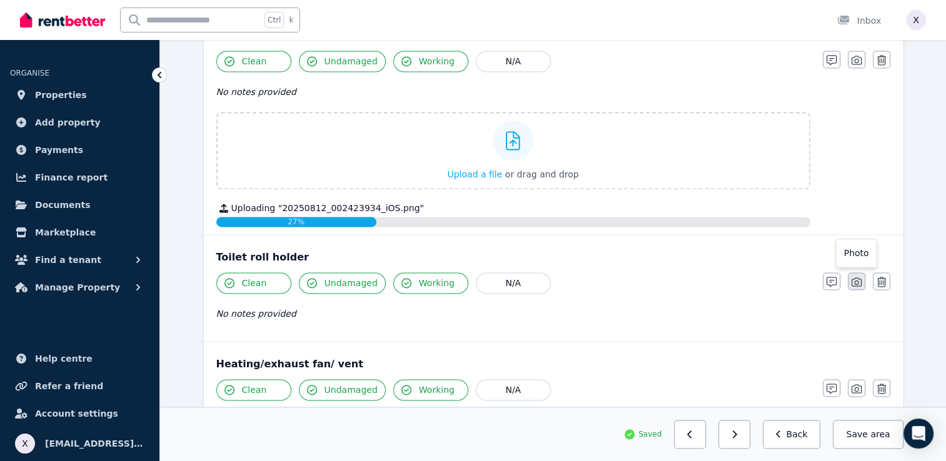
click at [854, 280] on icon "button" at bounding box center [857, 282] width 10 height 9
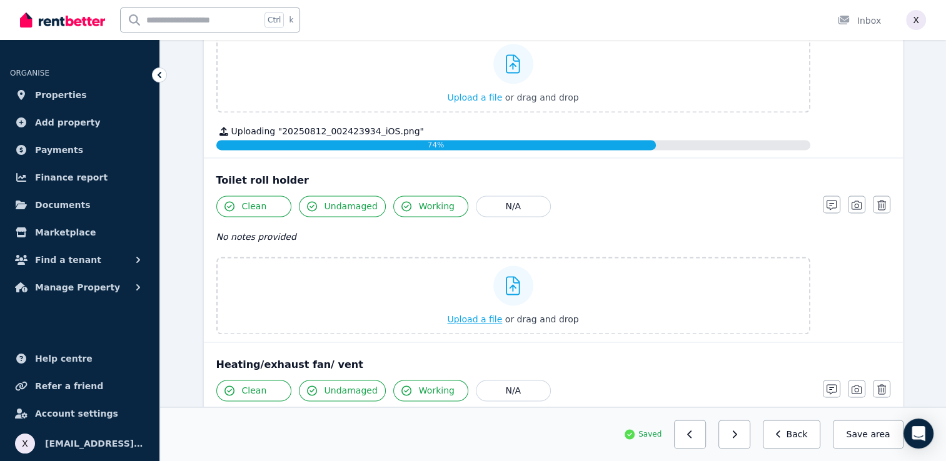
click at [488, 315] on span "Upload a file" at bounding box center [474, 320] width 55 height 10
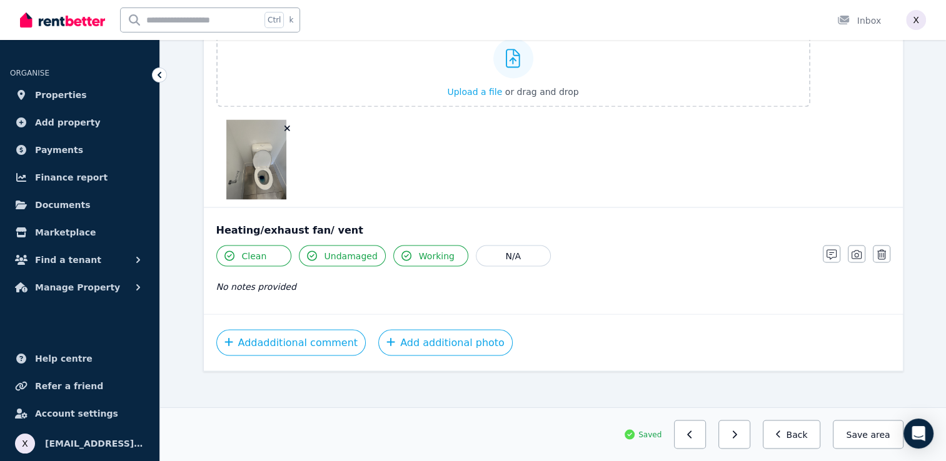
scroll to position [2163, 0]
click at [854, 431] on button "Save area" at bounding box center [868, 434] width 70 height 29
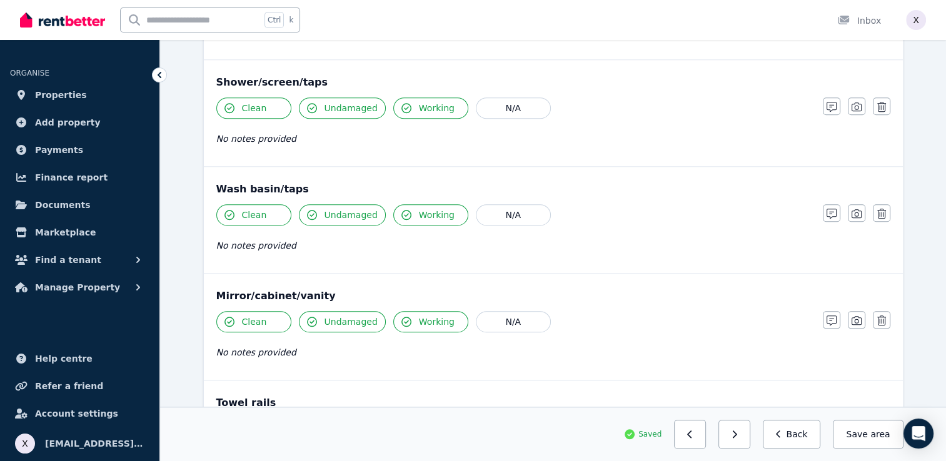
scroll to position [1350, 0]
